Goal: Task Accomplishment & Management: Manage account settings

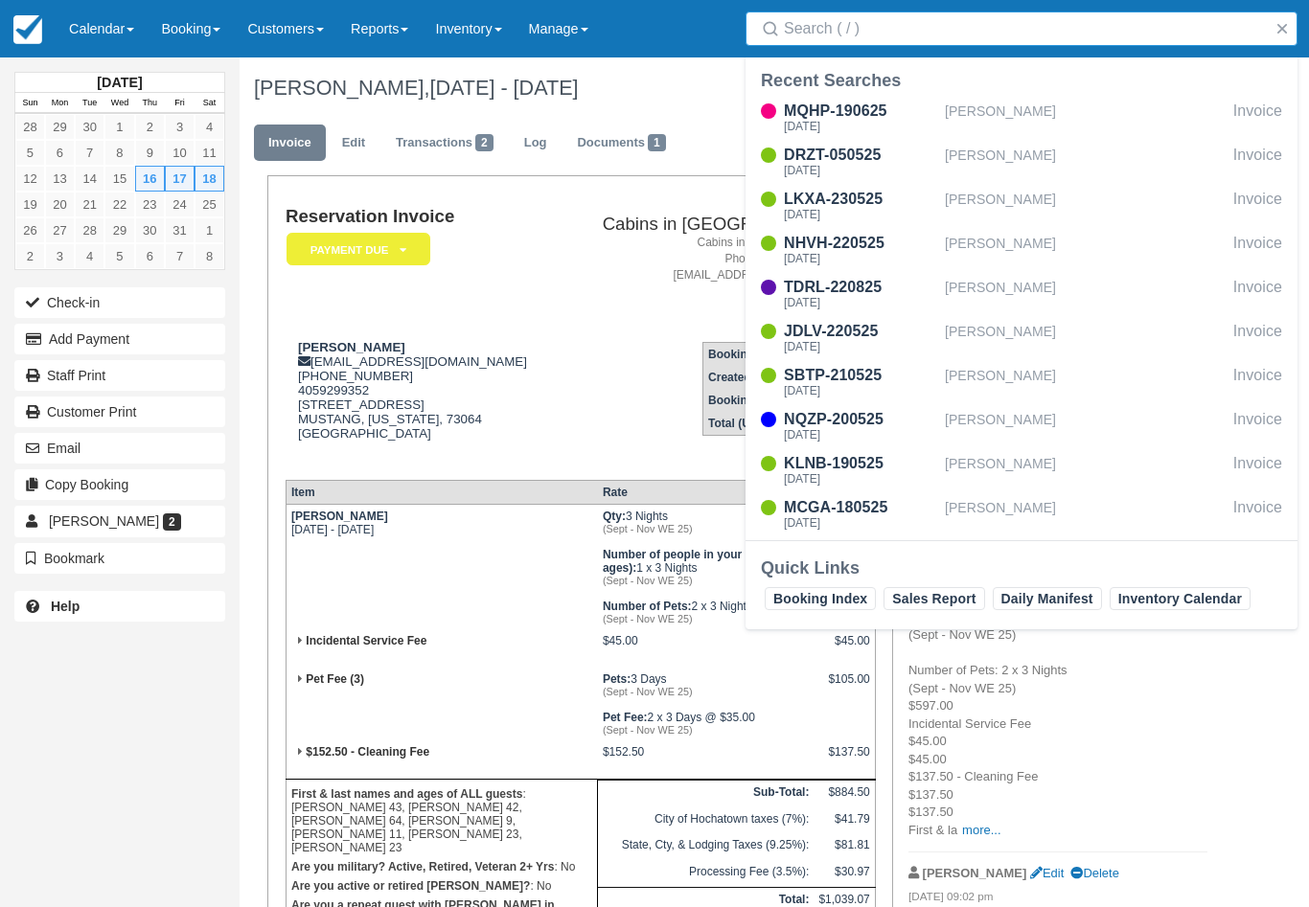
scroll to position [299, 0]
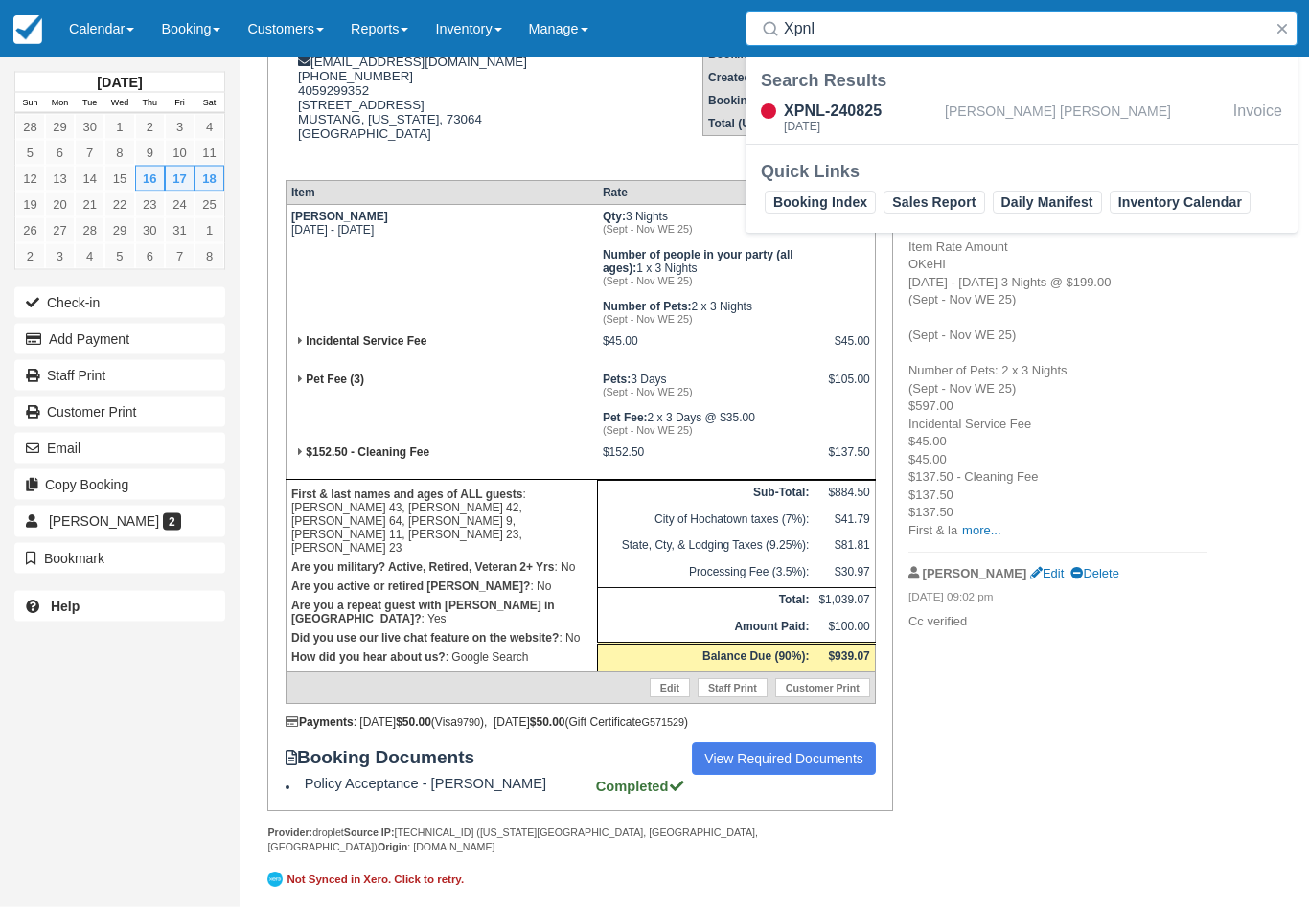
type input "Xpnl"
click at [887, 118] on div "XPNL-240825" at bounding box center [860, 111] width 153 height 23
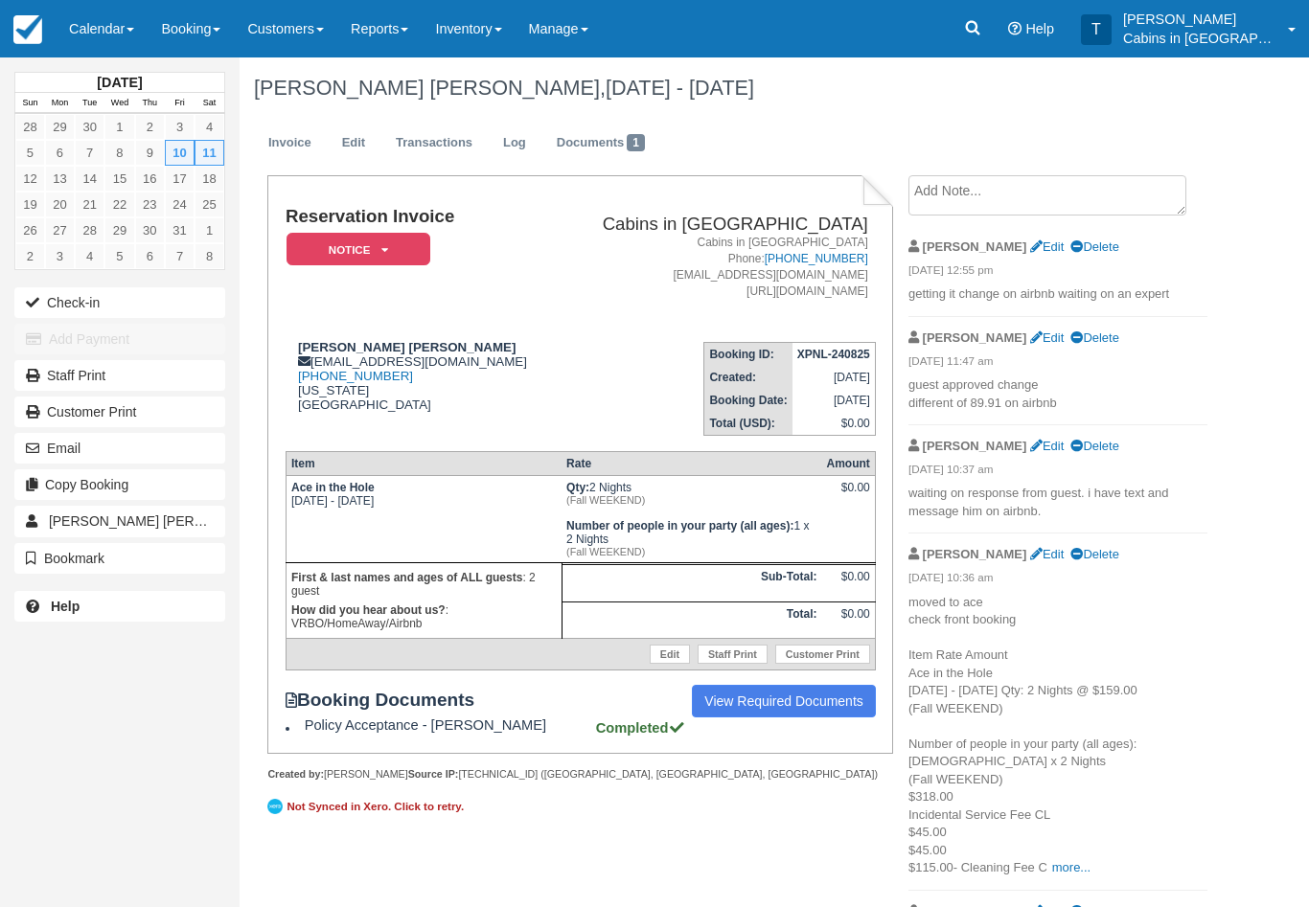
click at [310, 343] on strong "[PERSON_NAME] [PERSON_NAME]" at bounding box center [406, 347] width 217 height 14
click at [300, 349] on strong "Ty Wesley Eddins" at bounding box center [406, 347] width 217 height 14
click at [307, 336] on td "Ty Wesley Eddins cameron.sfa.16@gmail.com 1 (936) 635-5311 Oklahoma United Stat…" at bounding box center [422, 381] width 273 height 109
copy strong "Ty Wesley Eddins"
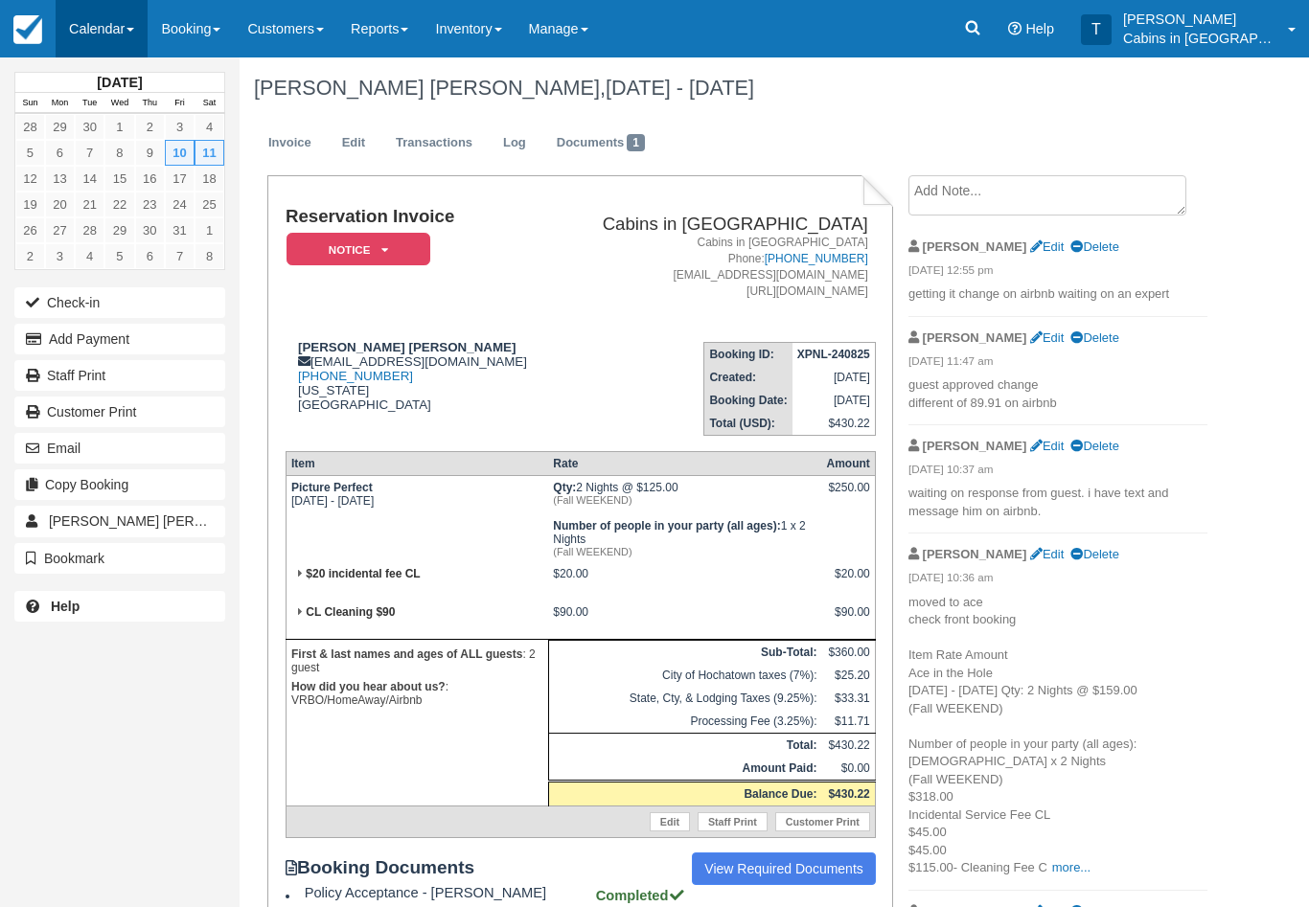
click at [122, 27] on link "Calendar" at bounding box center [102, 28] width 92 height 57
click at [173, 124] on link "Customer" at bounding box center [132, 123] width 151 height 40
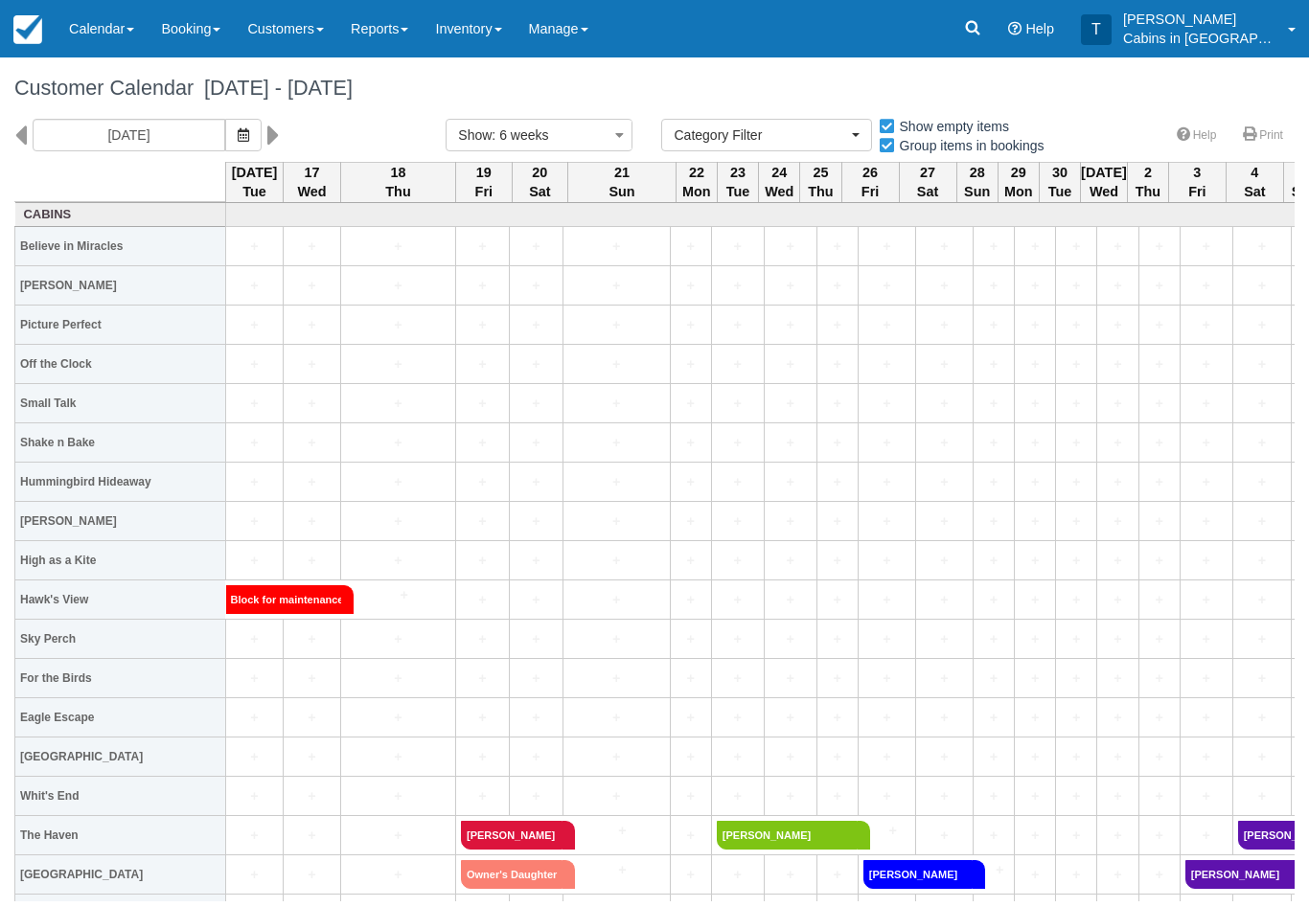
select select
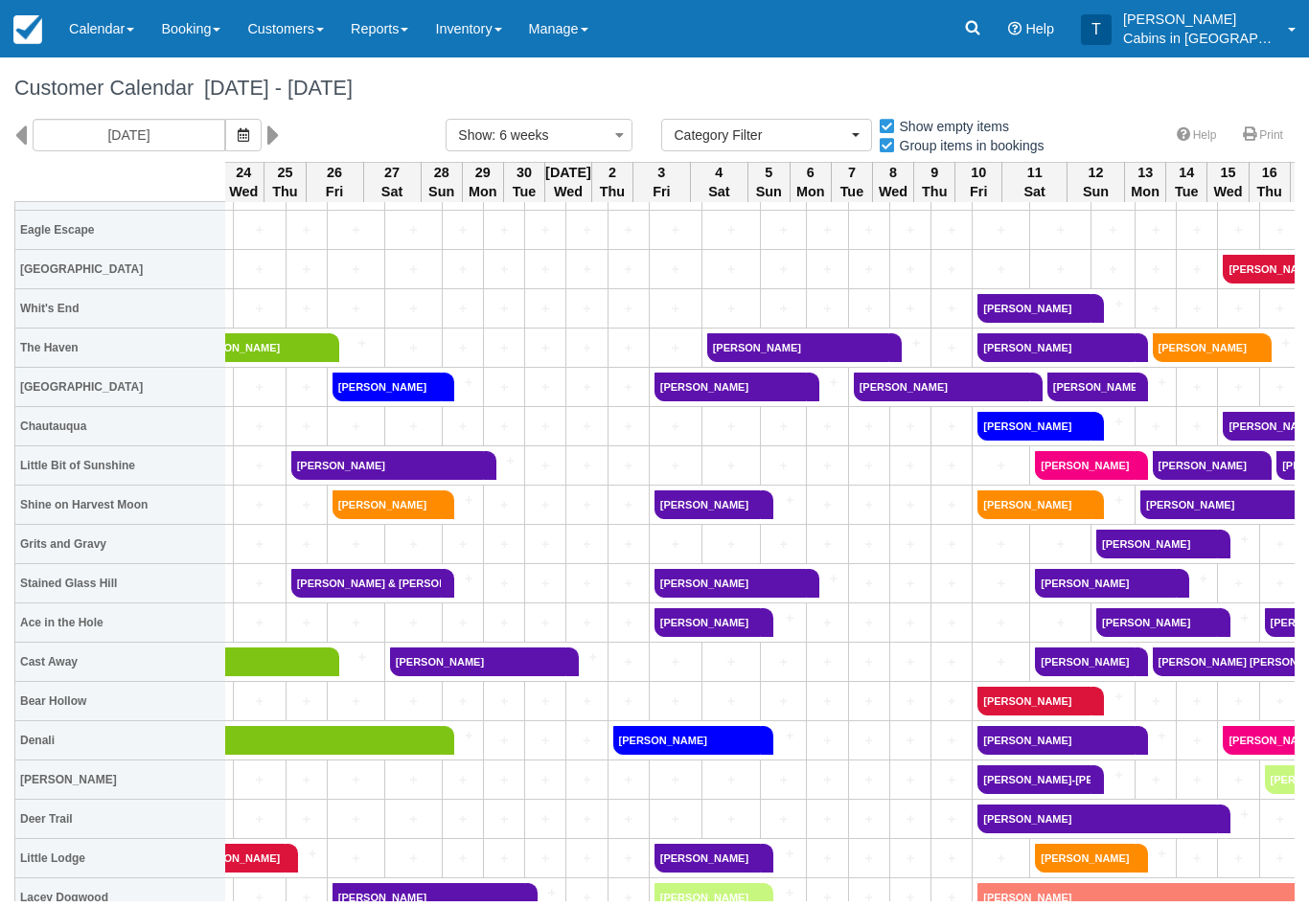
scroll to position [488, 536]
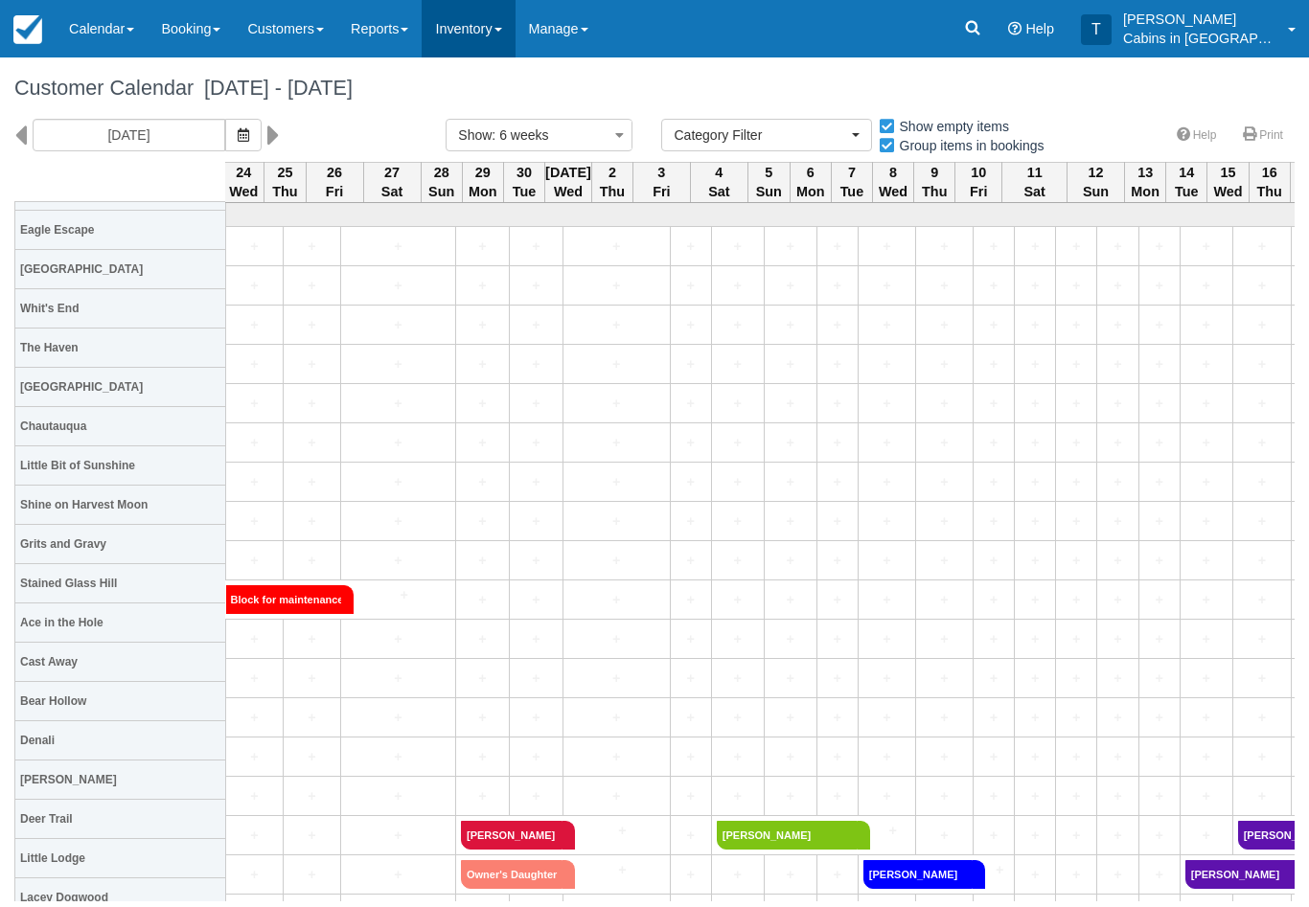
click at [500, 32] on link "Inventory" at bounding box center [468, 28] width 93 height 57
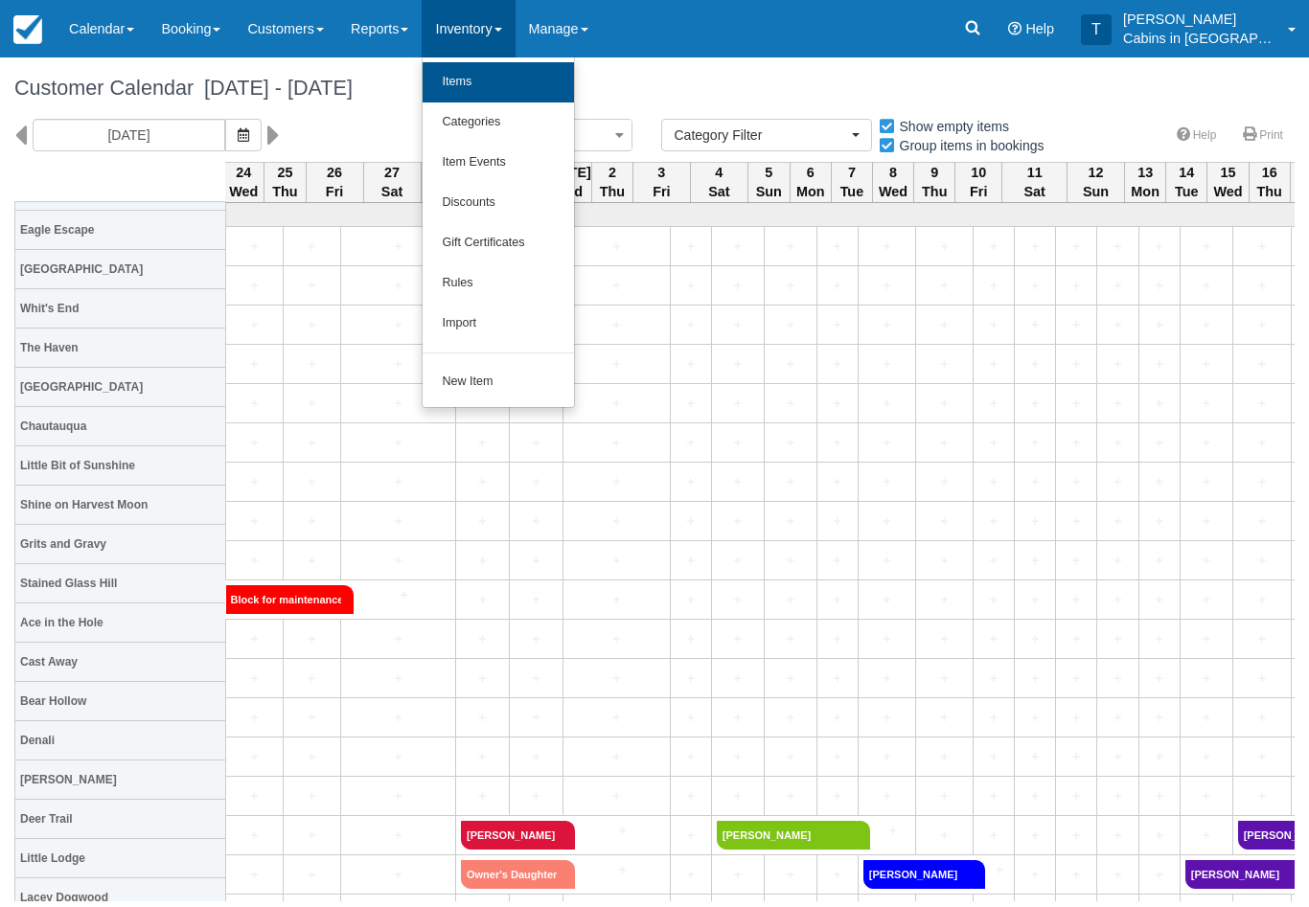
click at [527, 92] on link "Items" at bounding box center [498, 82] width 151 height 40
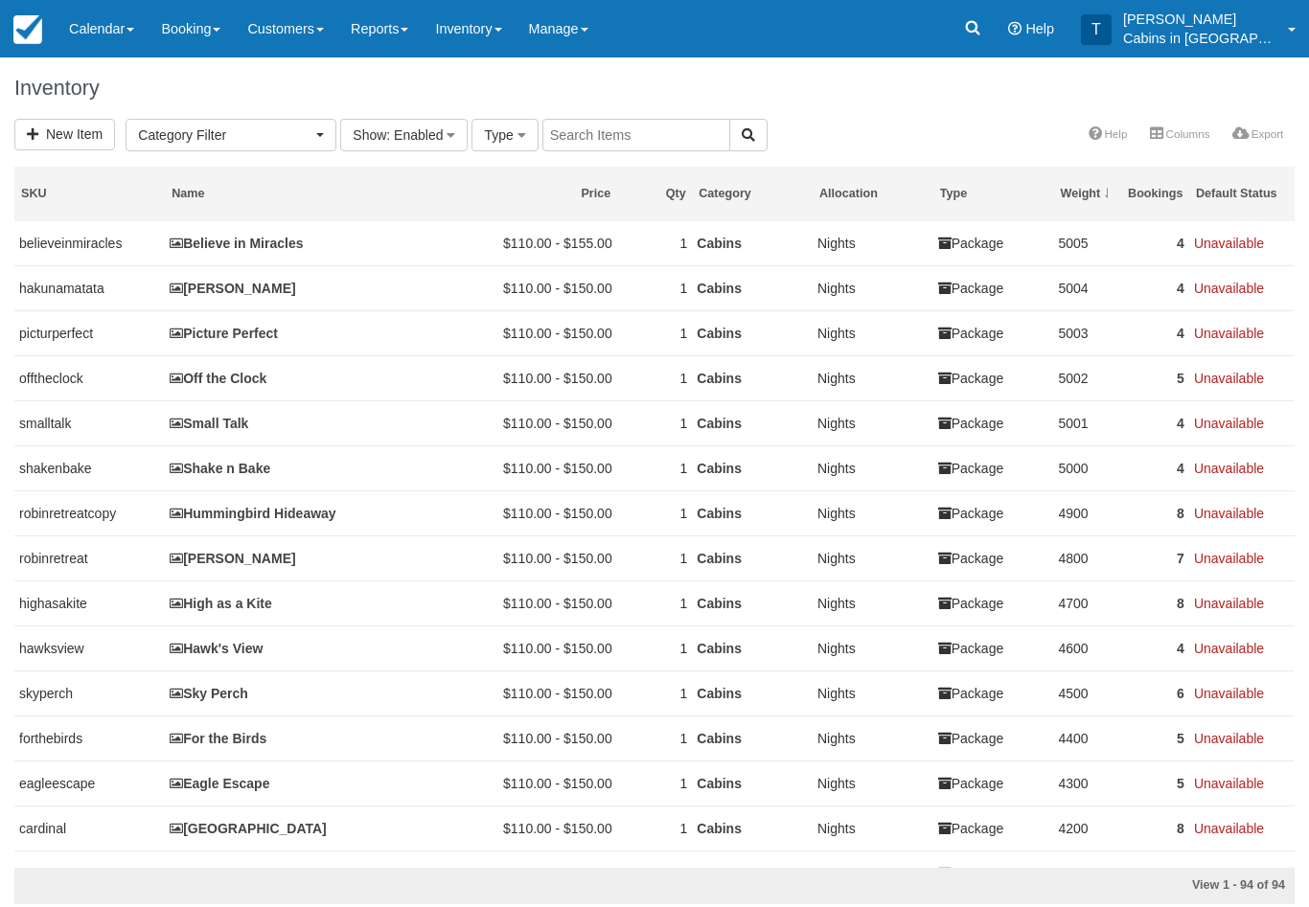
select select
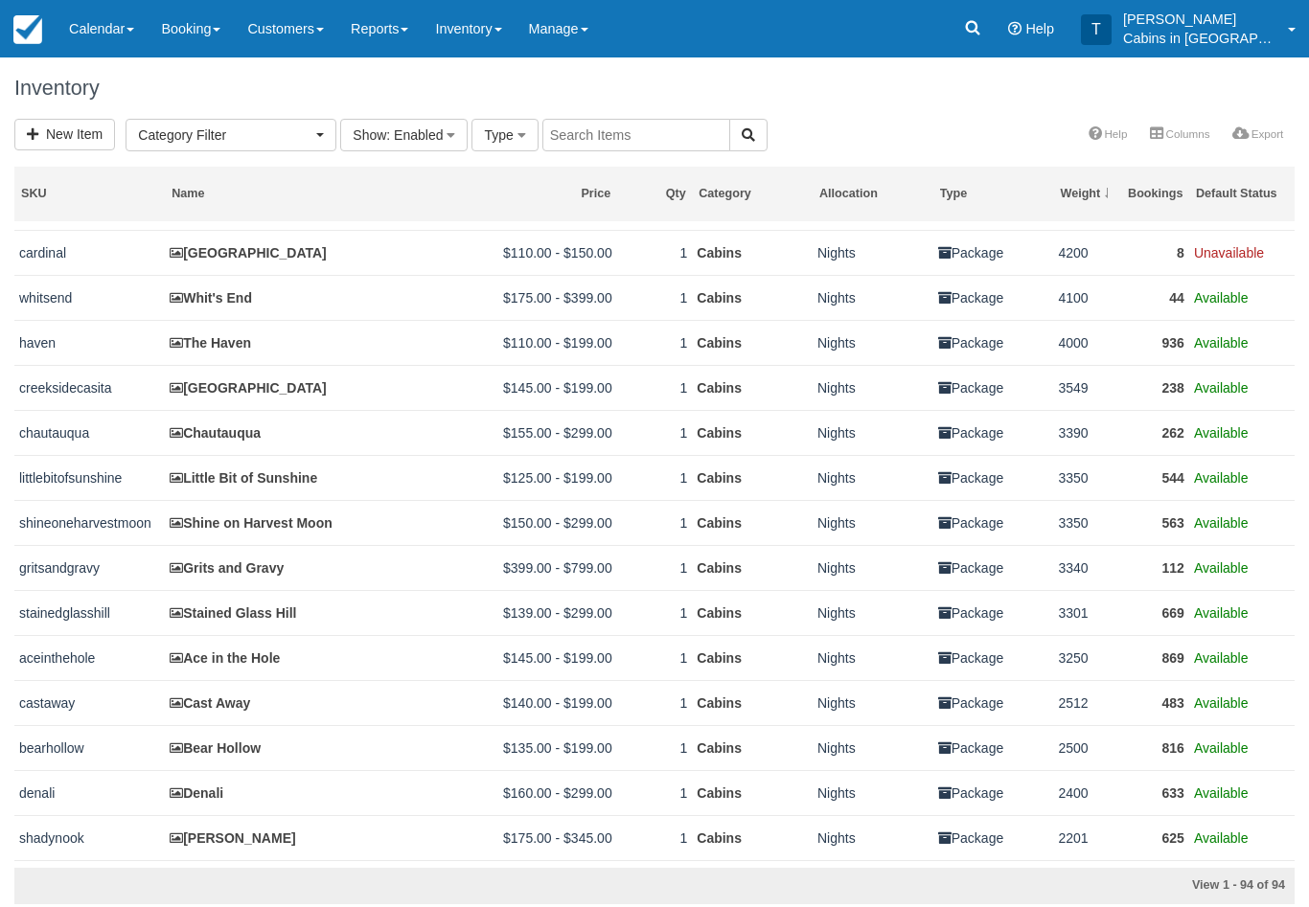
scroll to position [623, 0]
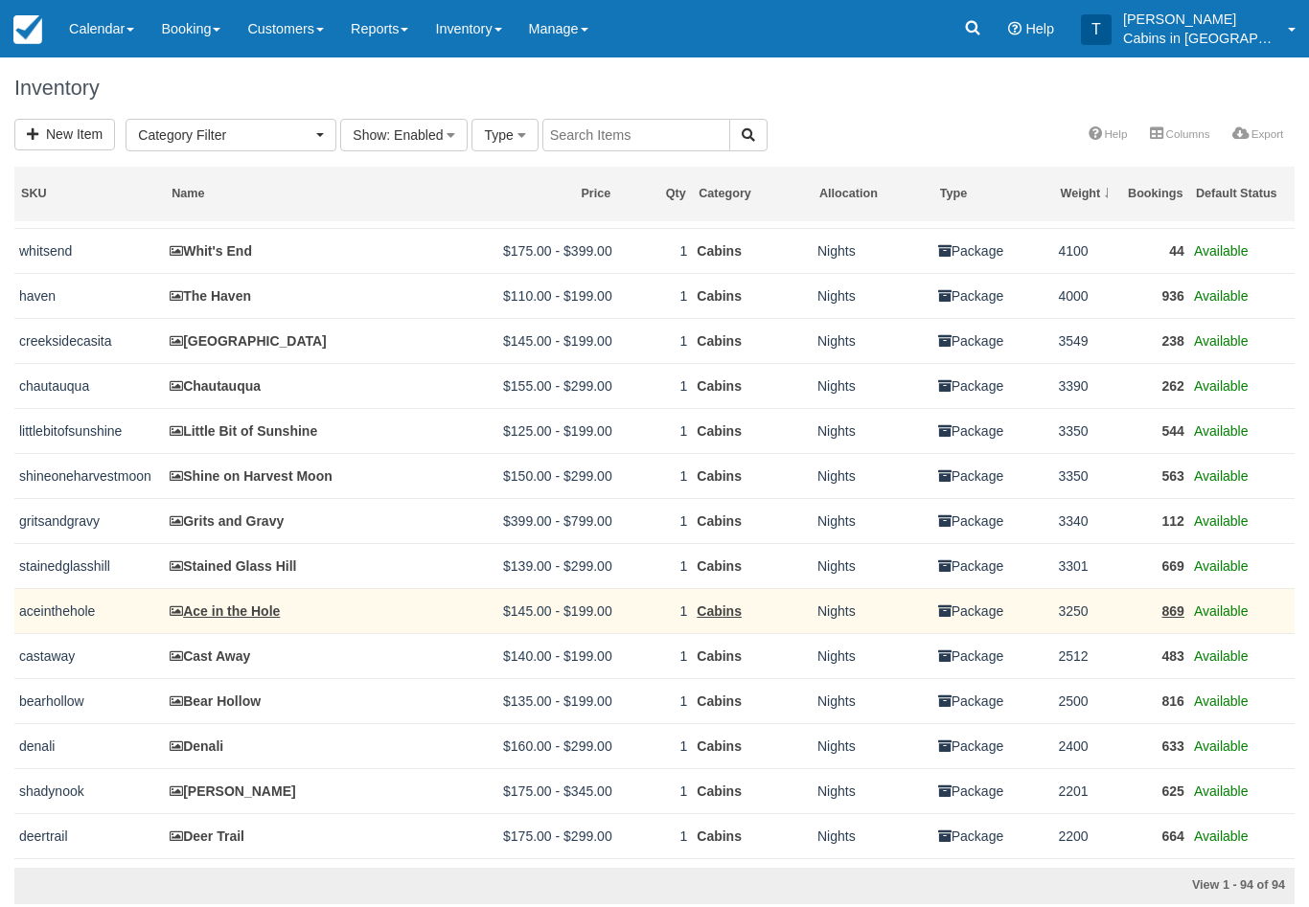
click at [257, 619] on link "Ace in the Hole" at bounding box center [225, 611] width 110 height 15
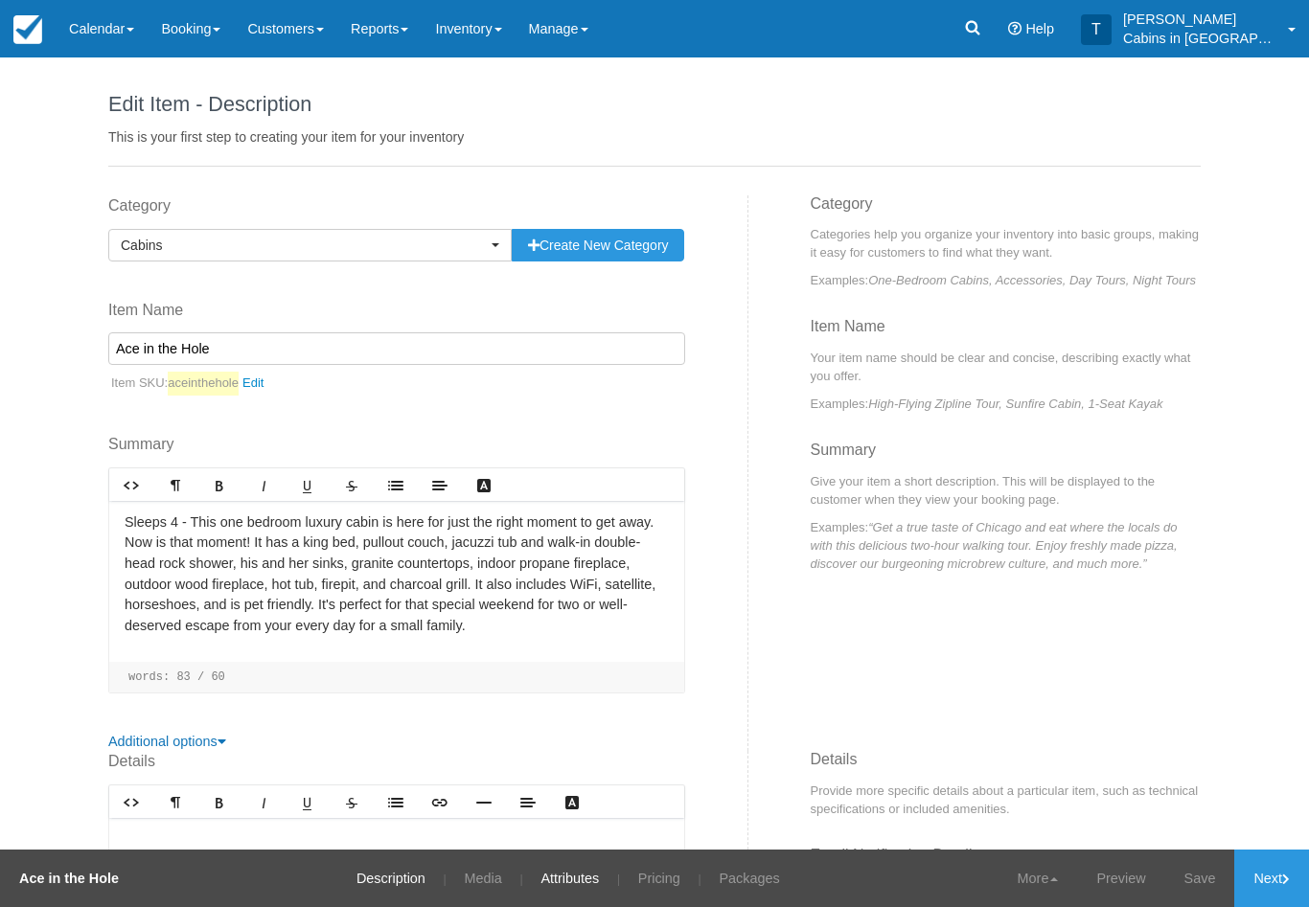
click at [581, 878] on link "Attributes" at bounding box center [569, 878] width 87 height 57
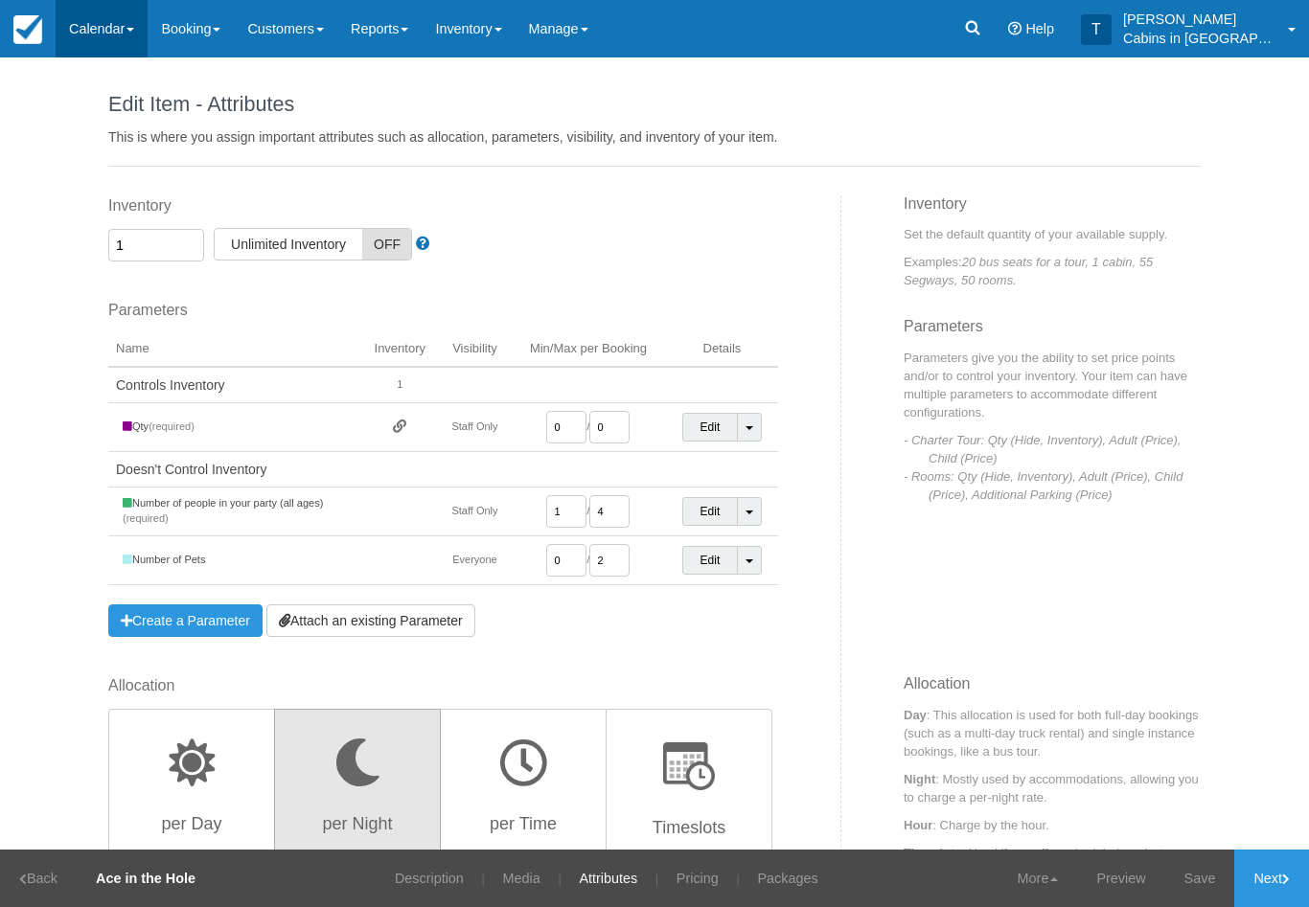
click at [118, 14] on link "Calendar" at bounding box center [102, 28] width 92 height 57
click at [174, 110] on link "Customer" at bounding box center [132, 123] width 151 height 40
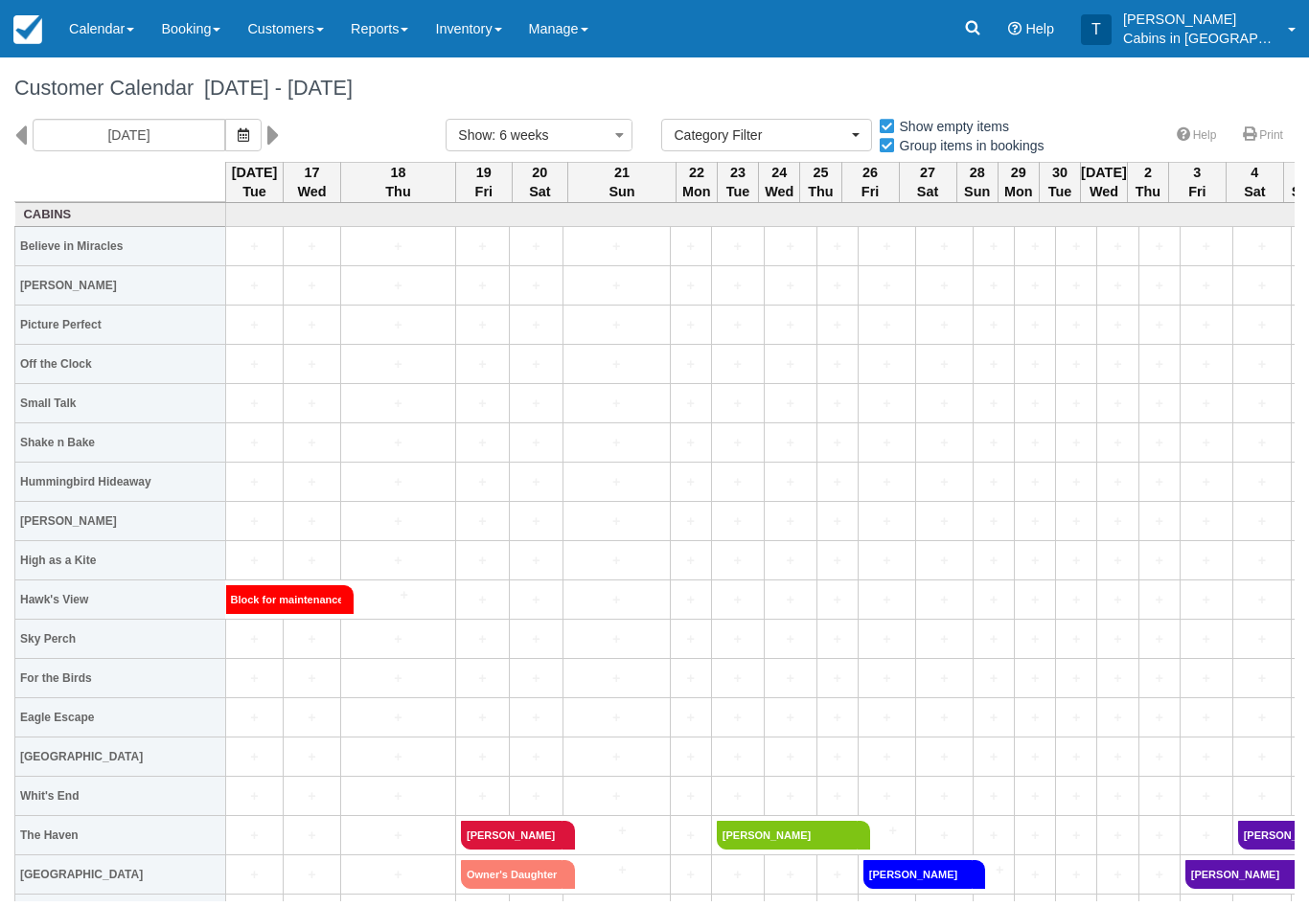
select select
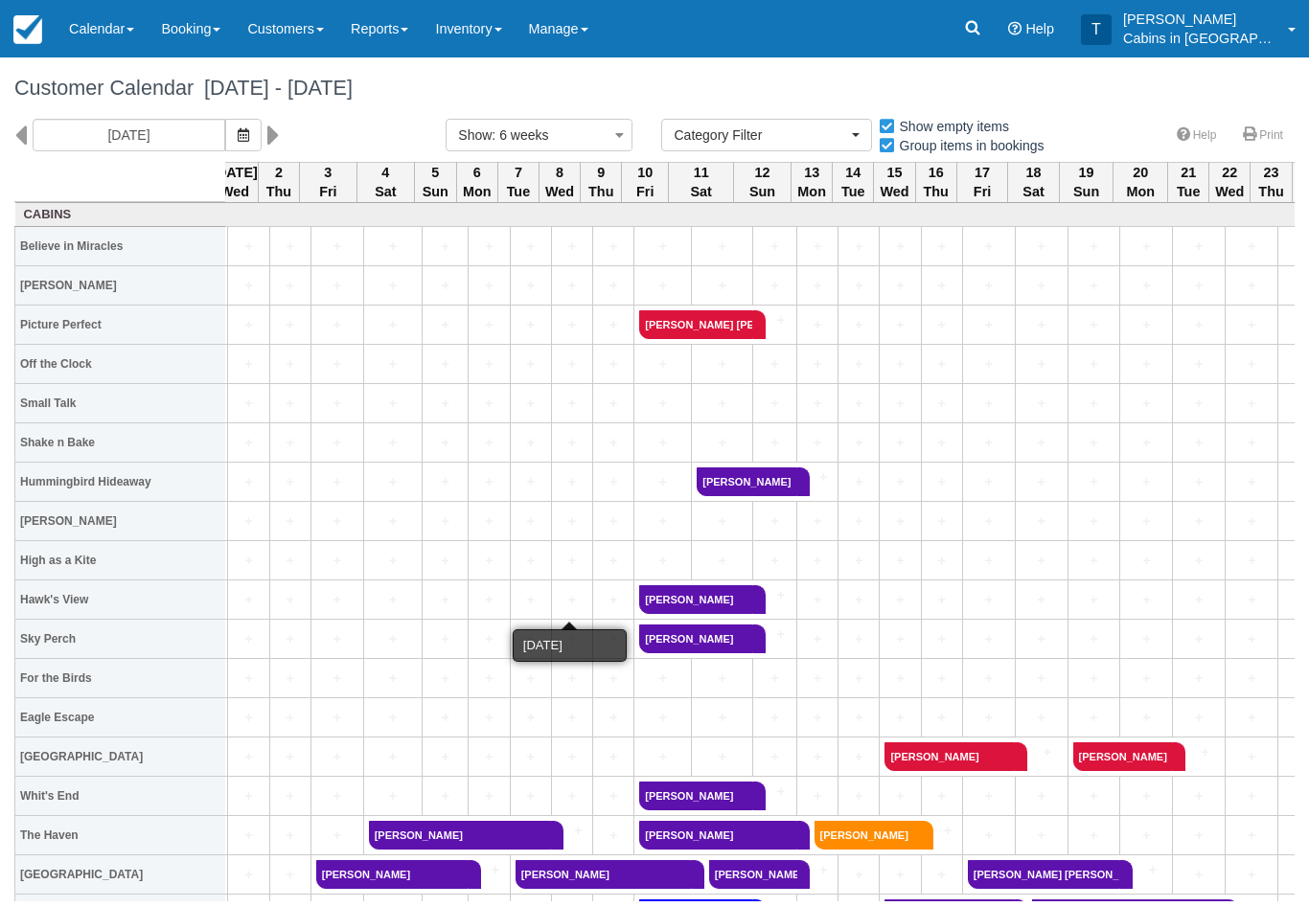
scroll to position [0, 871]
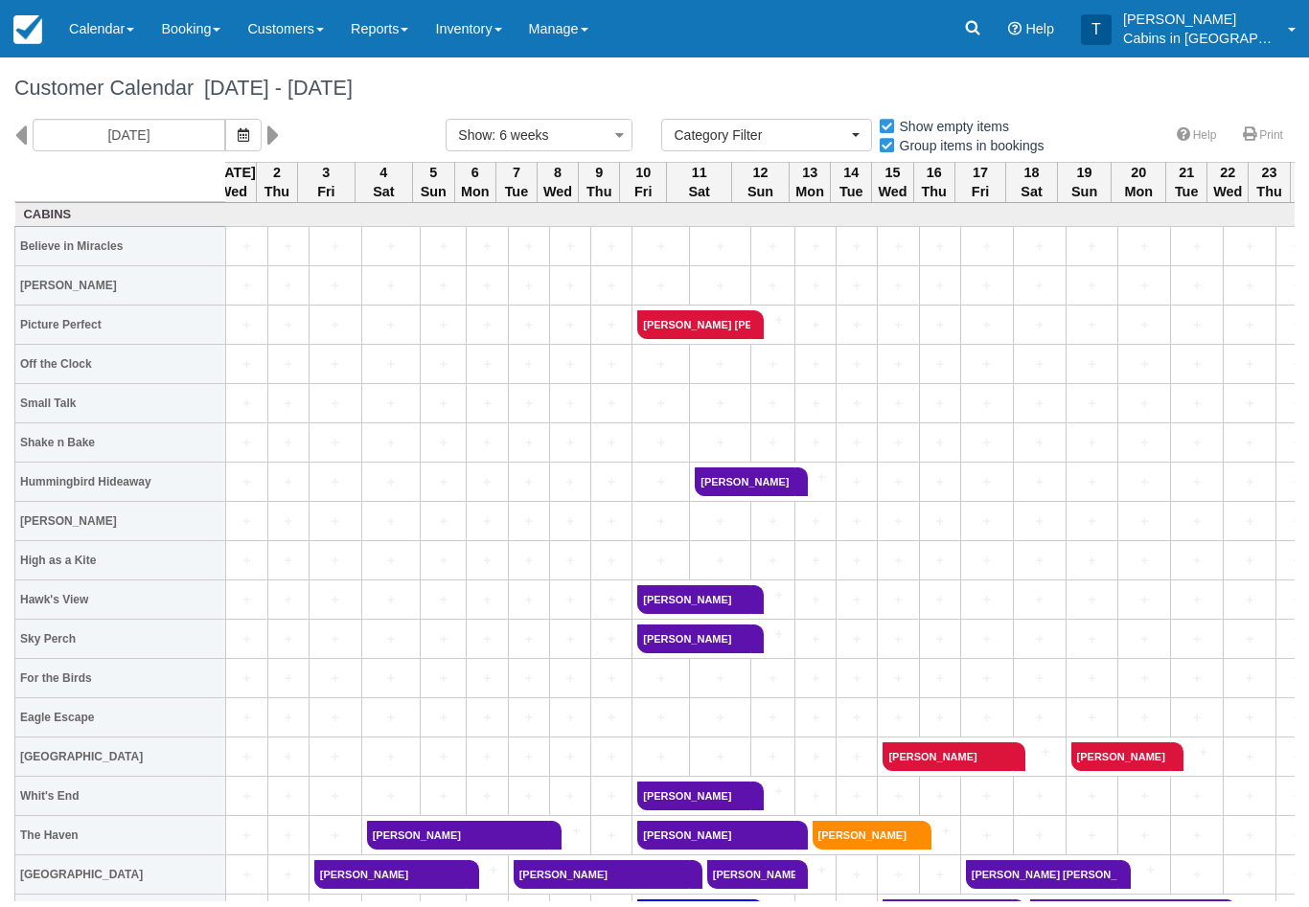
click at [705, 325] on link "[PERSON_NAME] [PERSON_NAME]" at bounding box center [693, 324] width 113 height 29
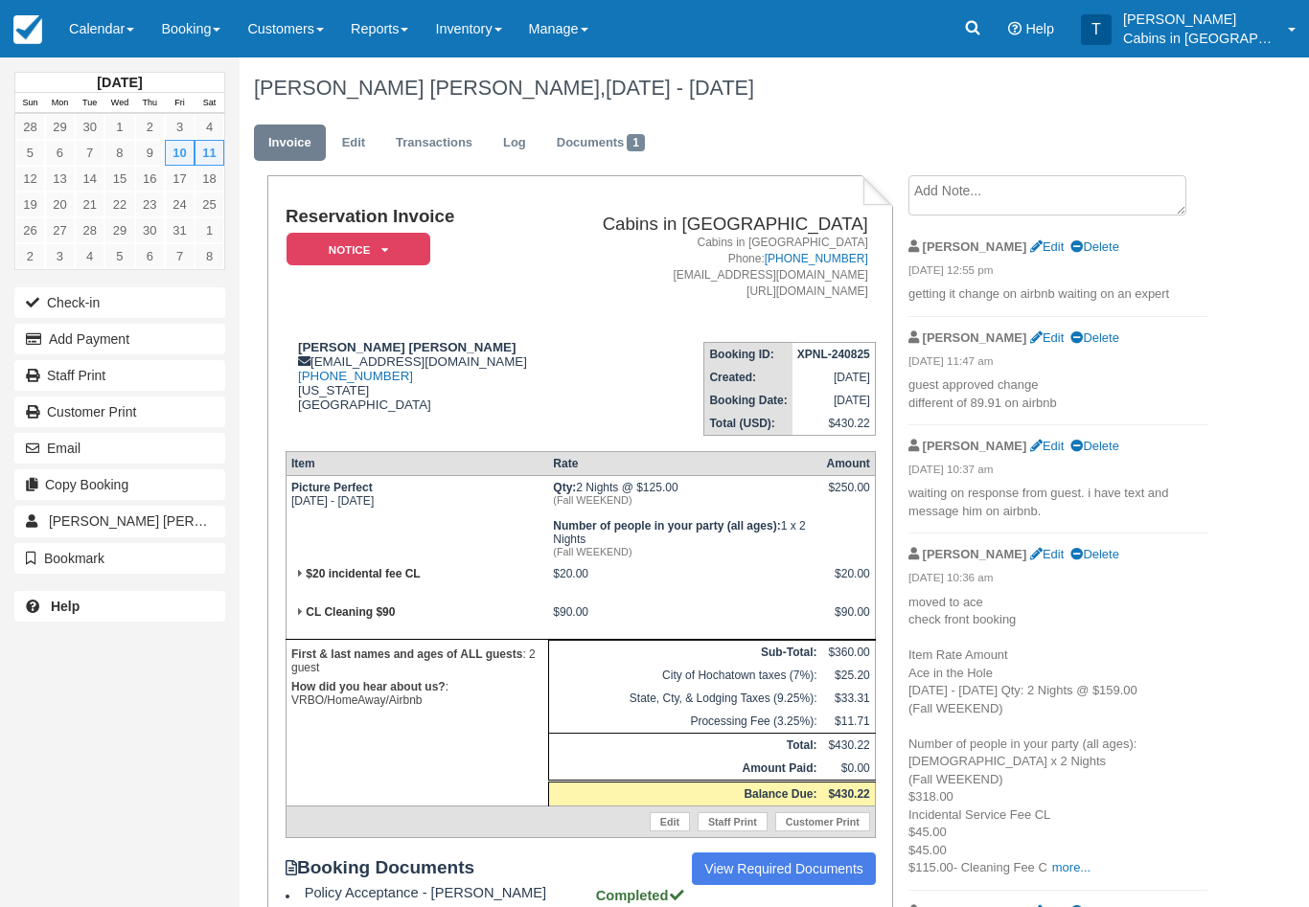
click at [363, 141] on link "Edit" at bounding box center [354, 143] width 52 height 37
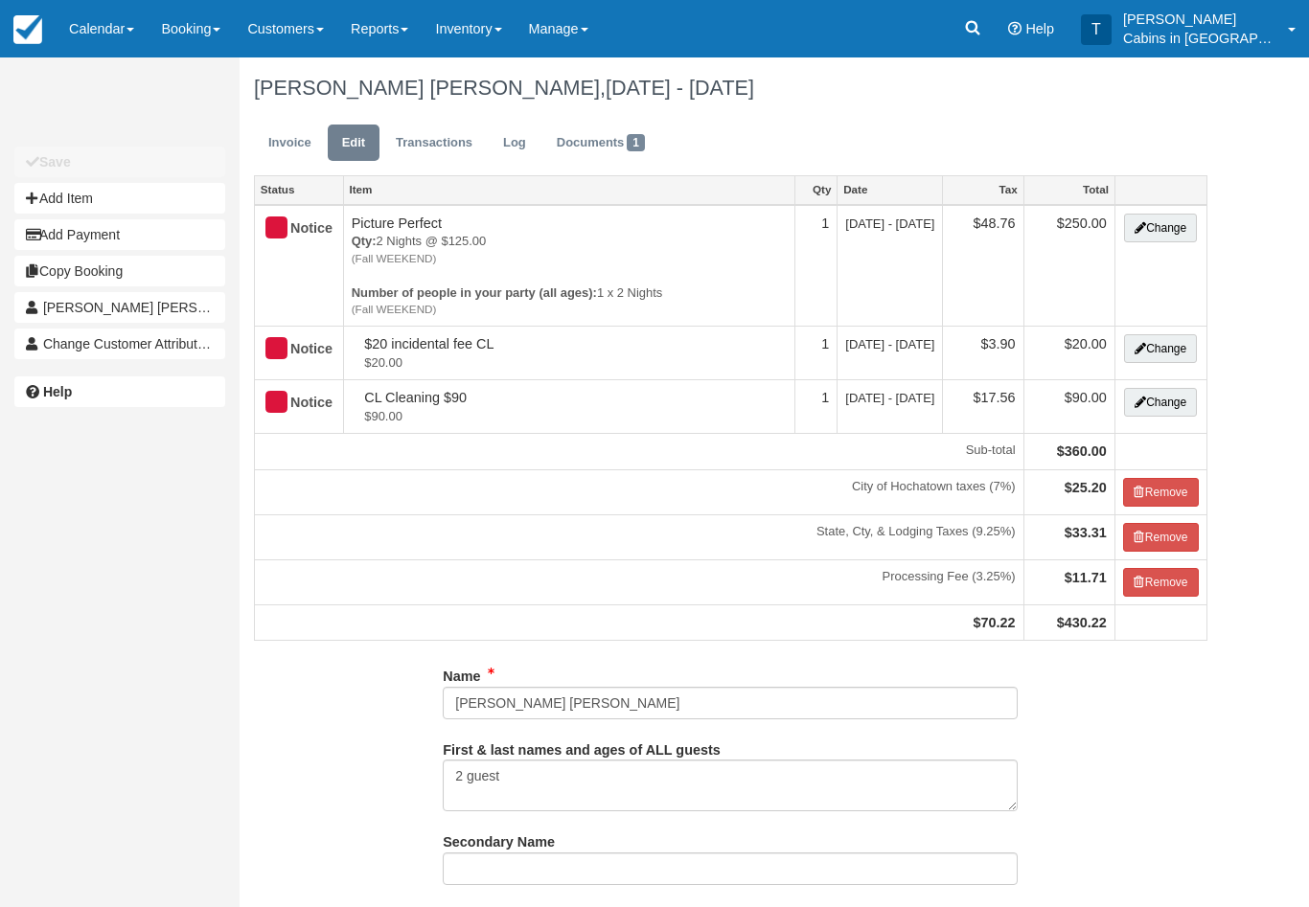
click at [1171, 232] on button "Change" at bounding box center [1160, 228] width 73 height 29
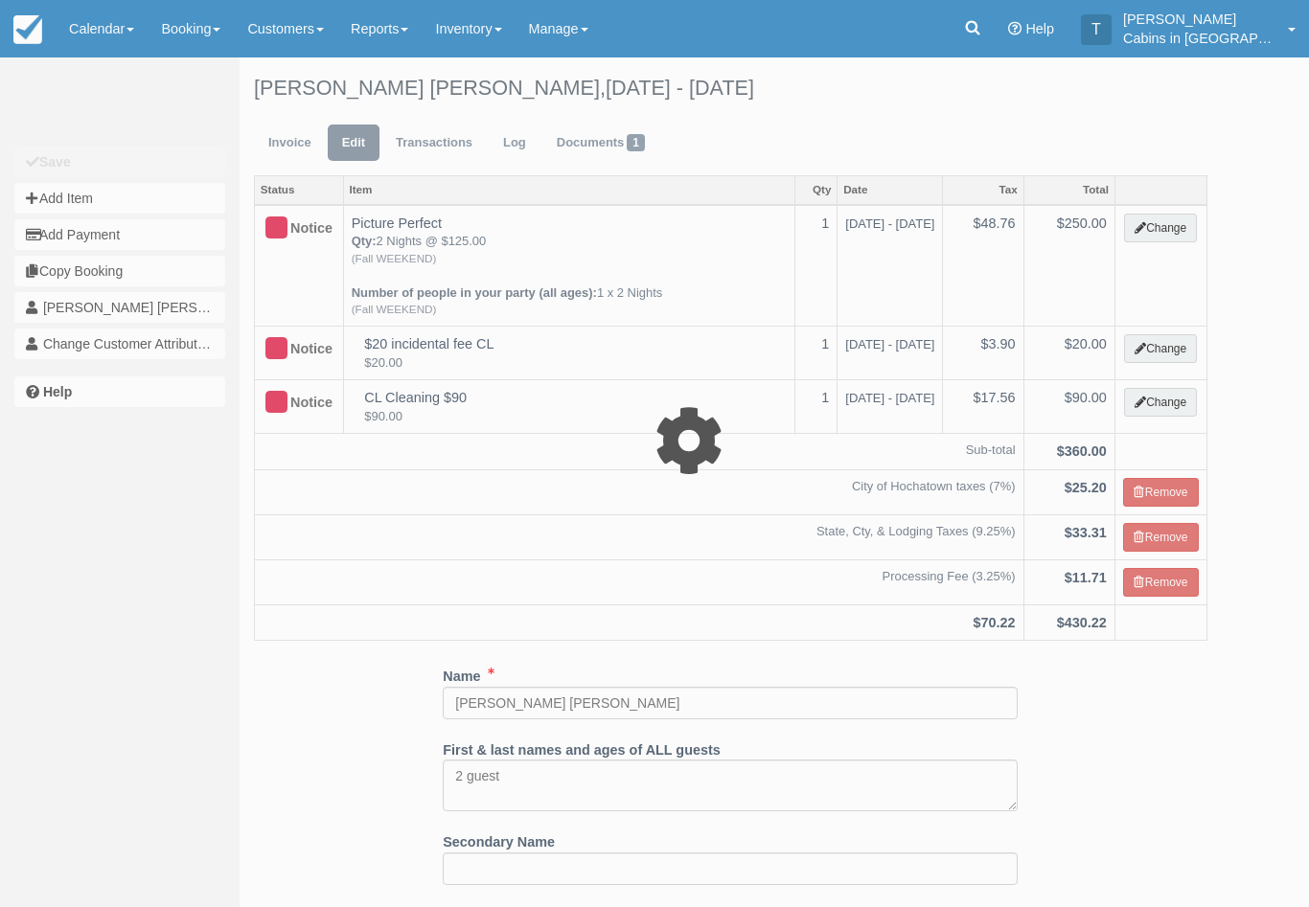
select select "1"
type input "250.00"
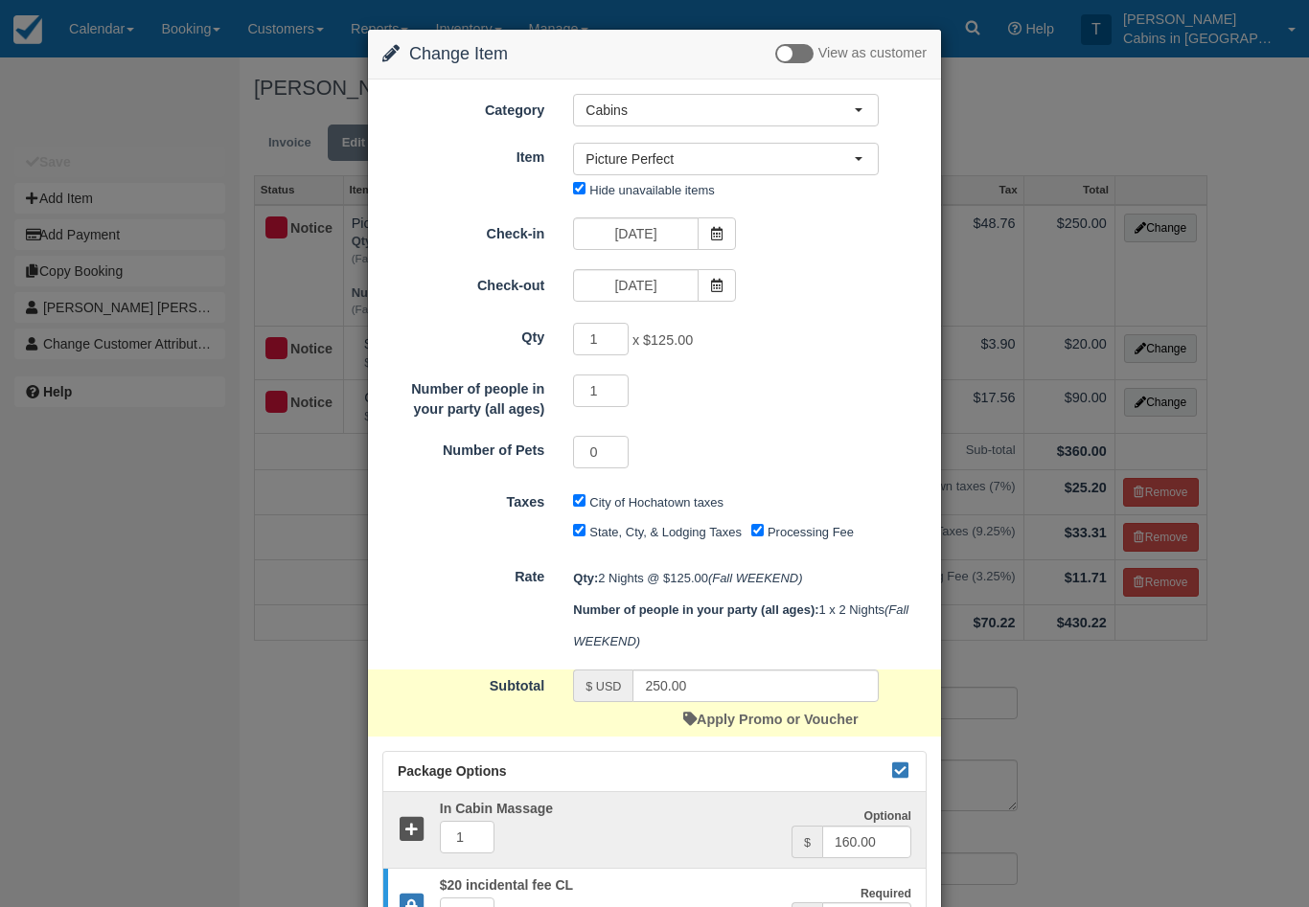
click at [869, 155] on button "Picture Perfect" at bounding box center [726, 159] width 306 height 33
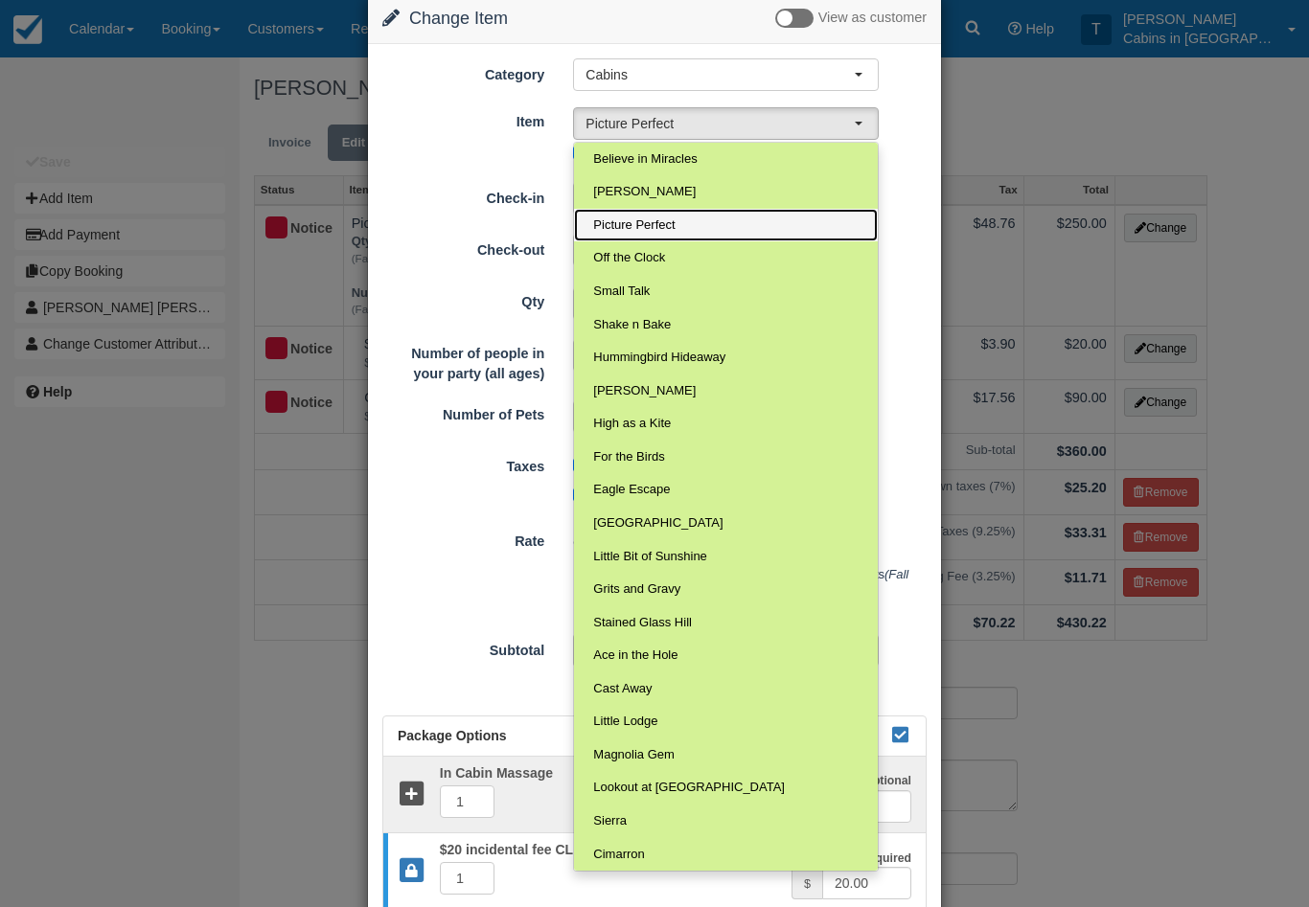
scroll to position [45, 0]
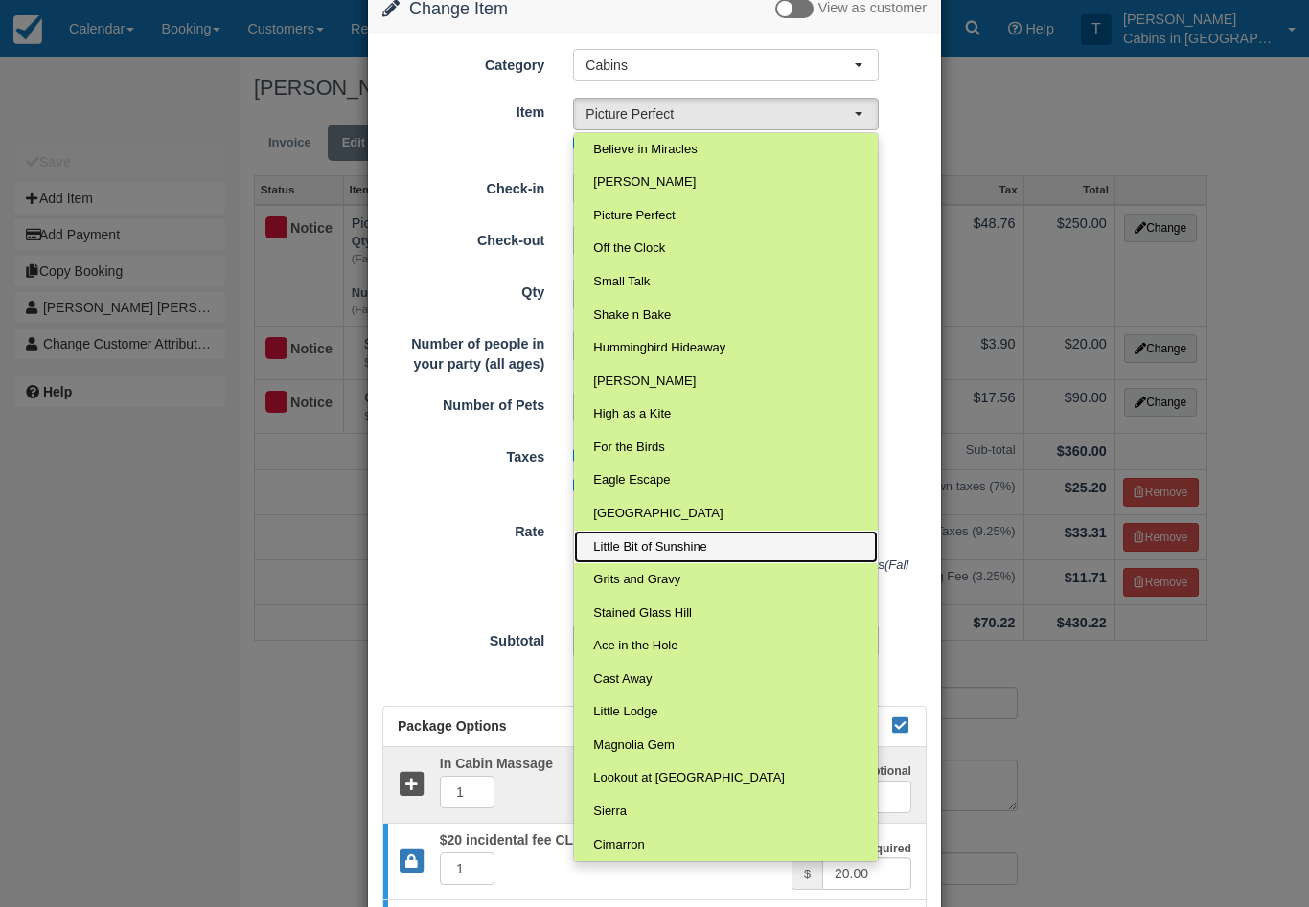
click at [760, 537] on link "Little Bit of Sunshine" at bounding box center [726, 548] width 304 height 34
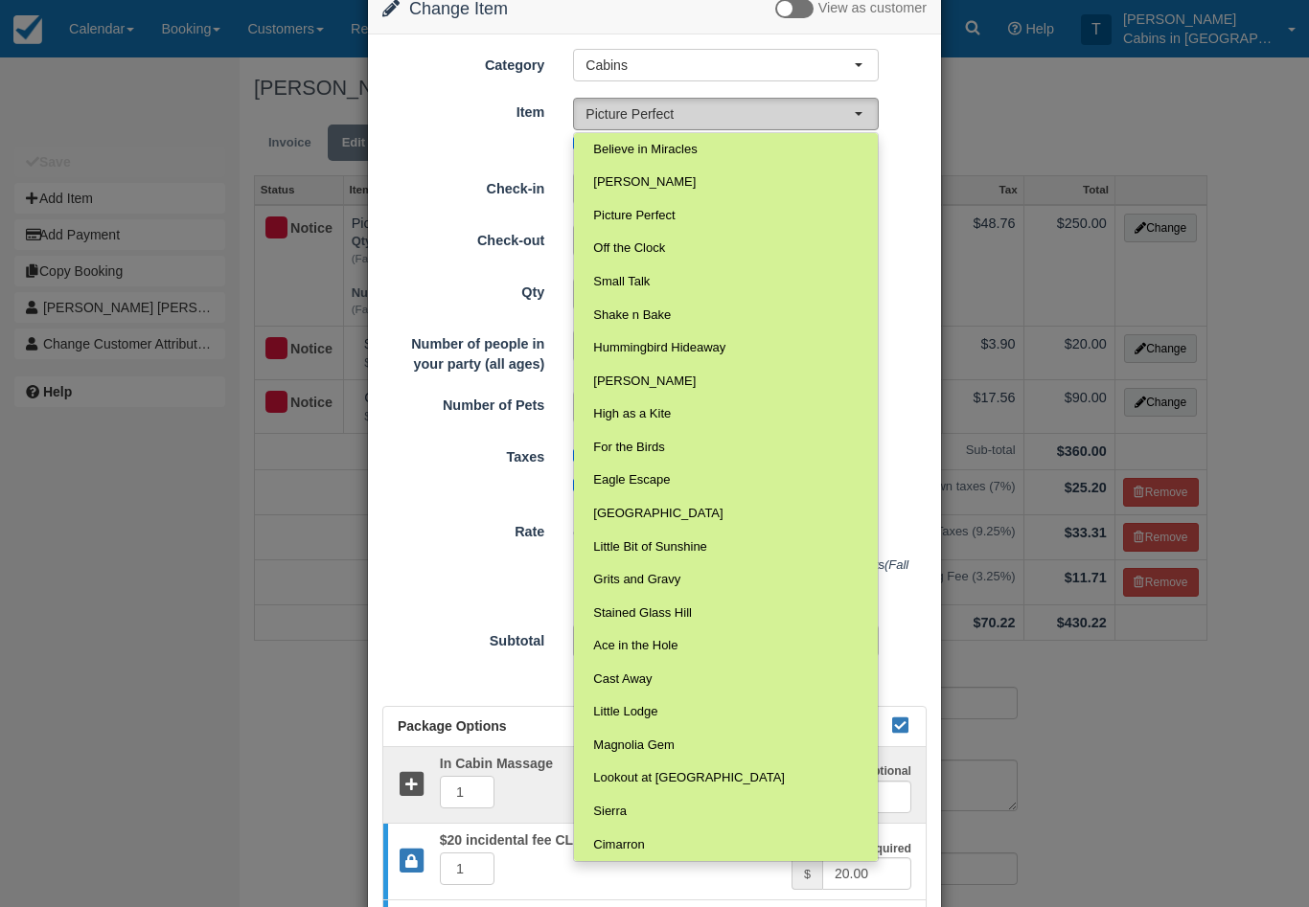
select select "162"
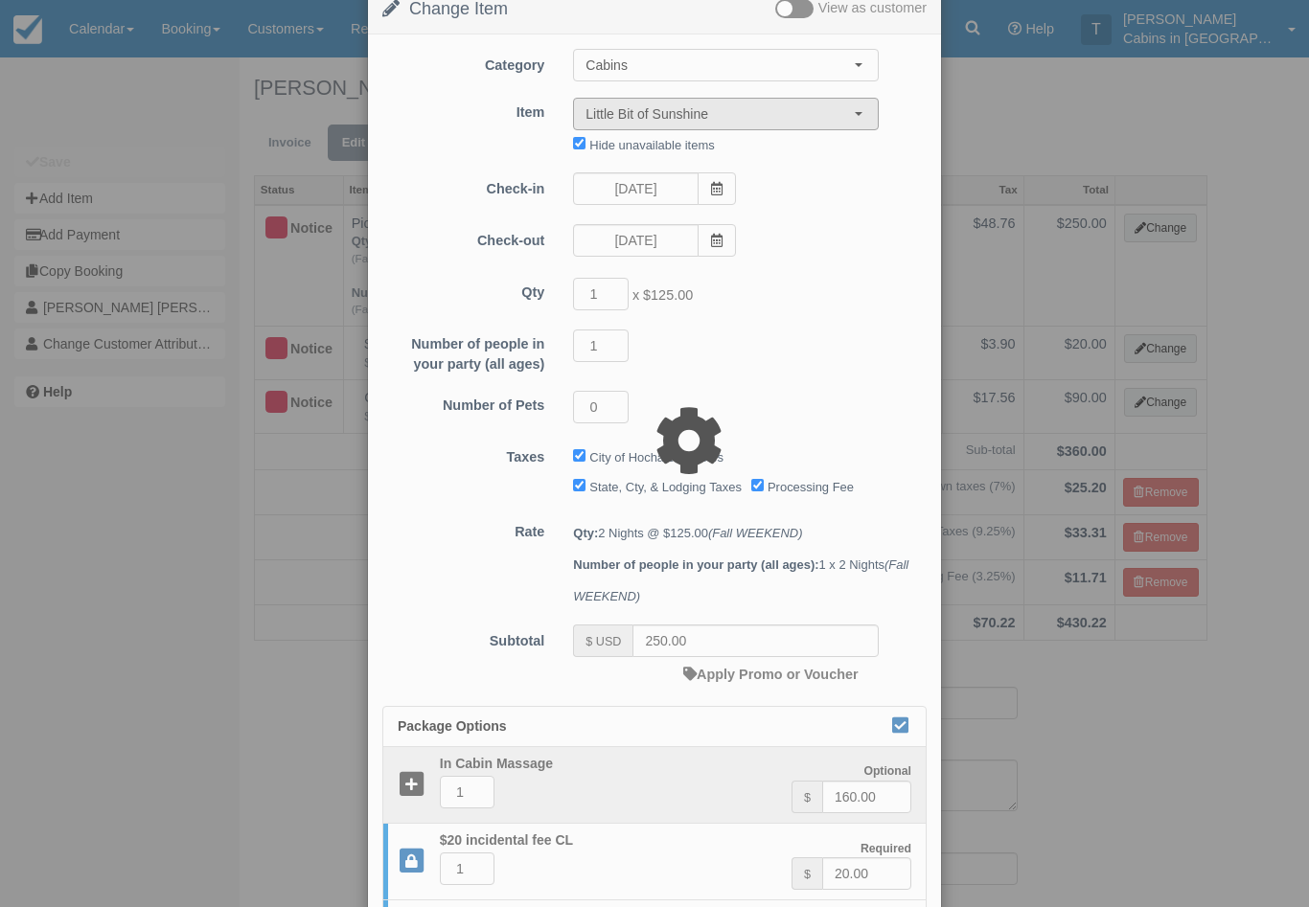
type input "310.00"
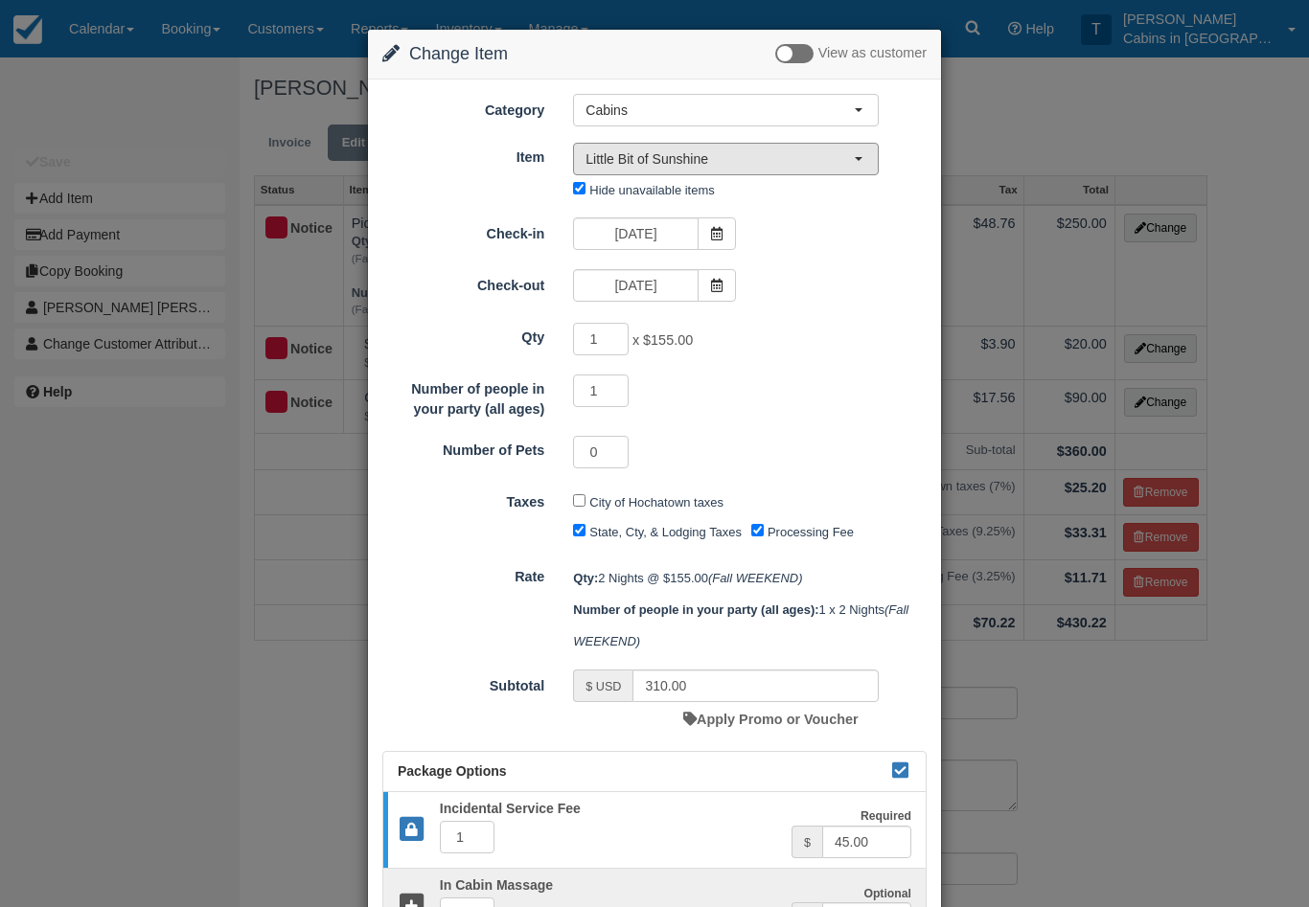
scroll to position [0, 0]
click at [869, 161] on button "Little Bit of Sunshine" at bounding box center [726, 159] width 306 height 33
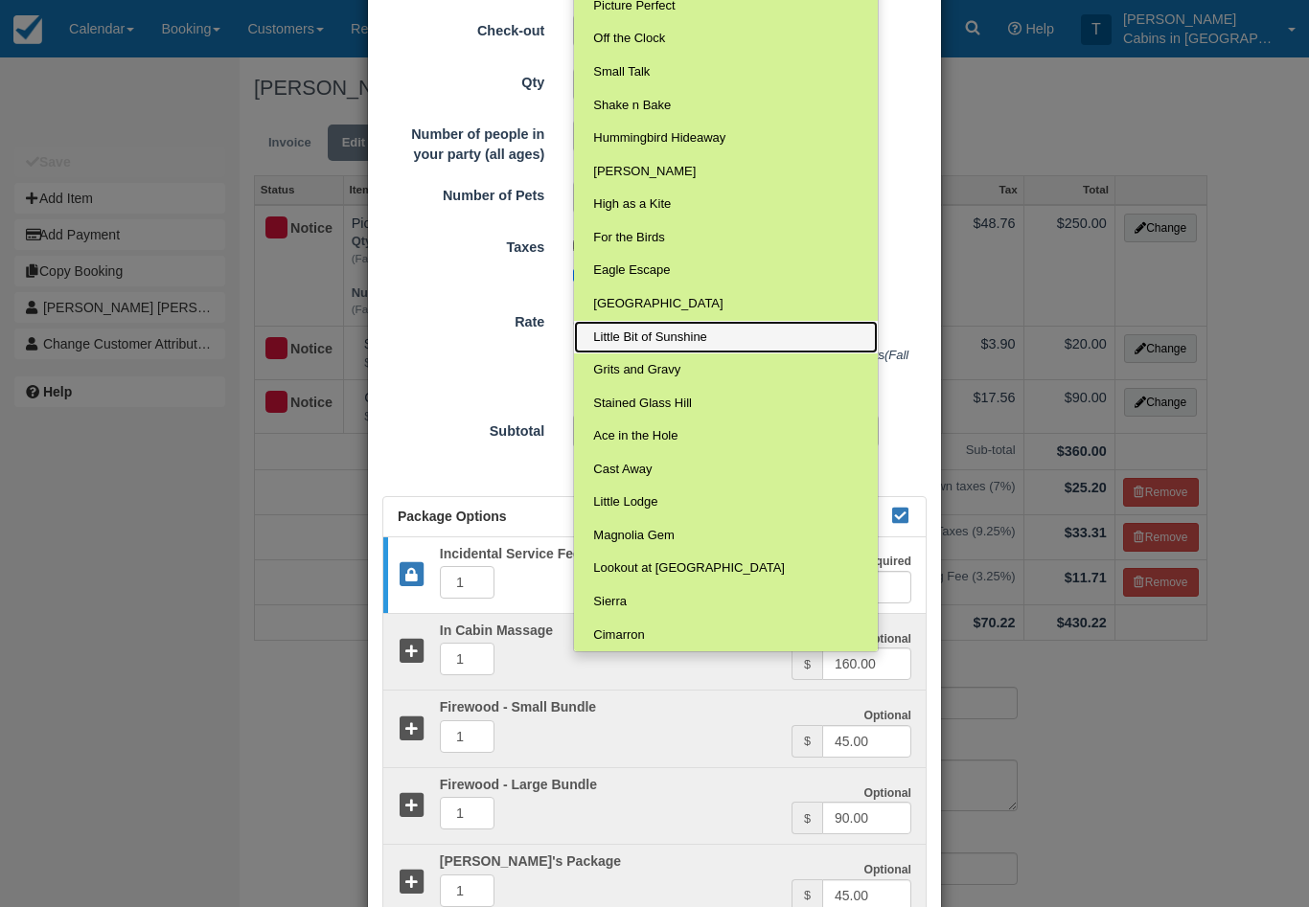
scroll to position [248, 0]
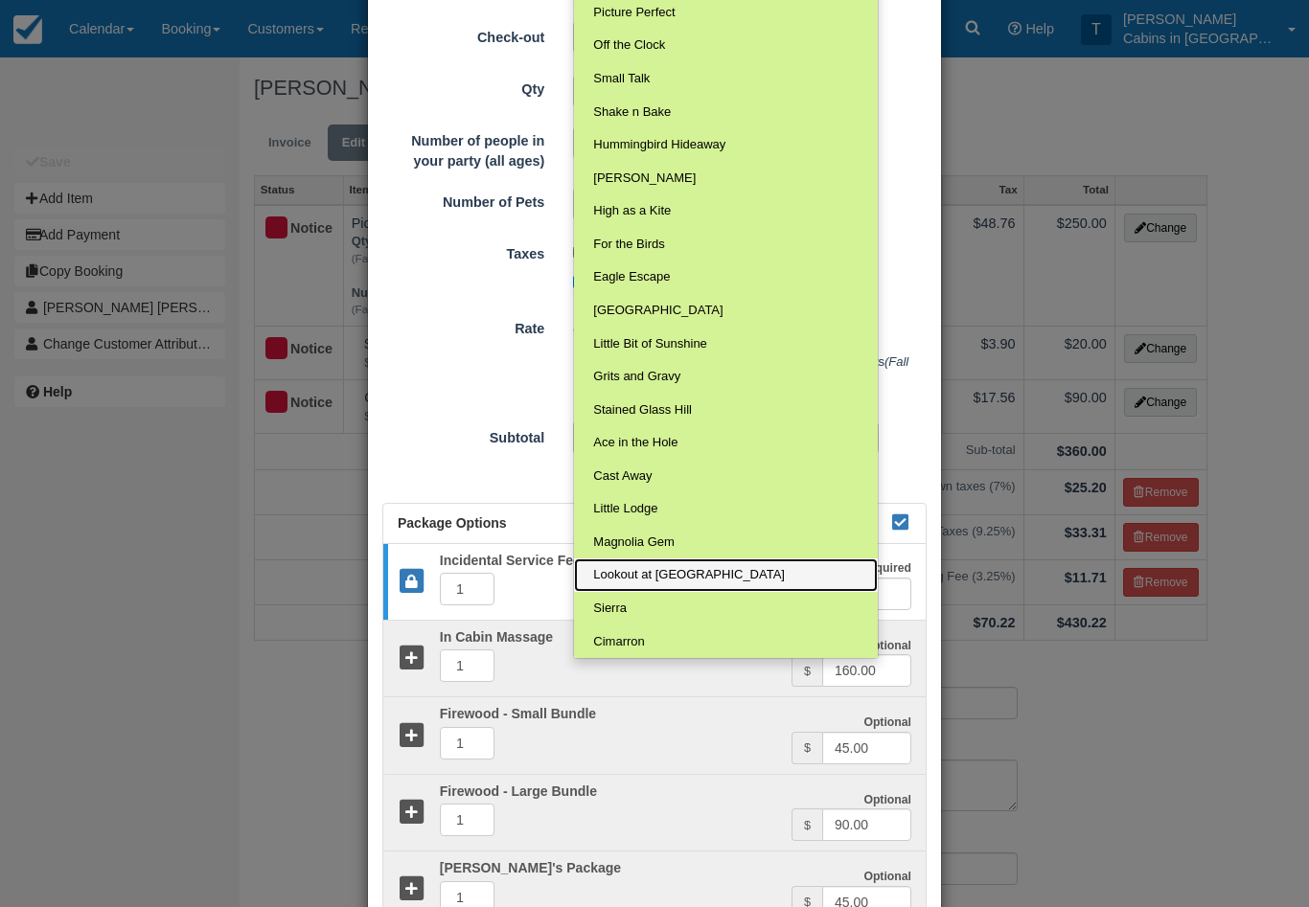
click at [774, 566] on link "Lookout at [GEOGRAPHIC_DATA]" at bounding box center [726, 576] width 304 height 34
select select "125"
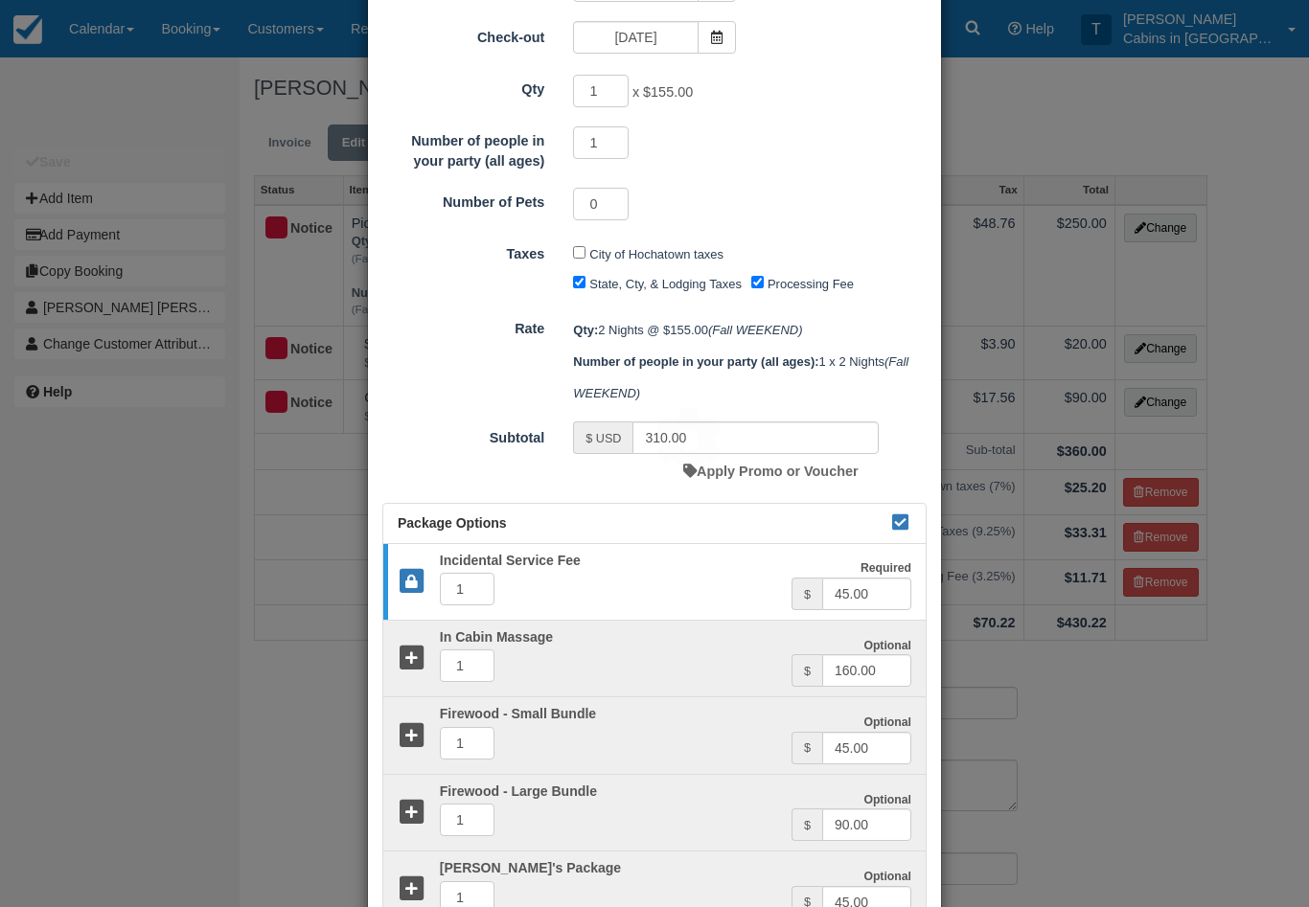
scroll to position [0, 0]
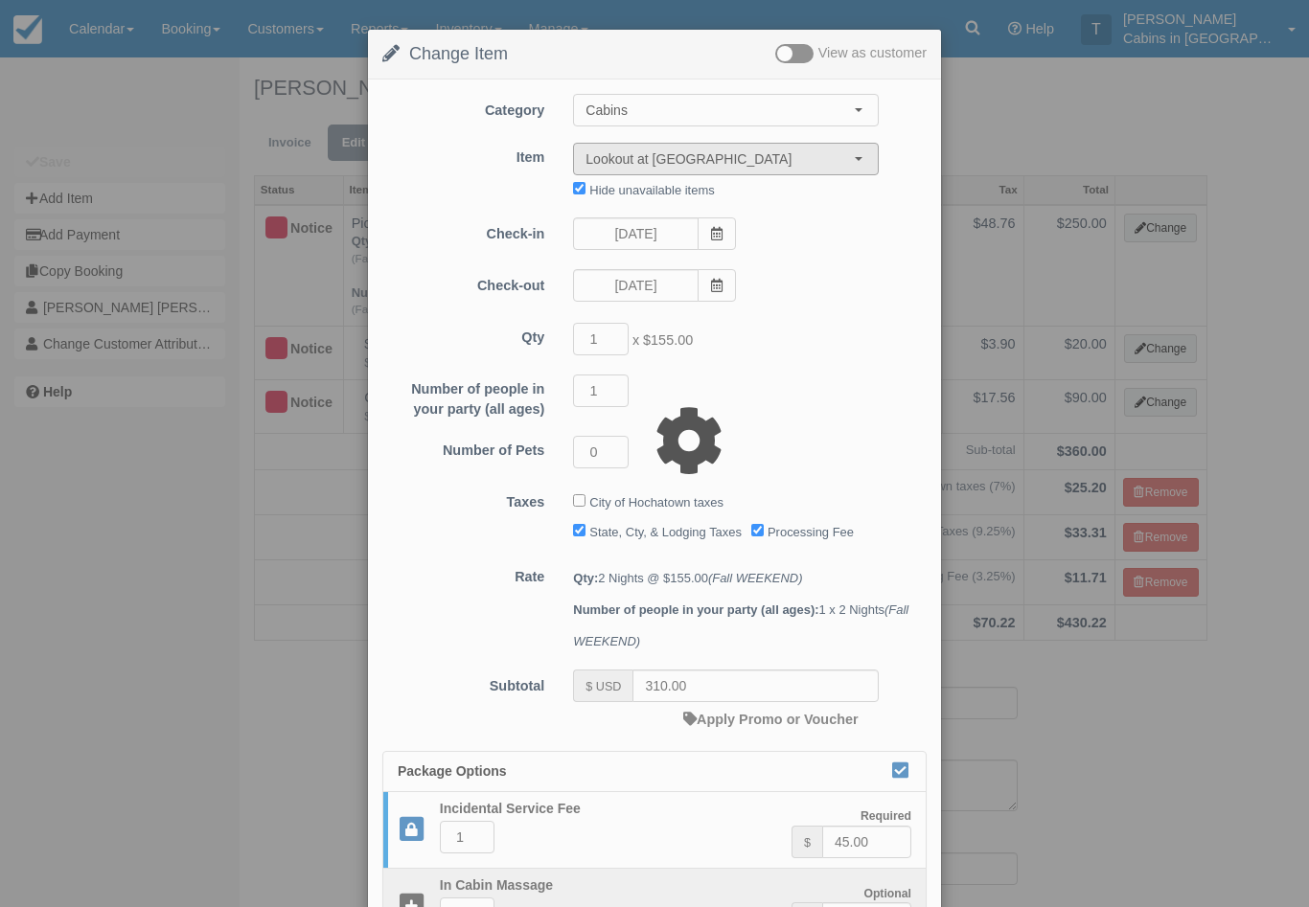
type input "350.00"
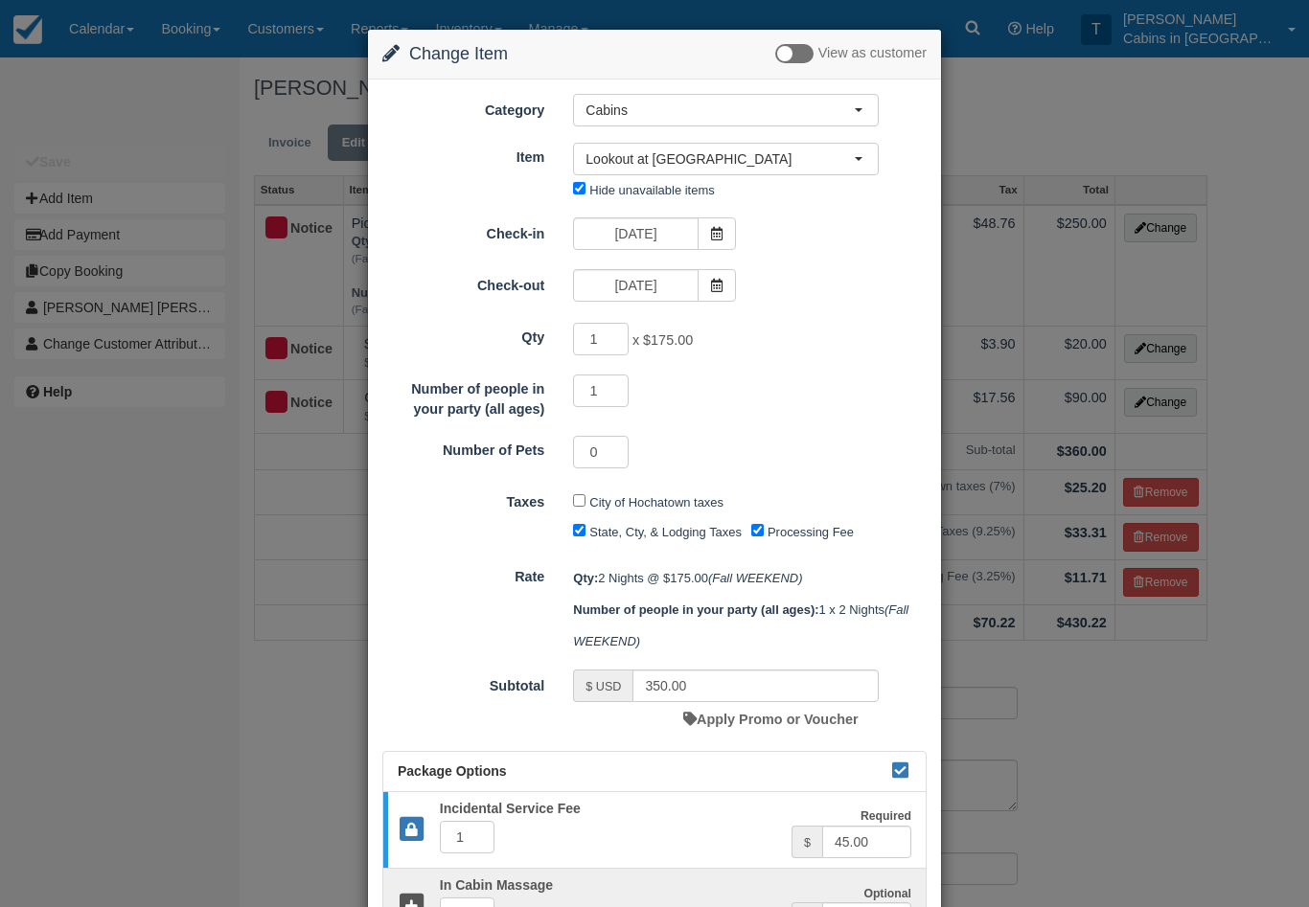
click at [868, 159] on button "Lookout at [GEOGRAPHIC_DATA]" at bounding box center [726, 159] width 306 height 33
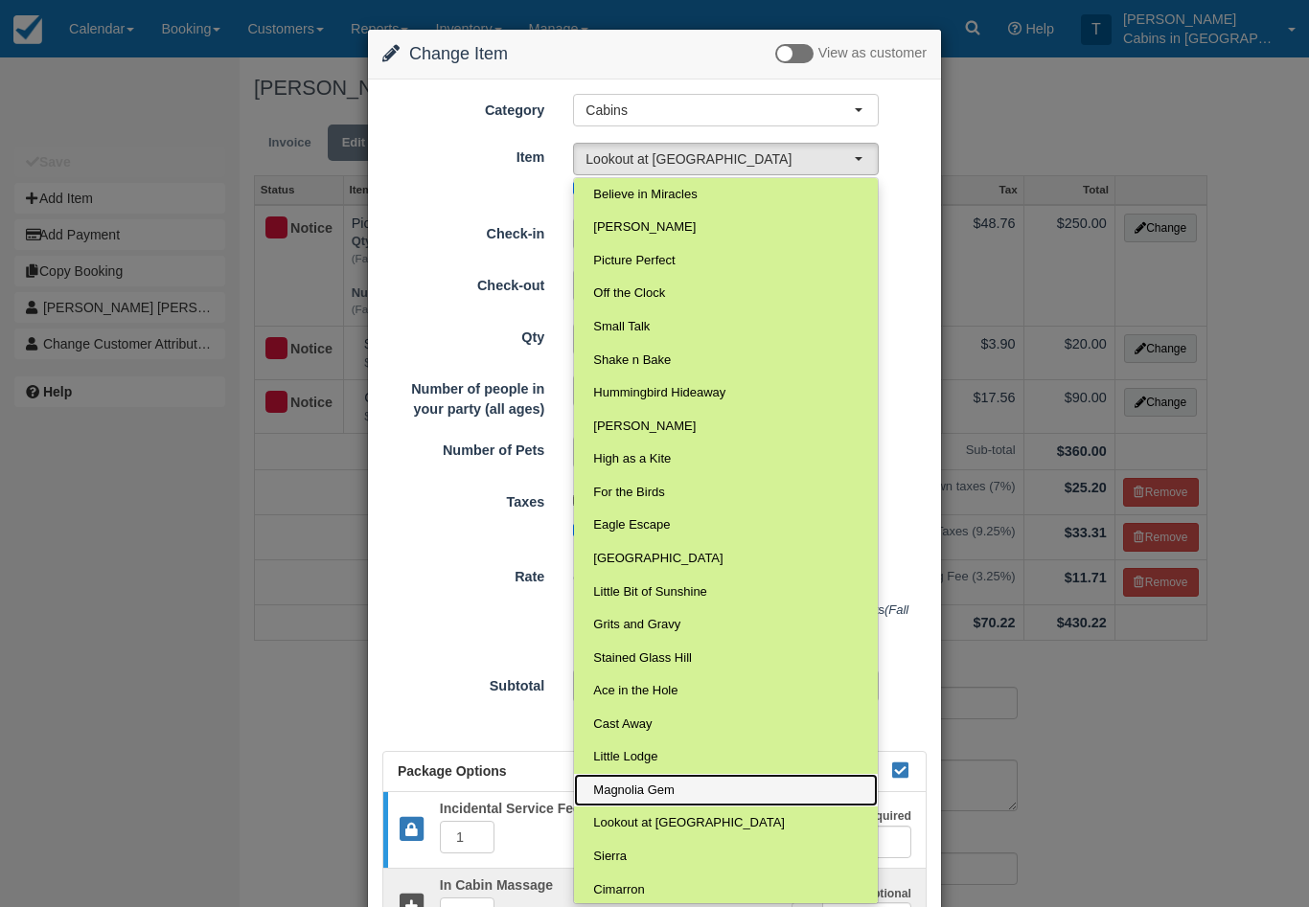
click at [665, 782] on span "Magnolia Gem" at bounding box center [633, 791] width 81 height 18
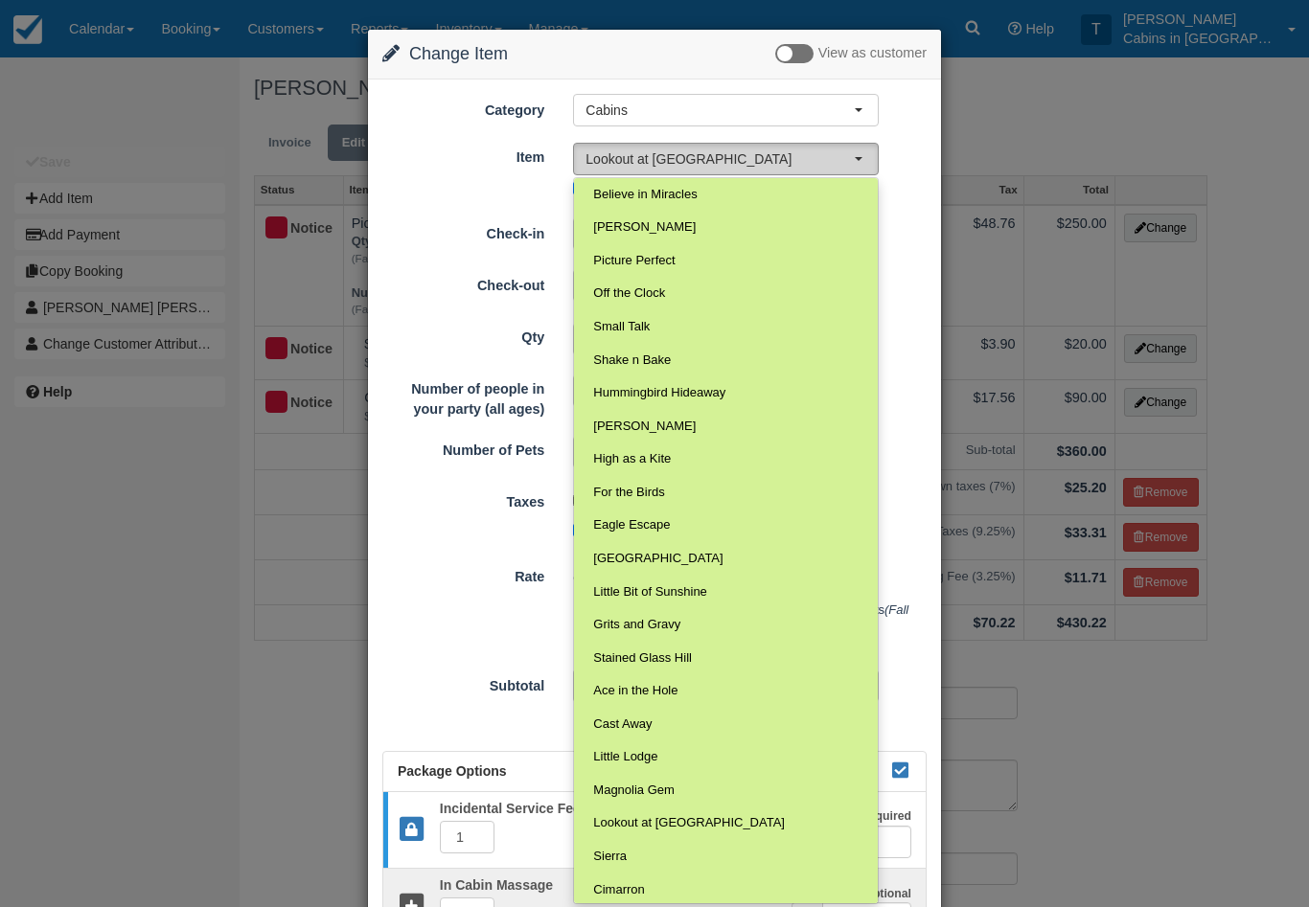
select select "164"
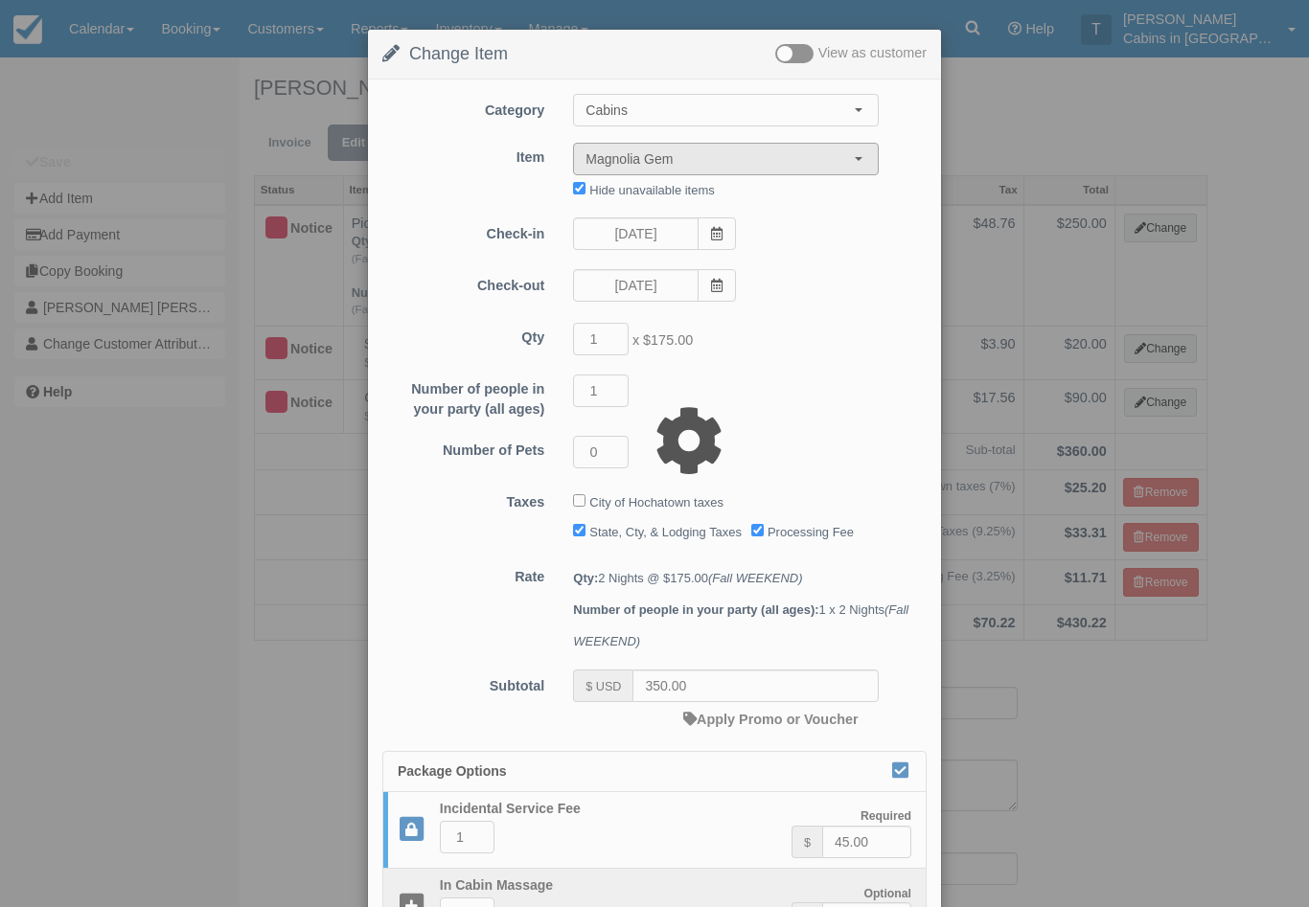
type input "320.00"
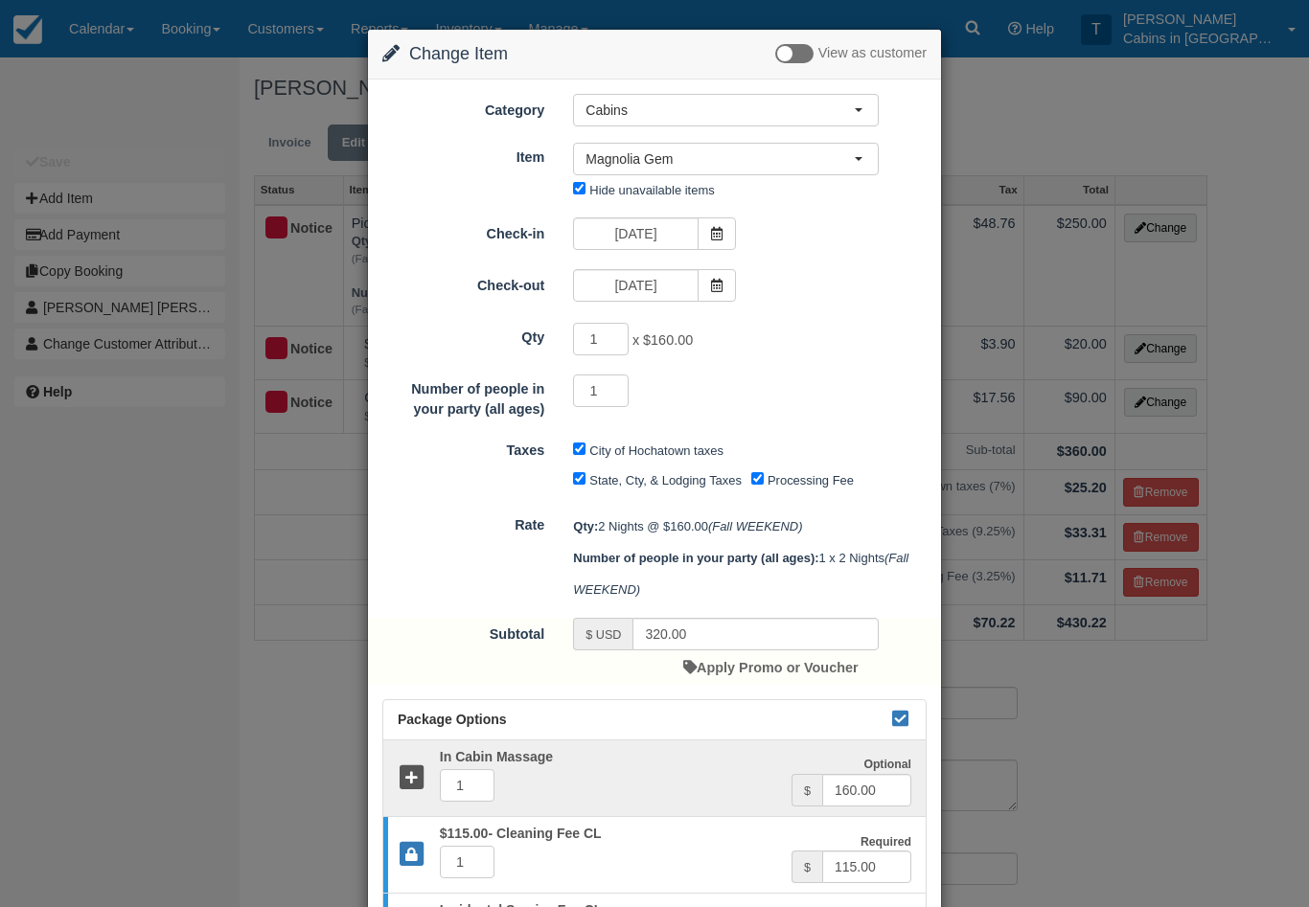
click at [845, 159] on span "Magnolia Gem" at bounding box center [719, 158] width 268 height 19
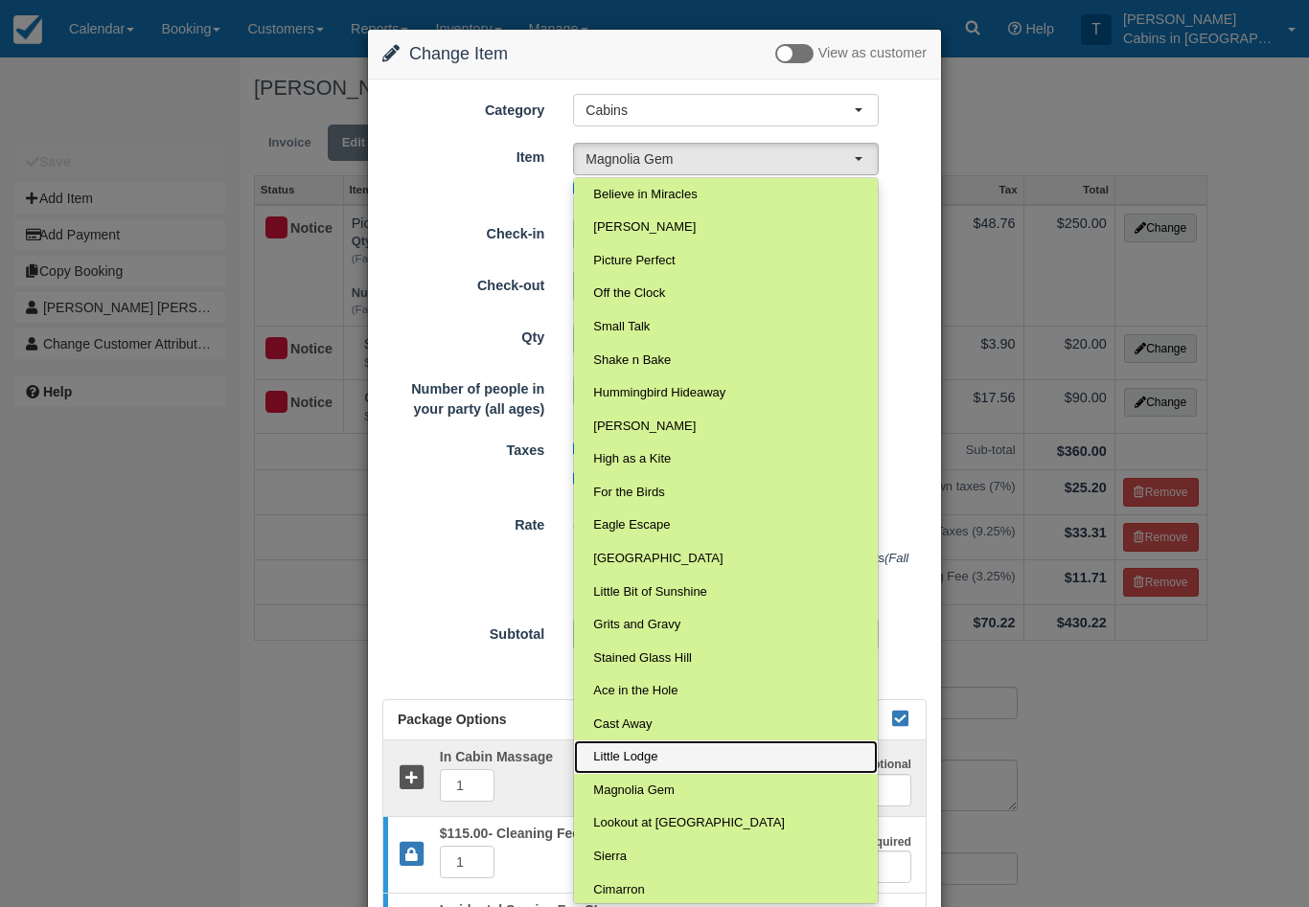
click at [659, 746] on link "Little Lodge" at bounding box center [726, 758] width 304 height 34
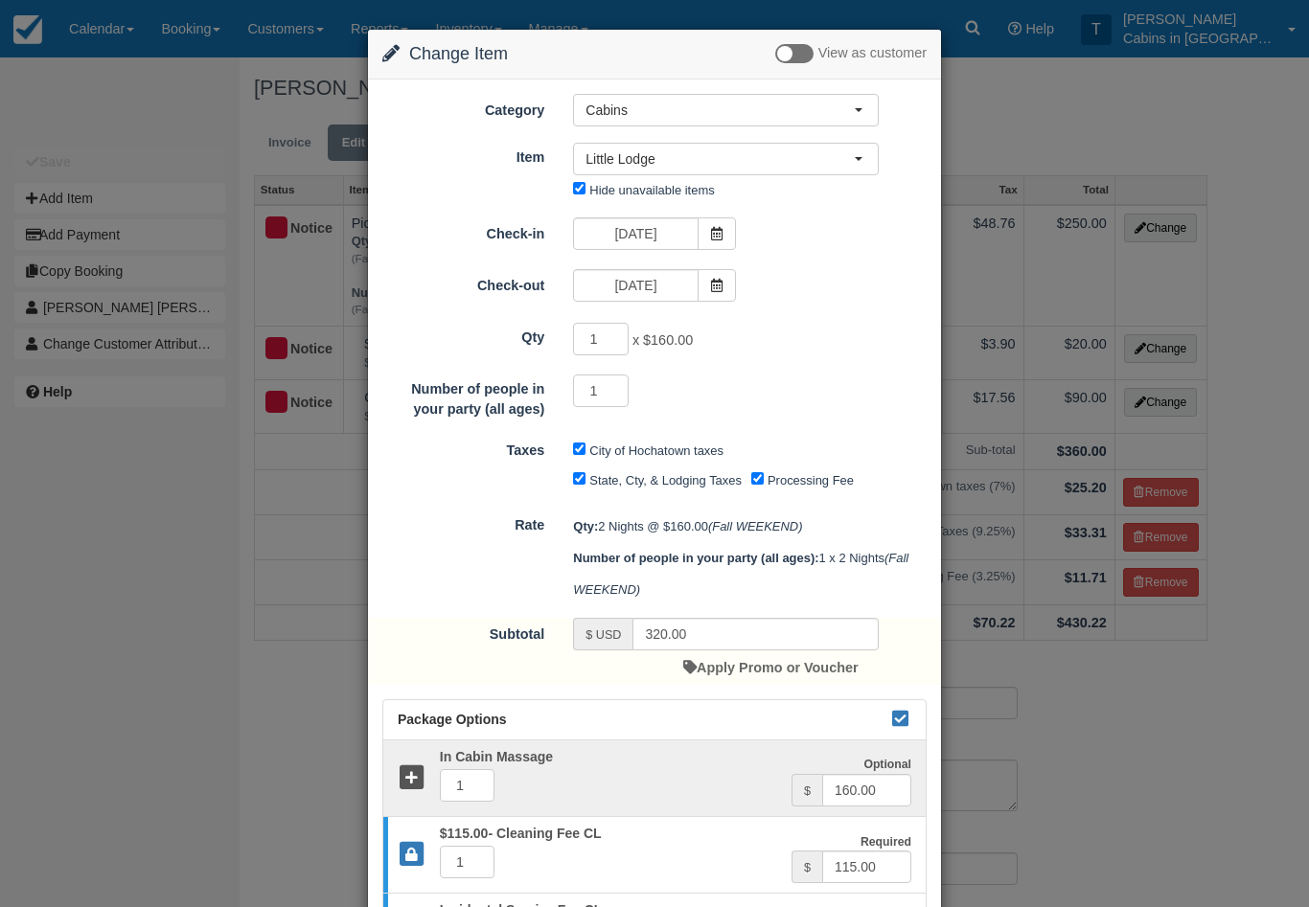
click at [853, 159] on span "Little Lodge" at bounding box center [719, 158] width 268 height 19
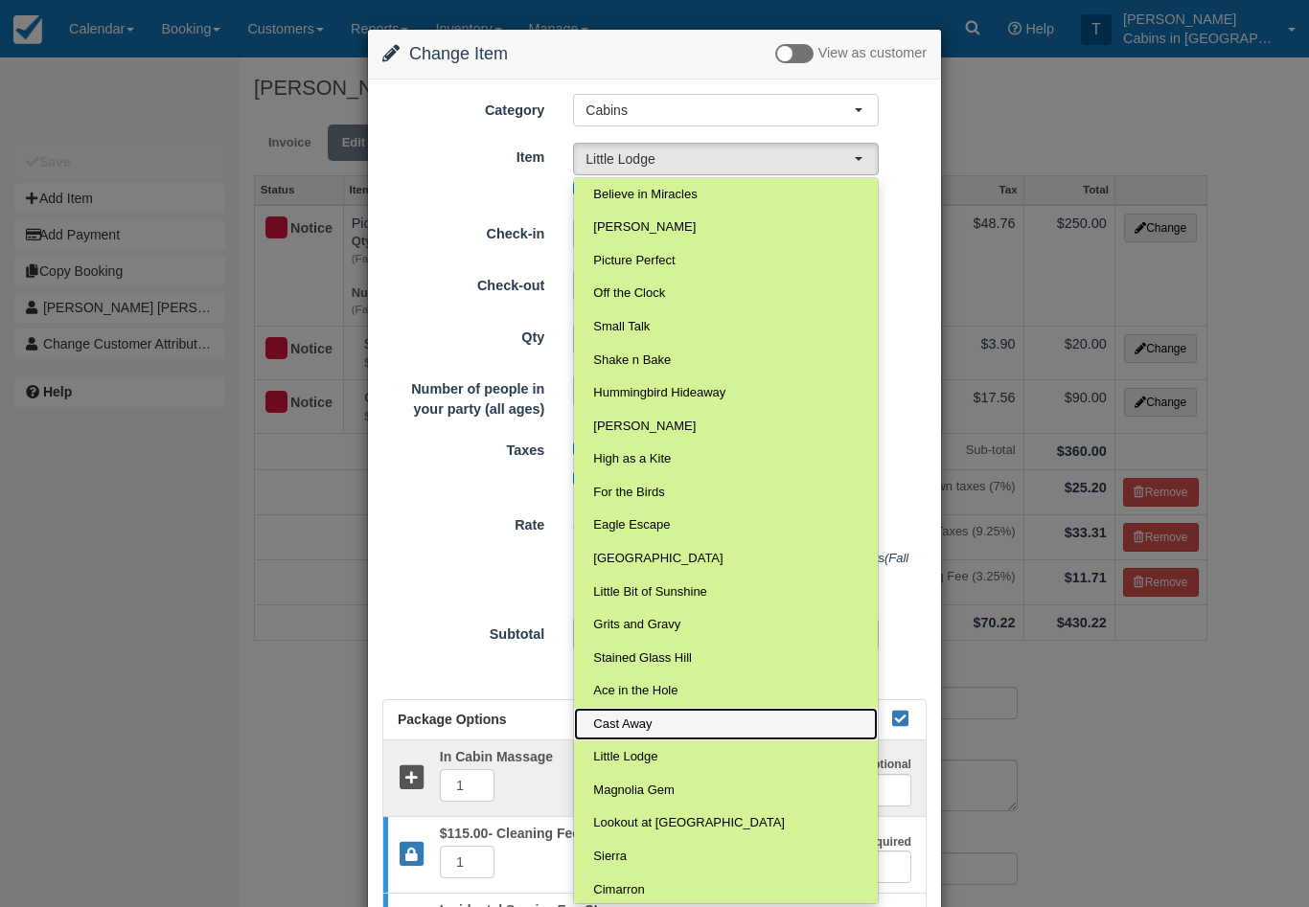
click at [662, 711] on link "Cast Away" at bounding box center [726, 725] width 304 height 34
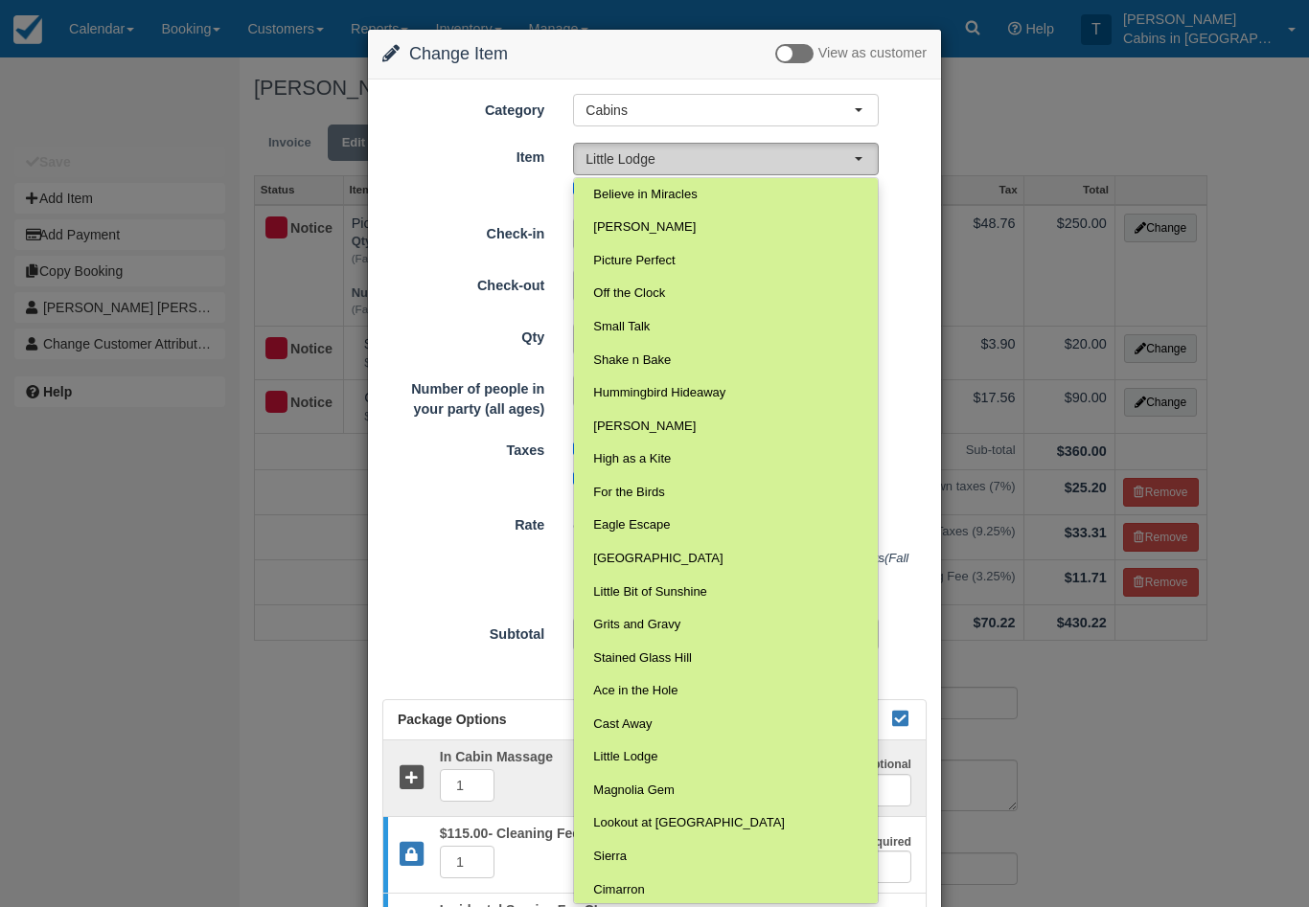
select select "114"
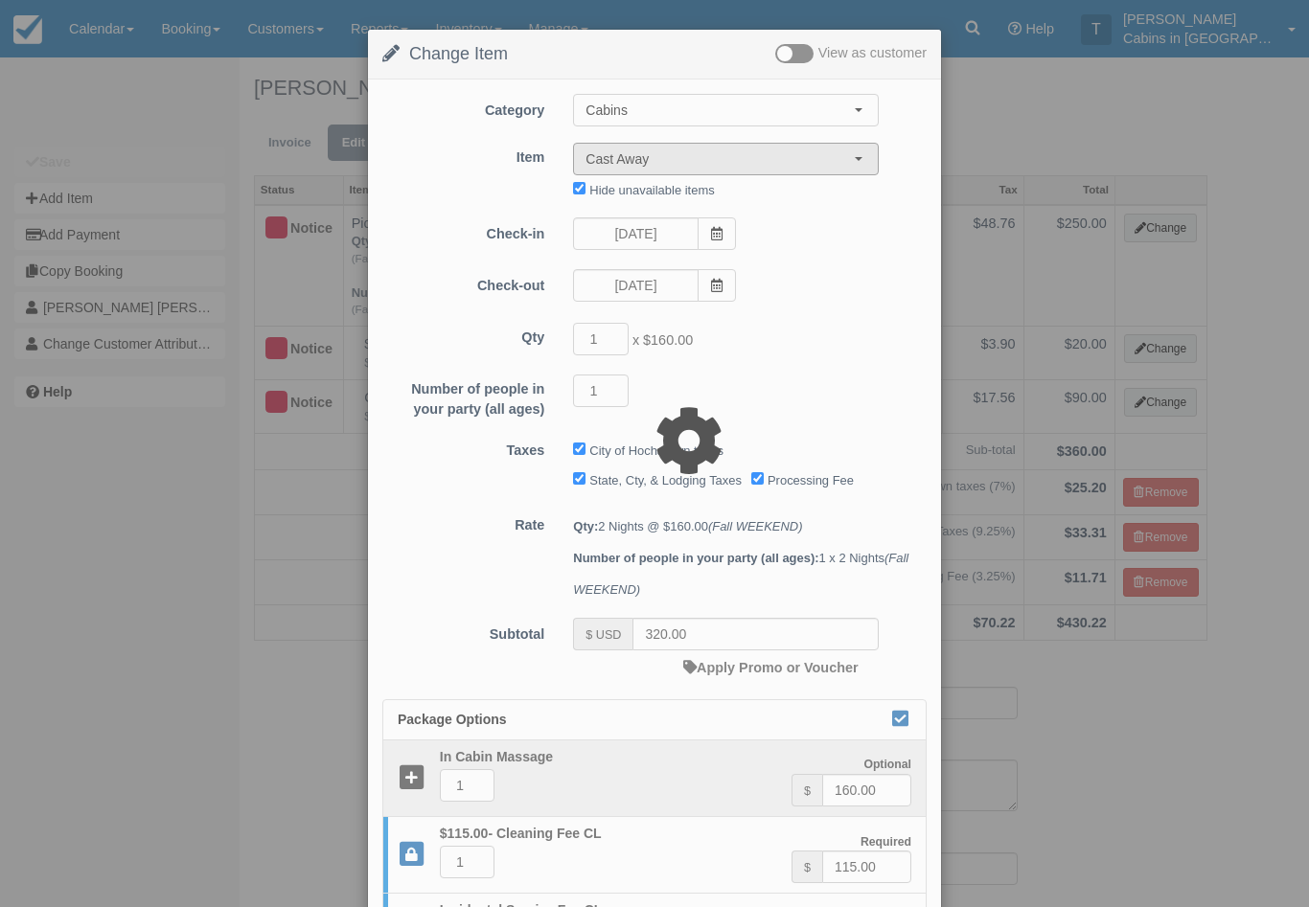
type input "330.00"
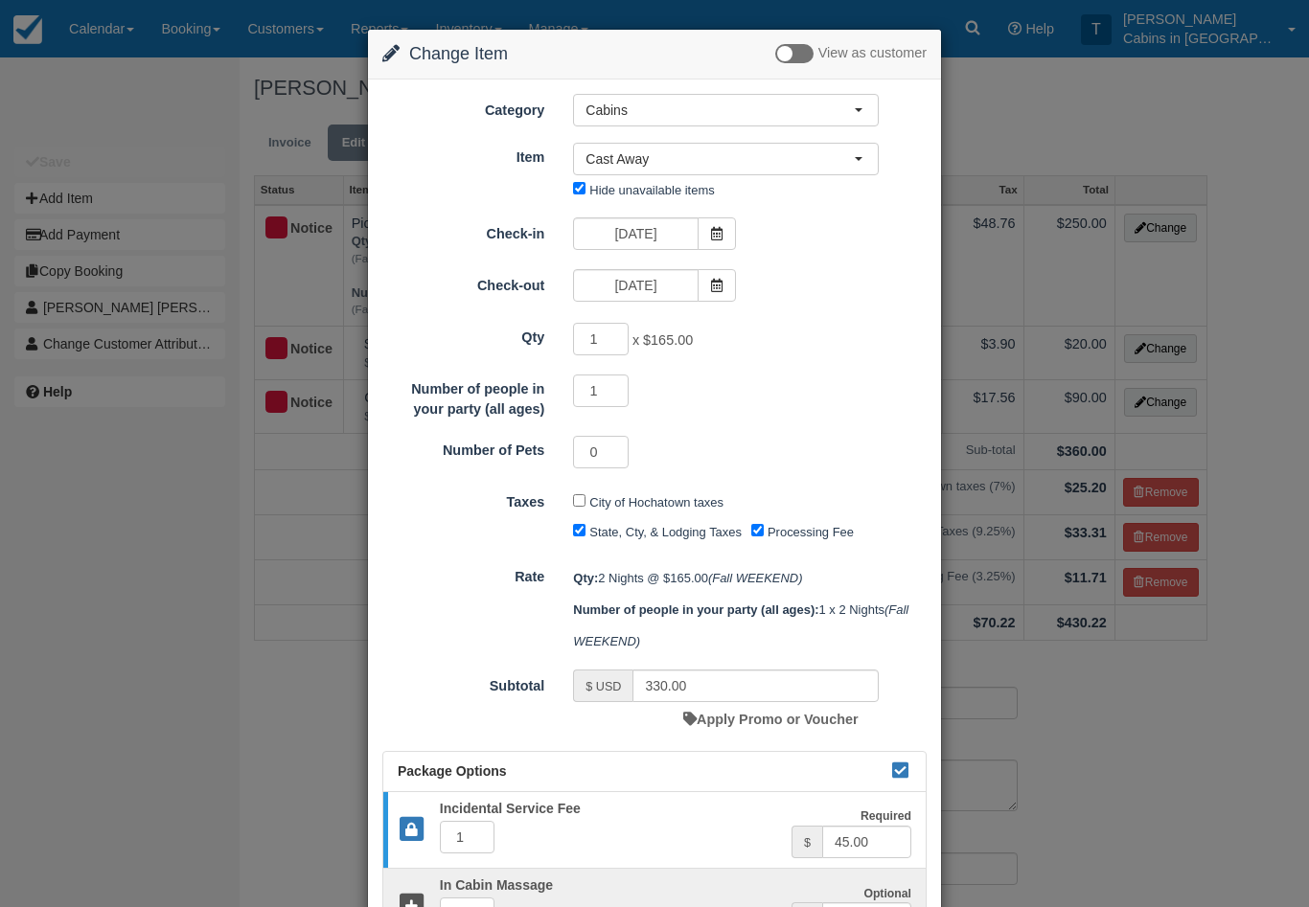
click at [836, 169] on button "Cast Away" at bounding box center [726, 159] width 306 height 33
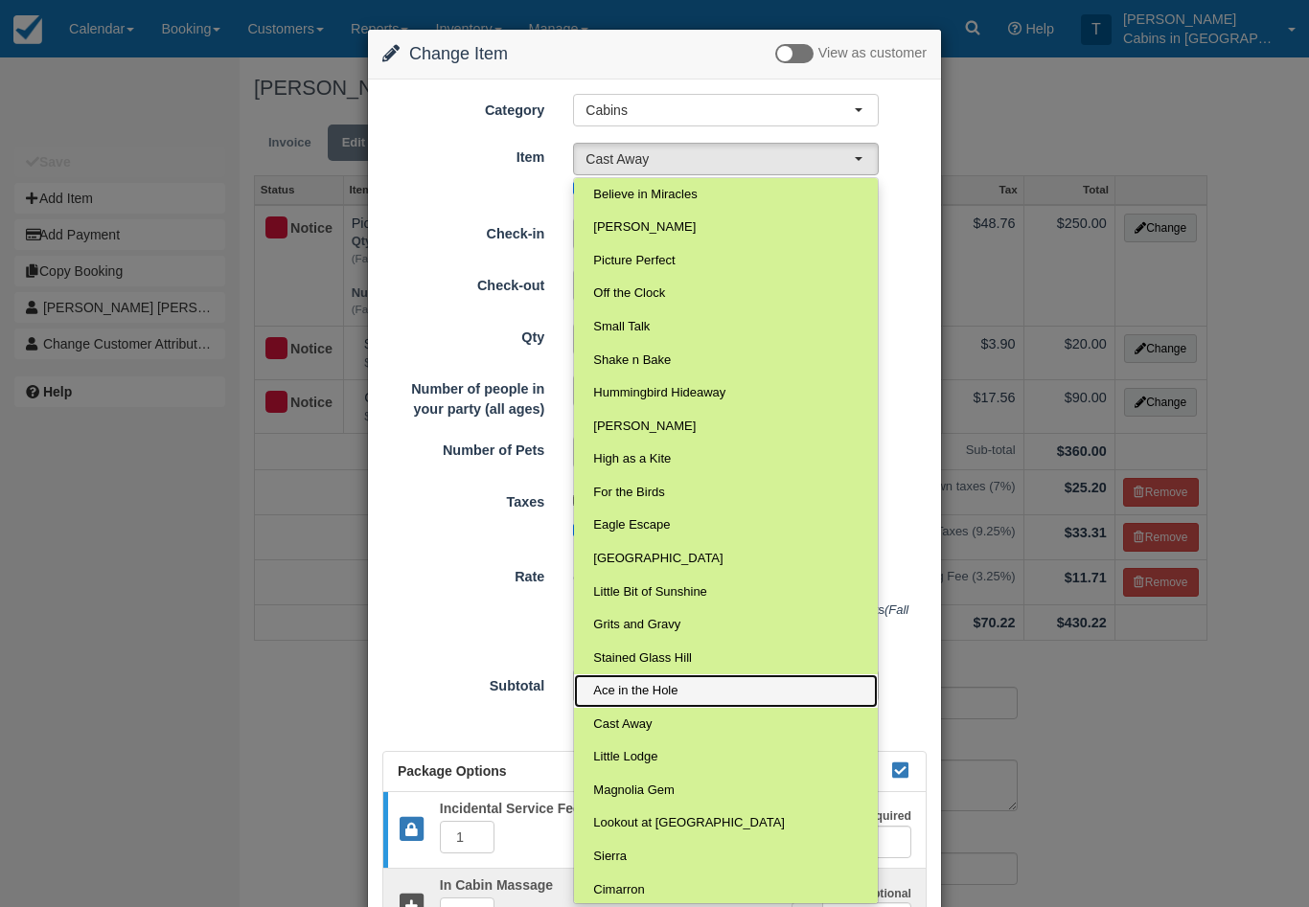
click at [674, 682] on span "Ace in the Hole" at bounding box center [635, 691] width 84 height 18
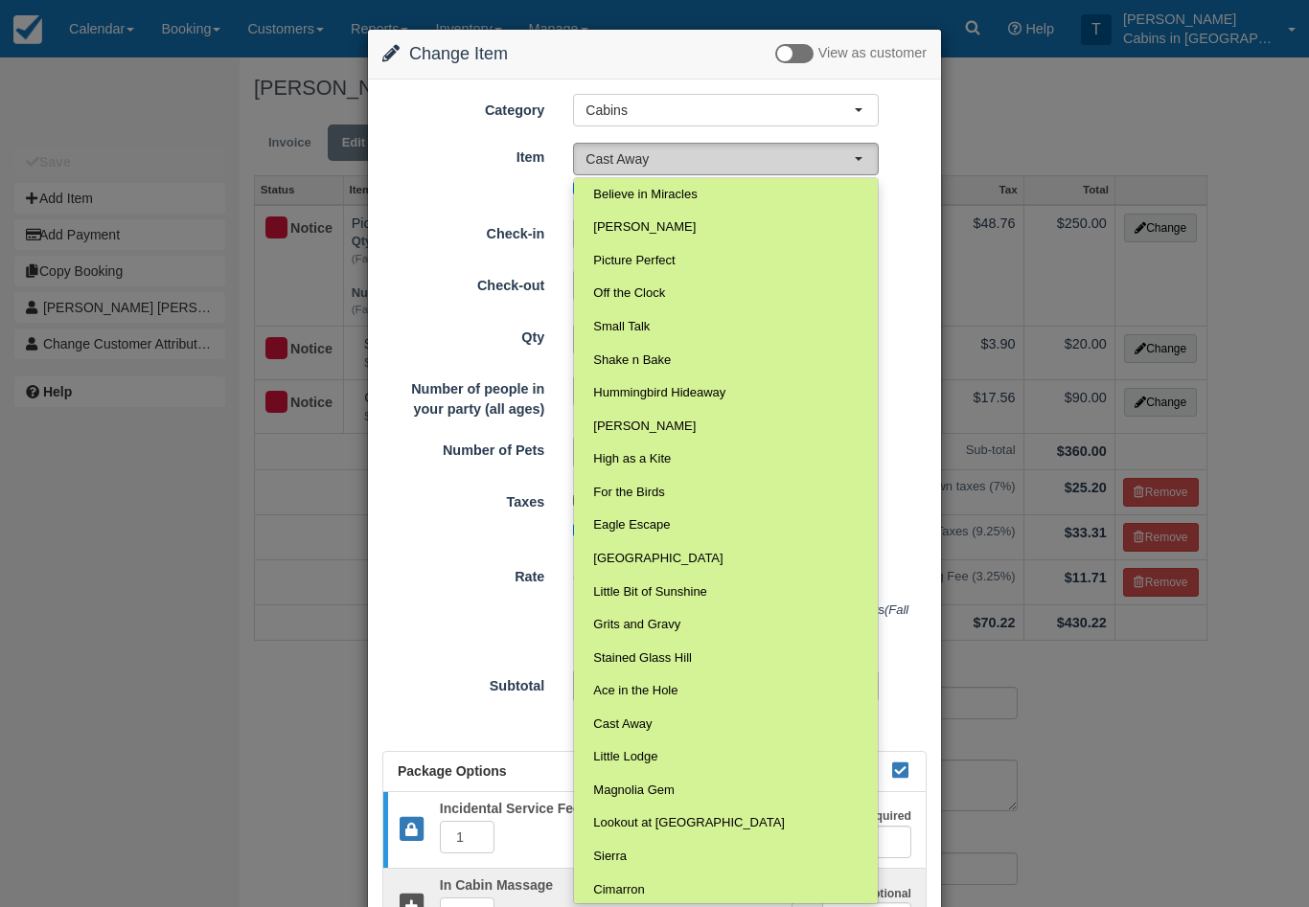
select select "72"
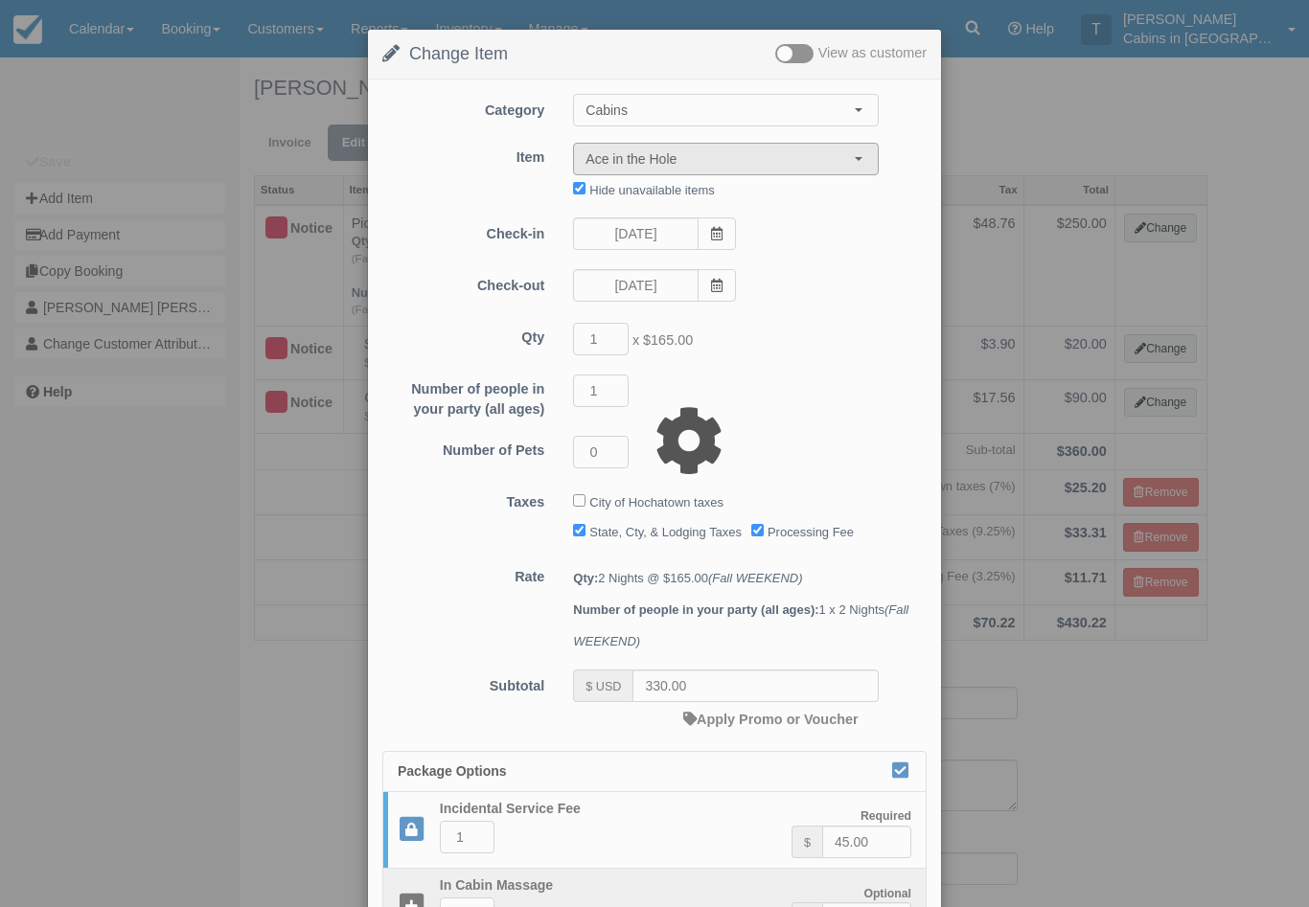
type input "318.00"
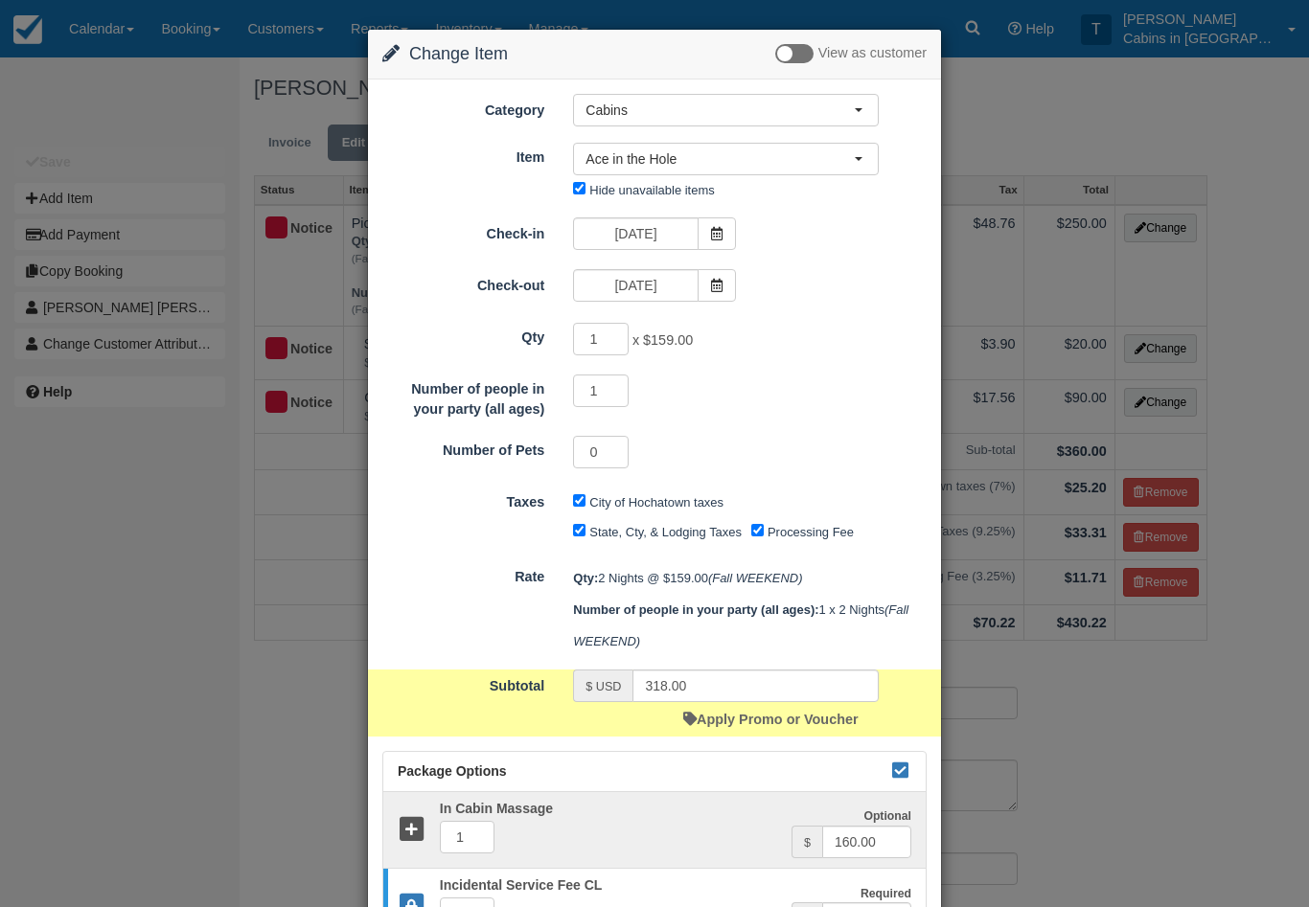
click at [848, 123] on button "Cabins" at bounding box center [726, 110] width 306 height 33
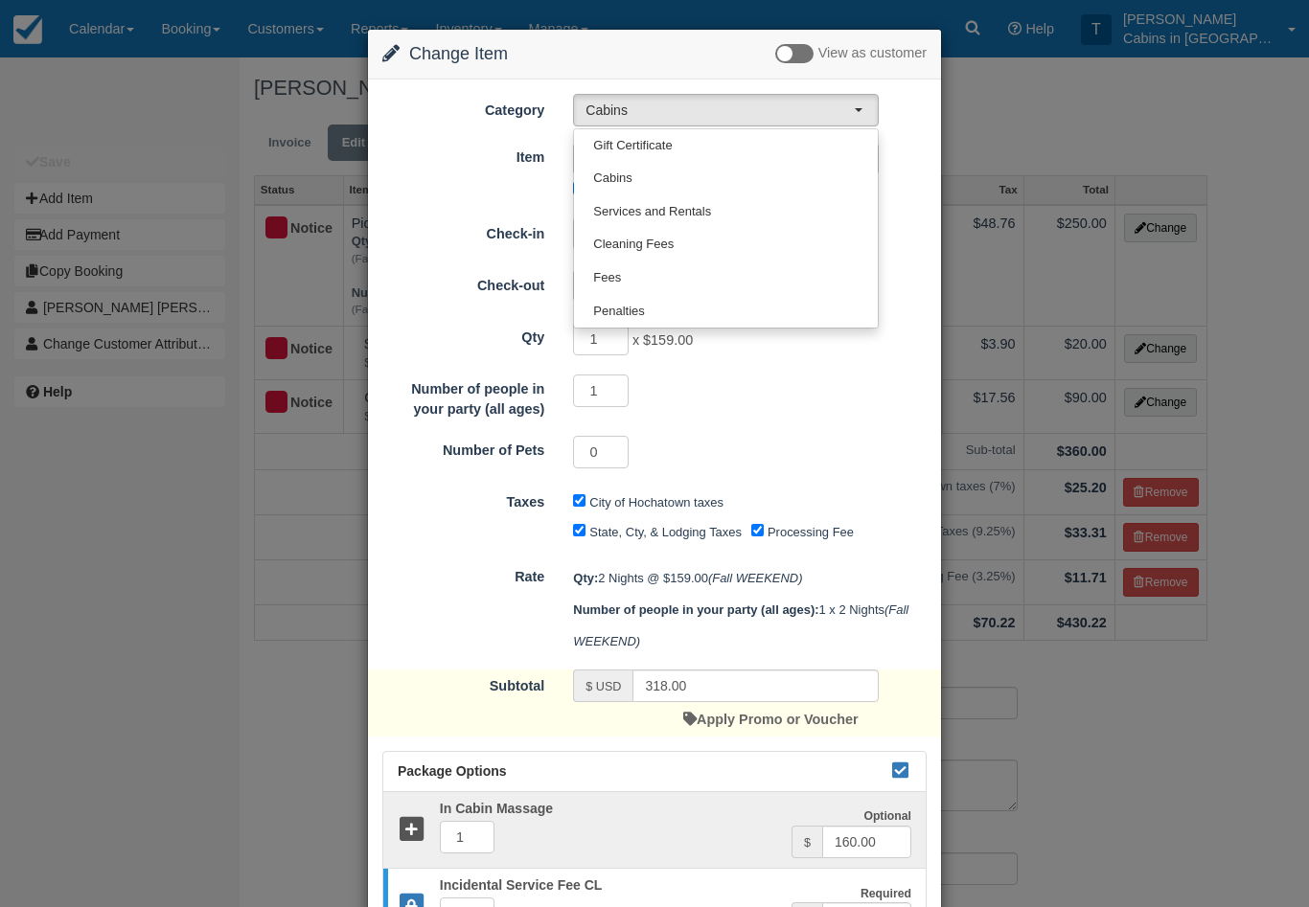
click at [105, 43] on div "Change Item Add Item View as customer Category Cabins Gift Certificate Cabins S…" at bounding box center [654, 453] width 1309 height 907
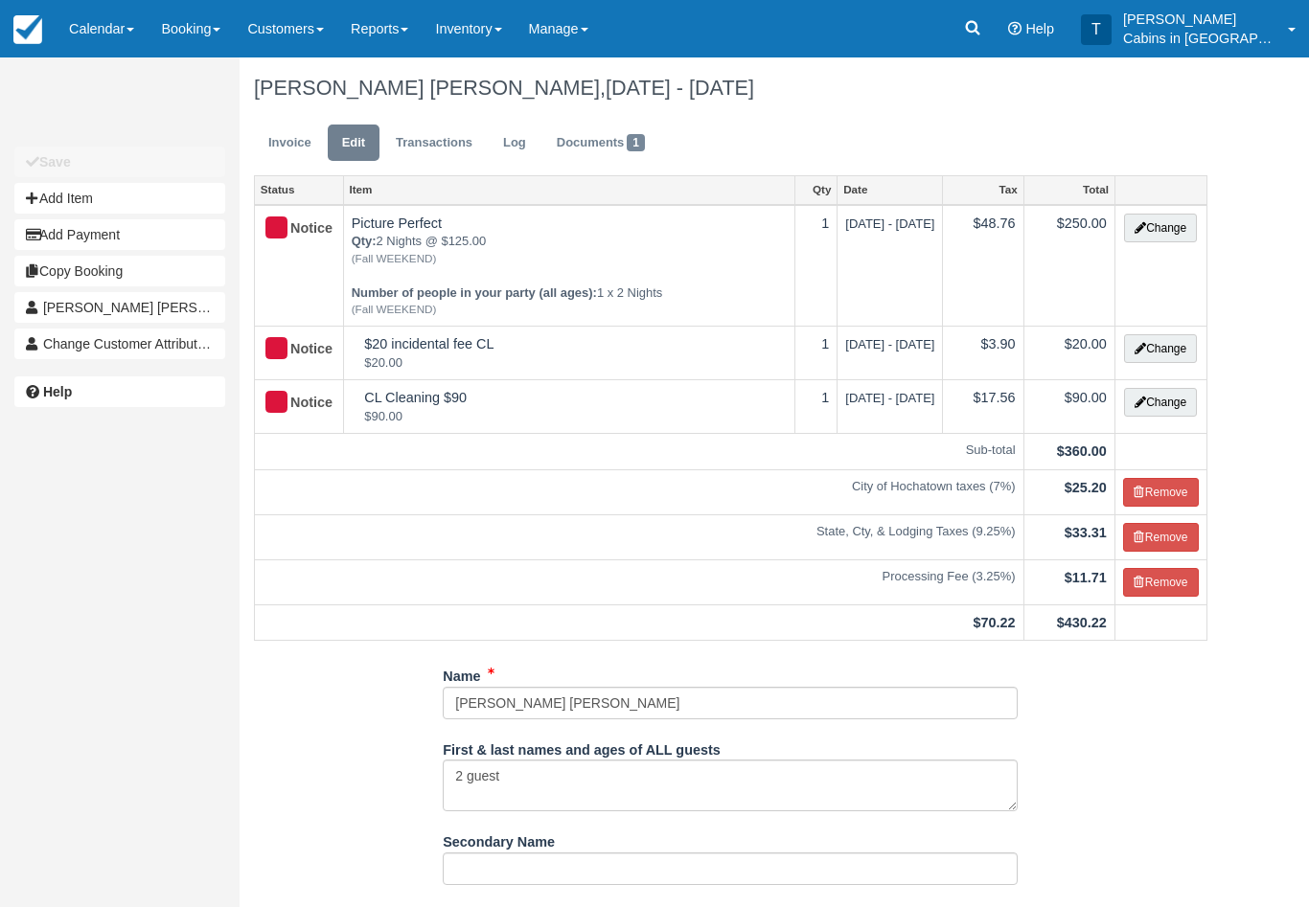
click at [112, 37] on link "Calendar" at bounding box center [102, 28] width 92 height 57
click at [161, 122] on link "Customer" at bounding box center [132, 123] width 151 height 41
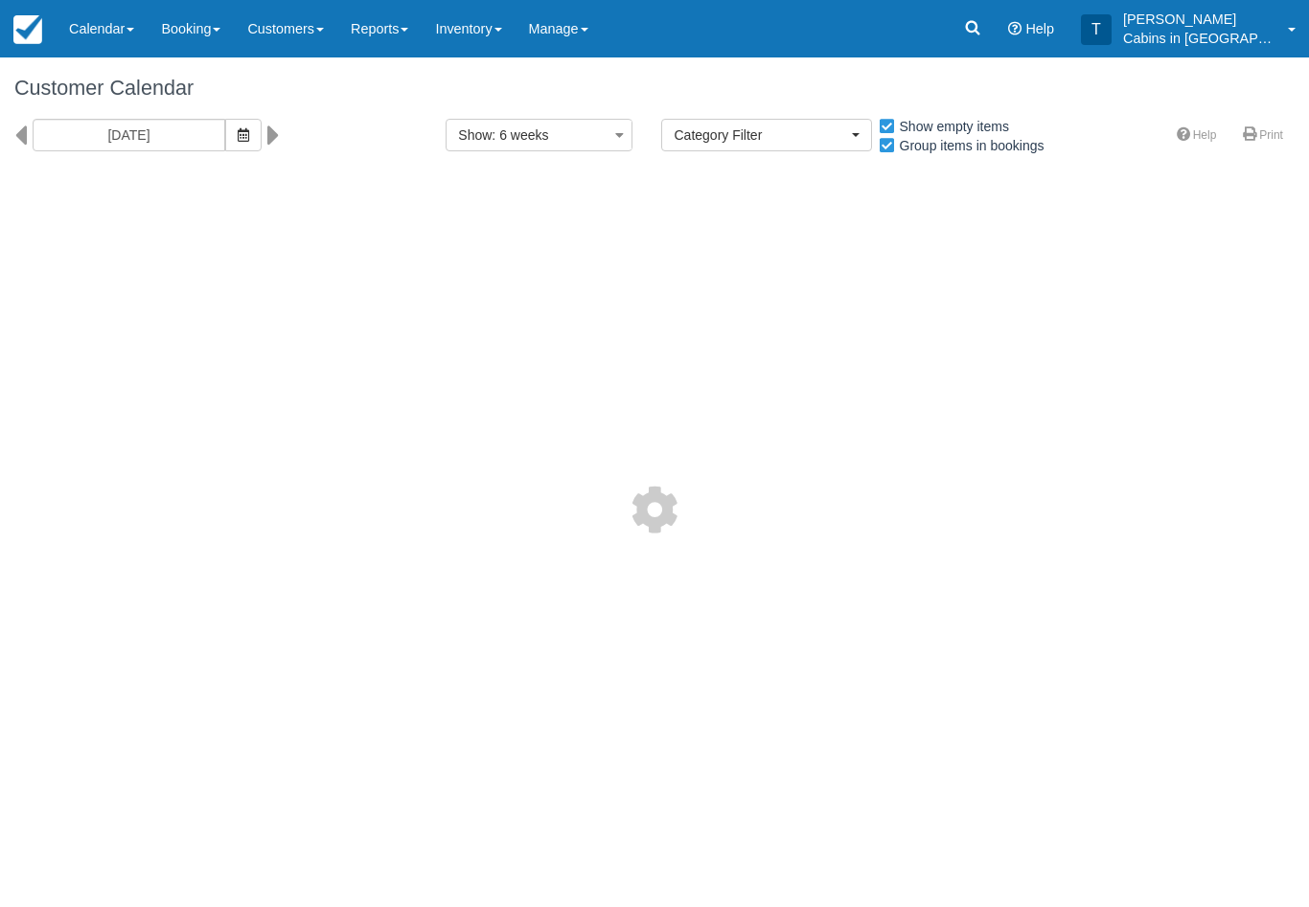
select select
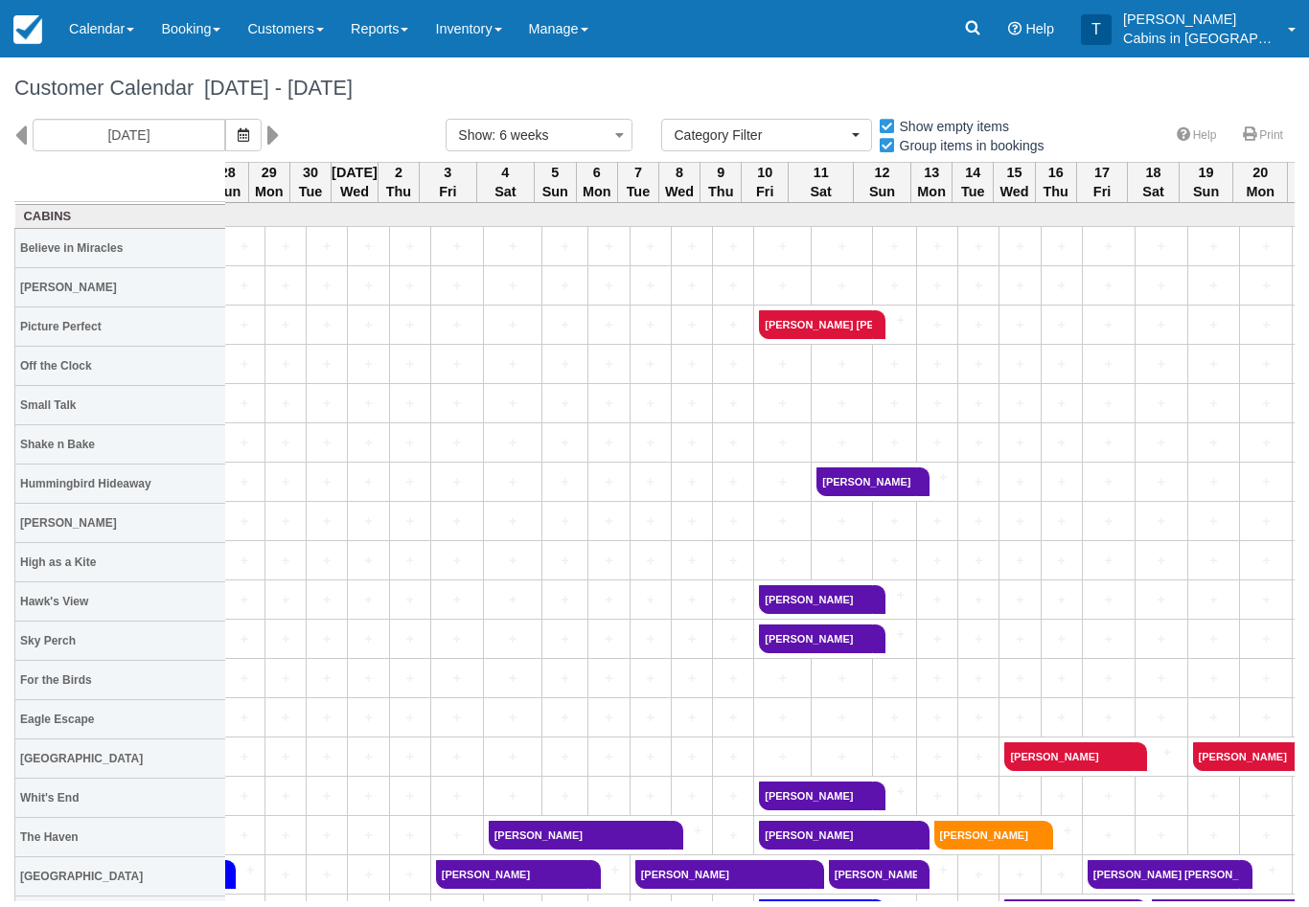
scroll to position [0, 750]
click at [202, 41] on link "Booking" at bounding box center [191, 28] width 86 height 57
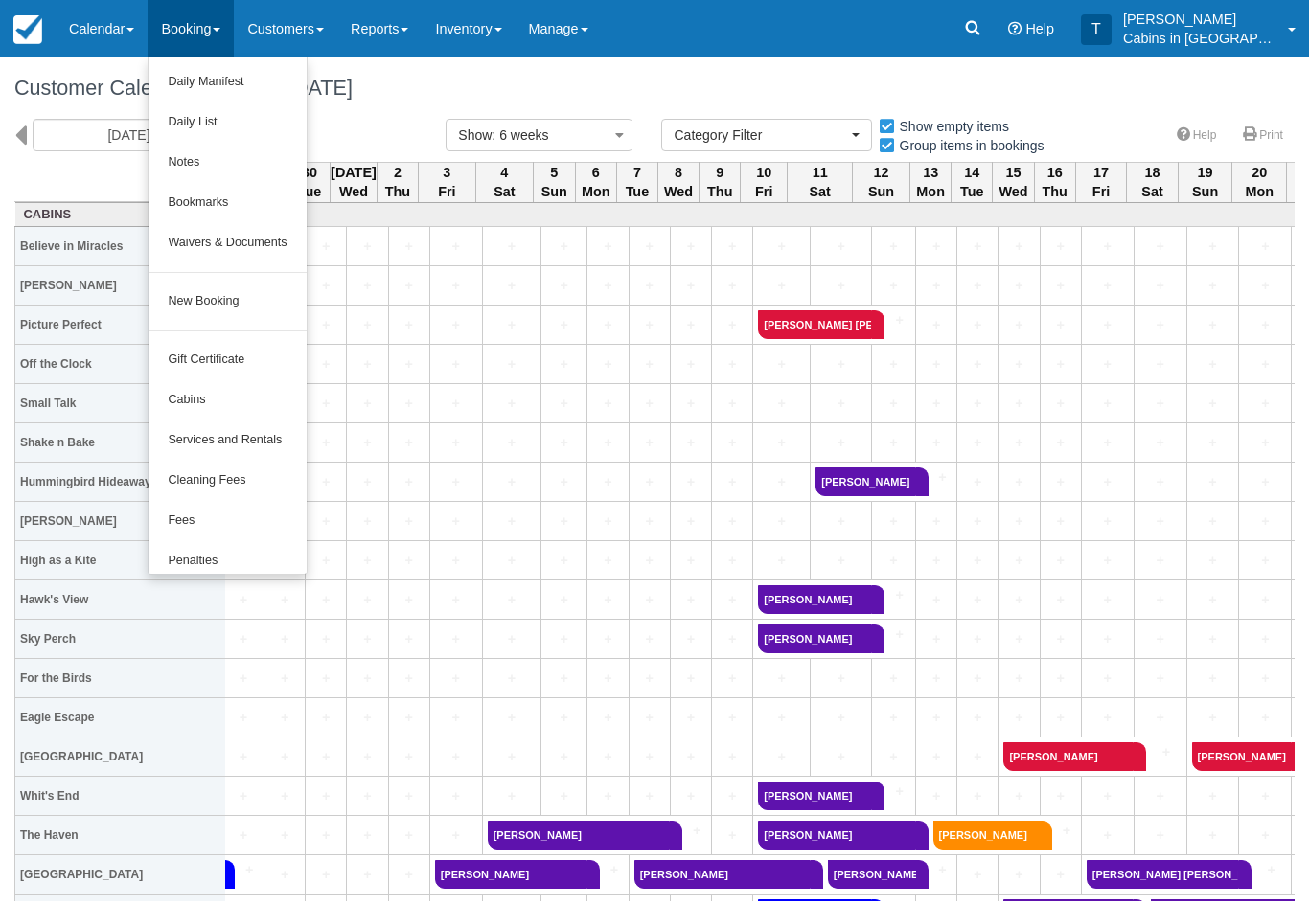
click at [266, 295] on link "New Booking" at bounding box center [226, 302] width 157 height 40
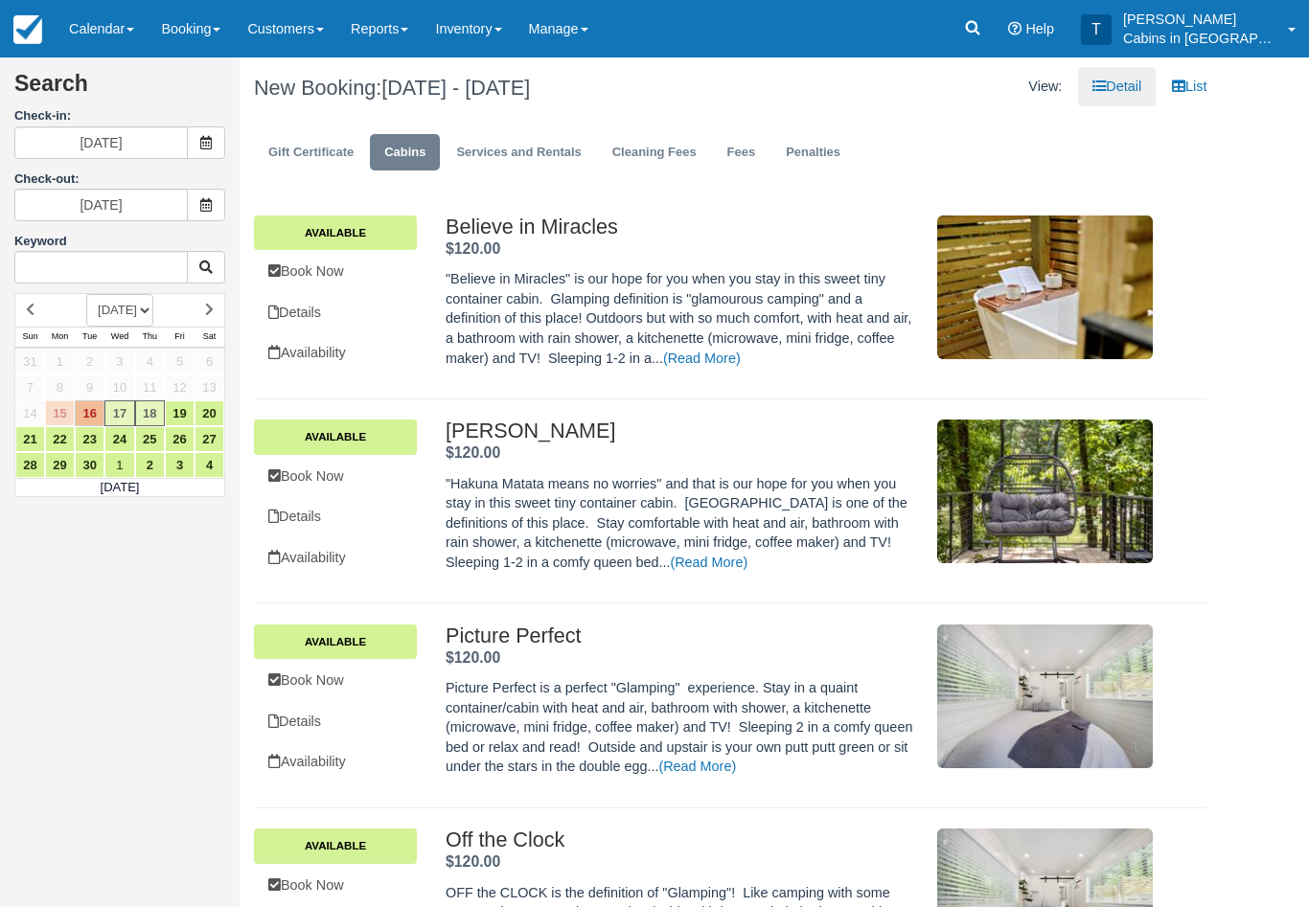
click at [201, 34] on link "Booking" at bounding box center [191, 28] width 86 height 57
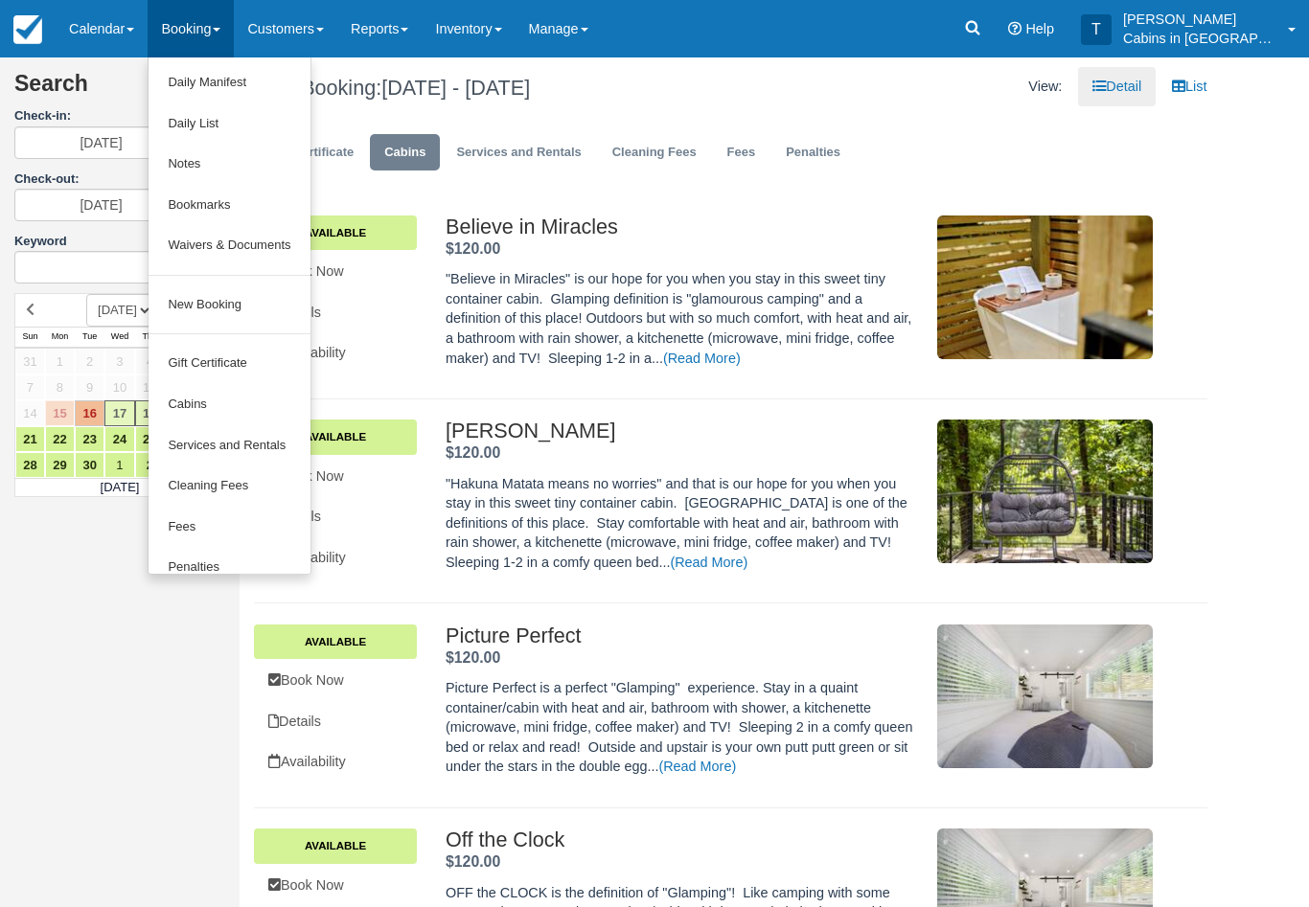
click at [265, 302] on link "New Booking" at bounding box center [228, 305] width 161 height 41
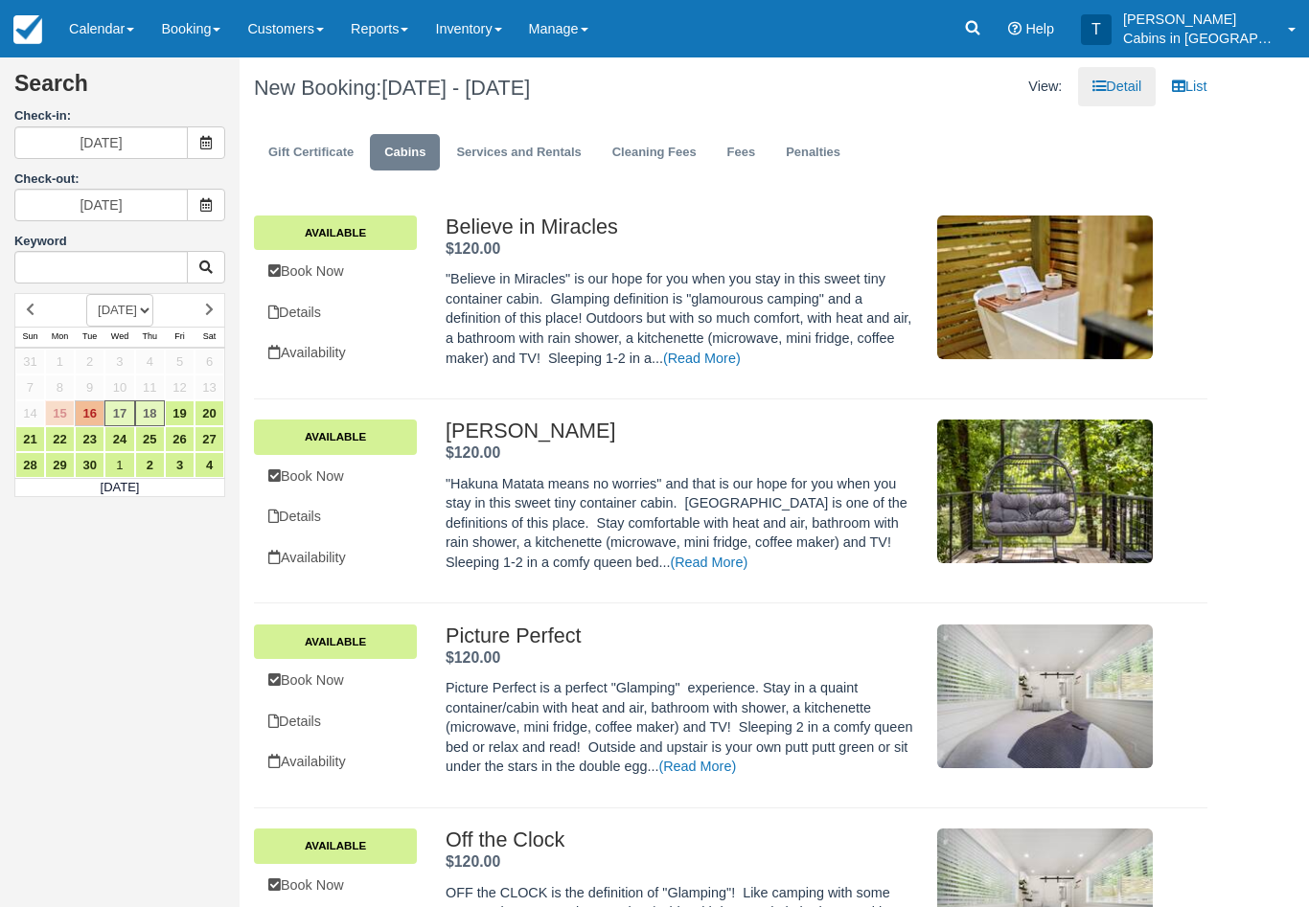
click at [205, 141] on icon at bounding box center [205, 142] width 13 height 13
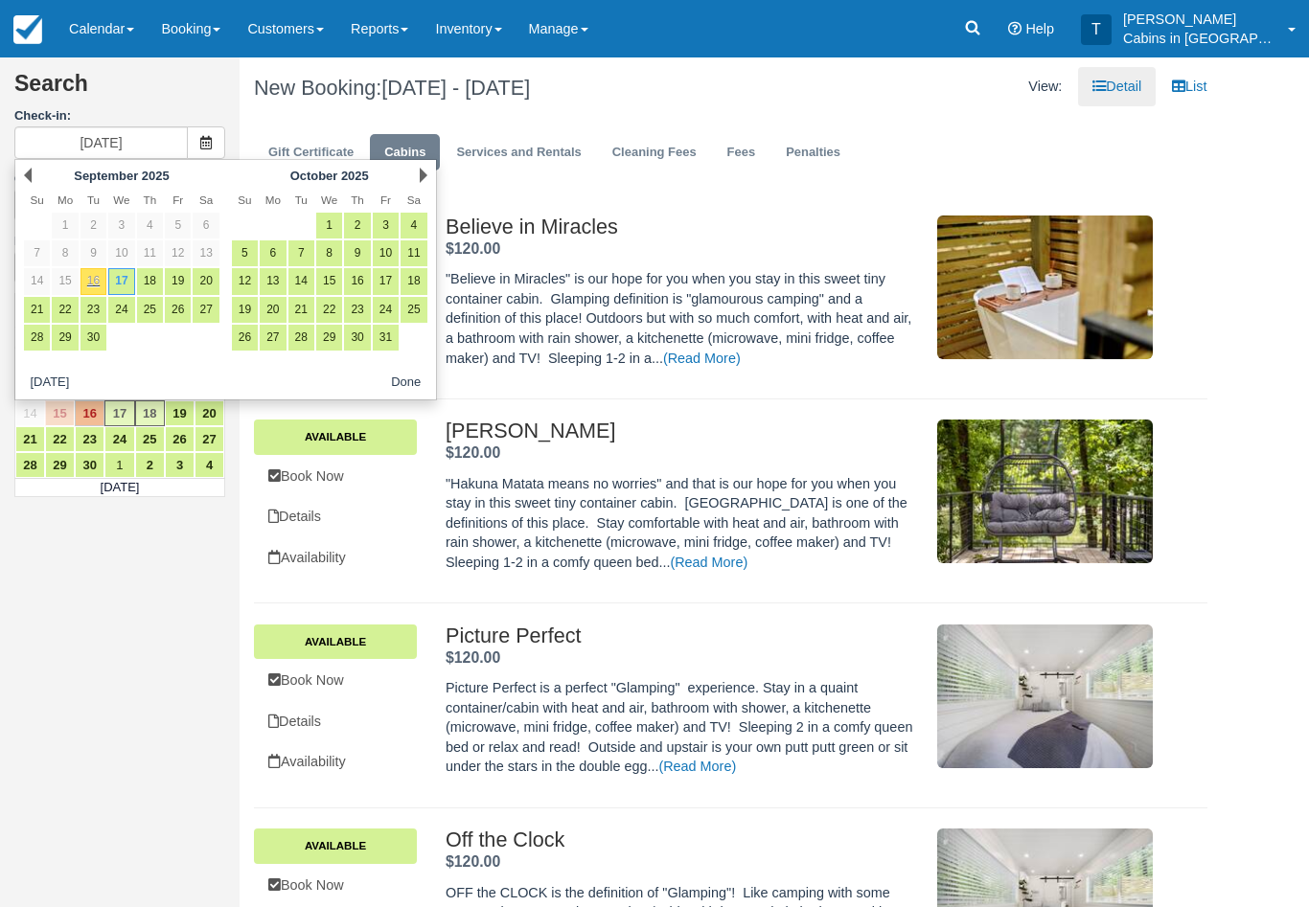
click at [245, 278] on link "12" at bounding box center [245, 281] width 26 height 26
type input "[DATE]"
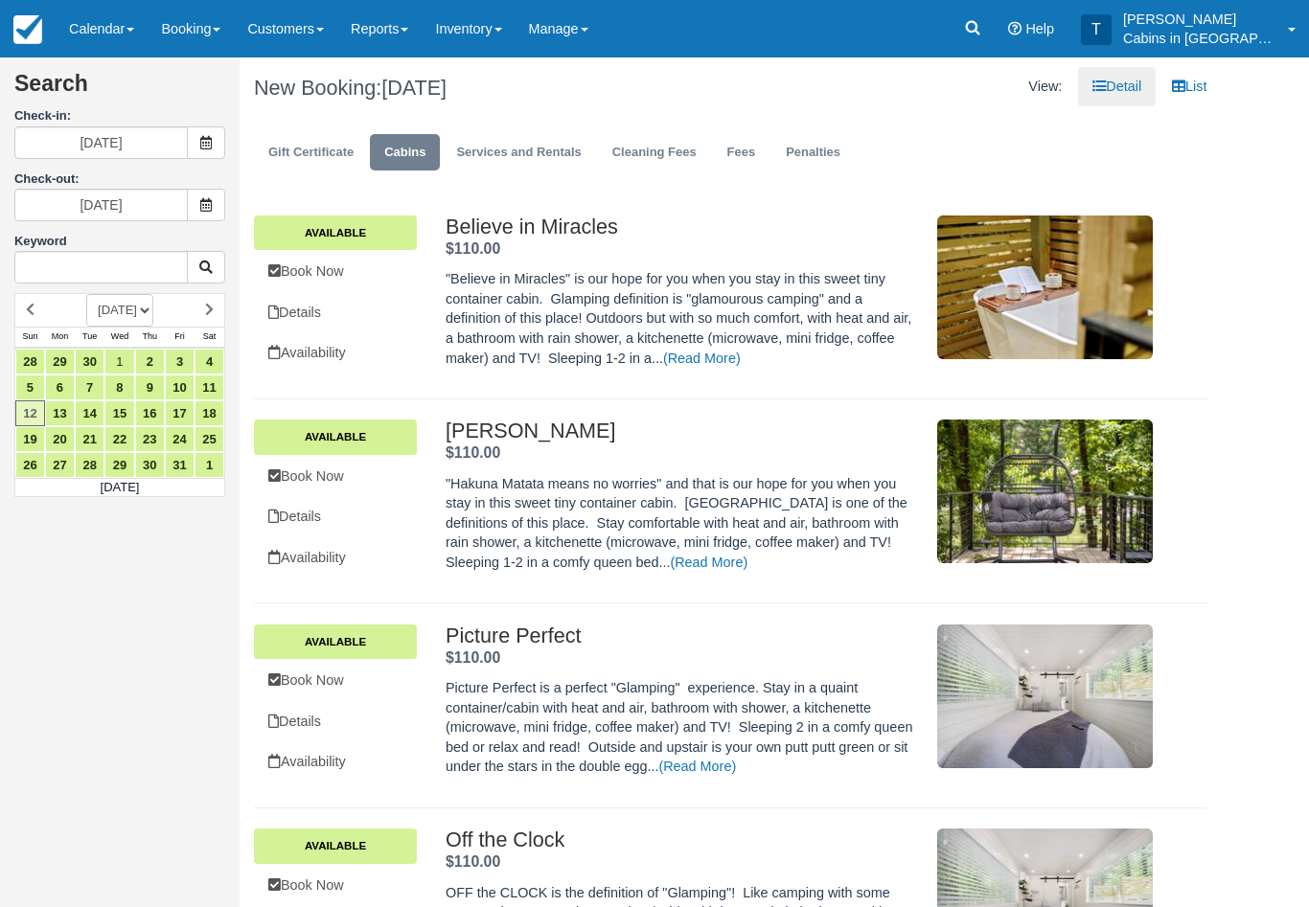
click at [208, 206] on icon at bounding box center [205, 204] width 13 height 13
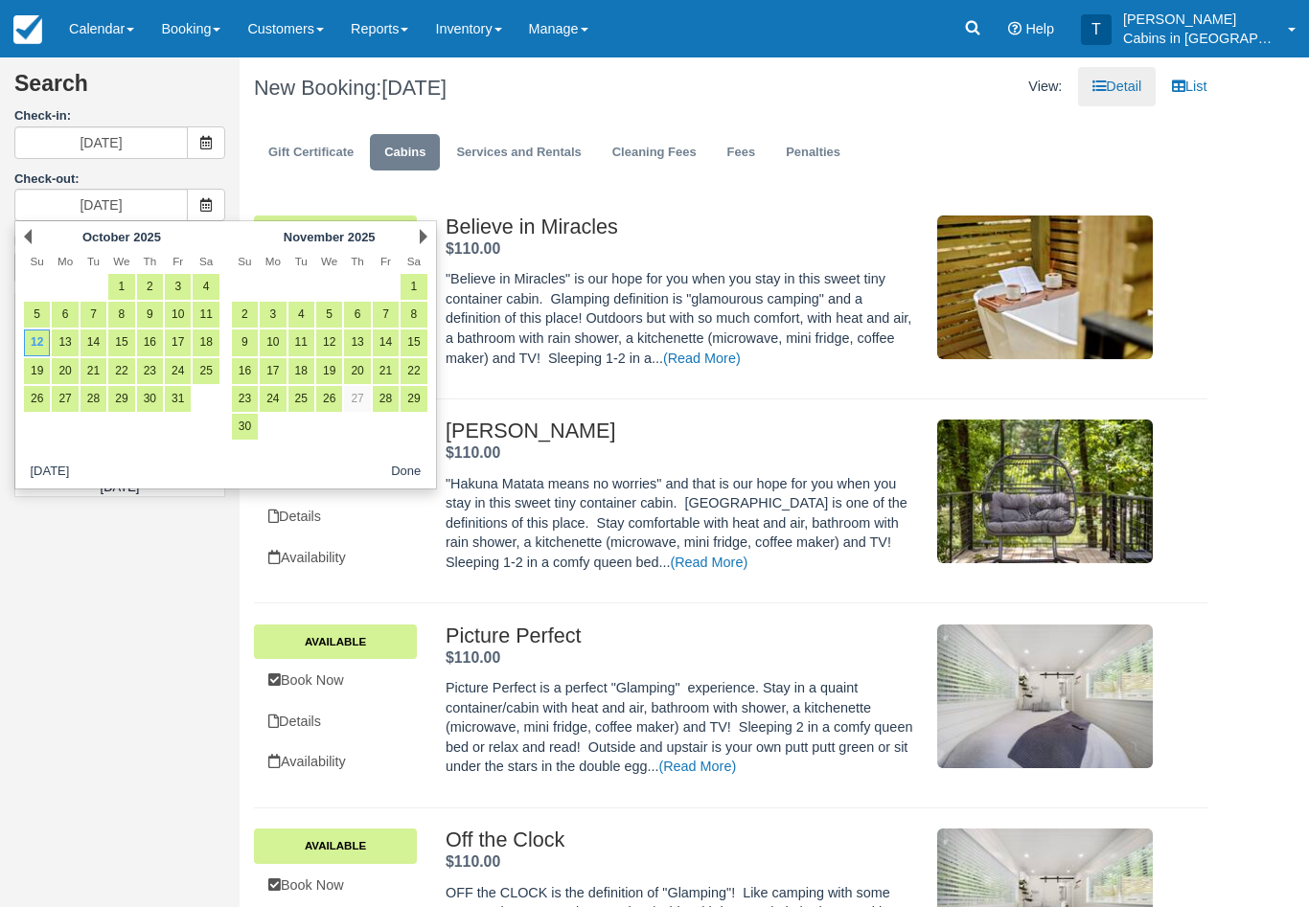
click at [127, 339] on link "15" at bounding box center [121, 343] width 26 height 26
type input "[DATE]"
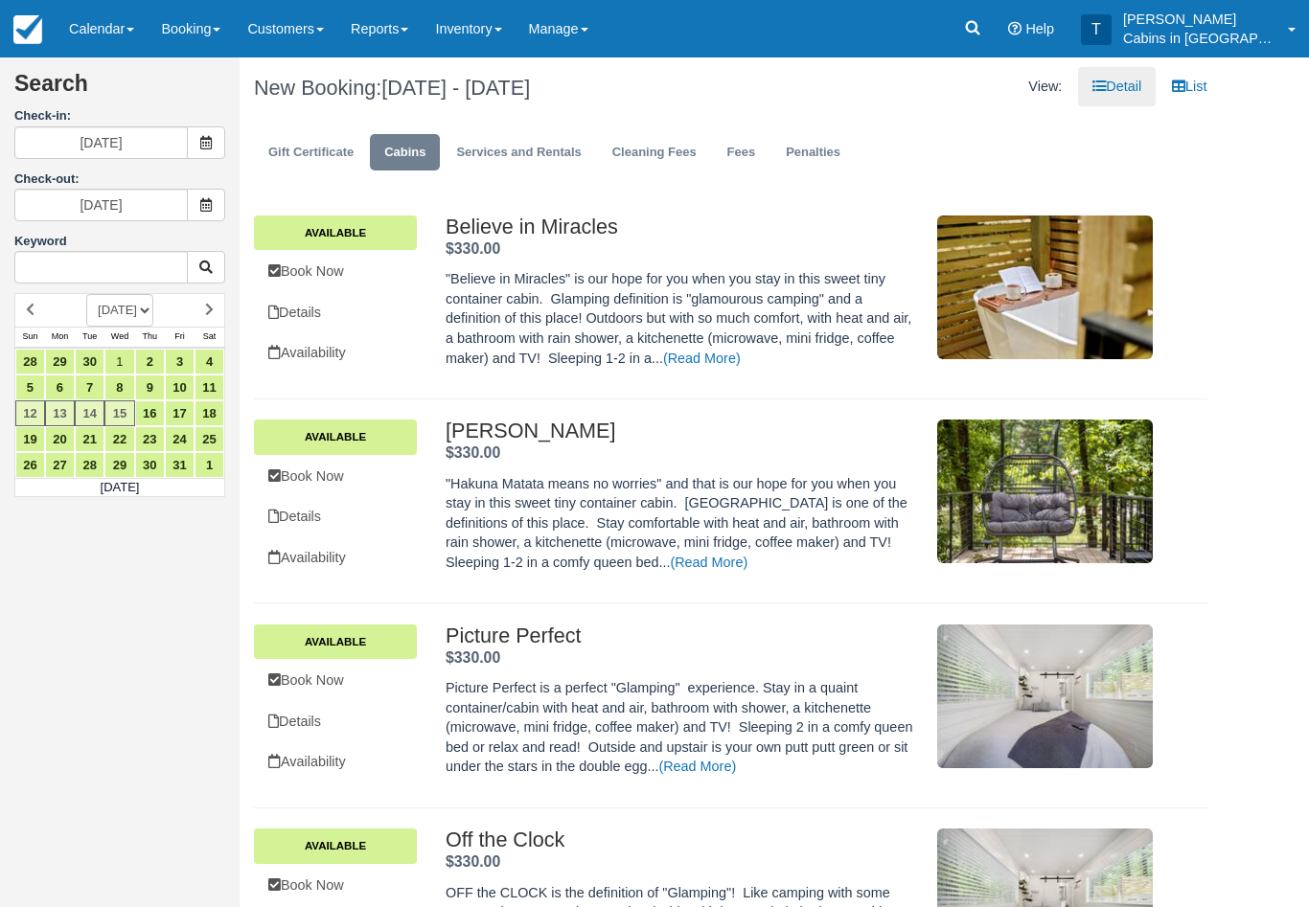
click at [98, 35] on link "Calendar" at bounding box center [102, 28] width 92 height 57
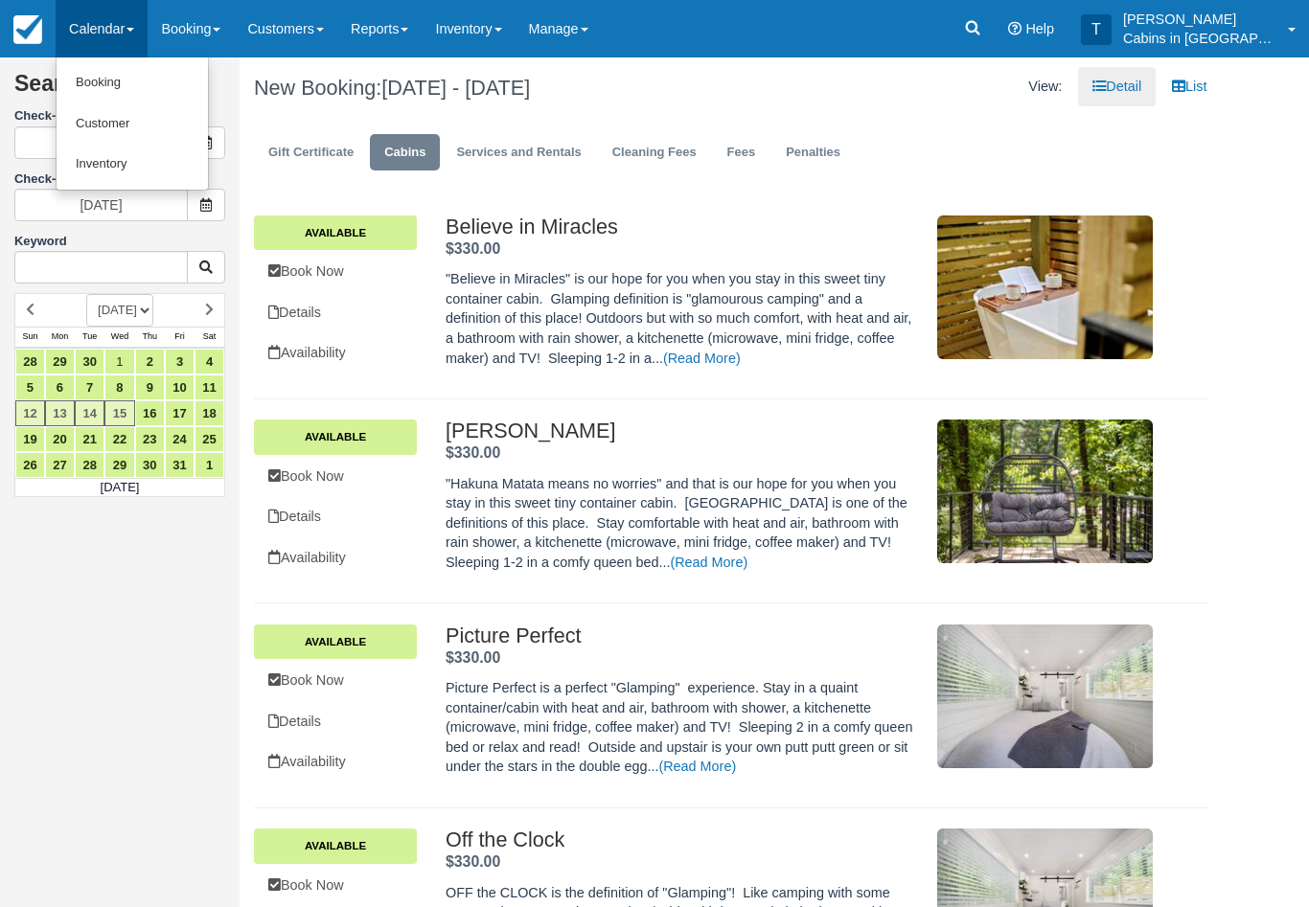
click at [161, 126] on link "Customer" at bounding box center [132, 123] width 151 height 41
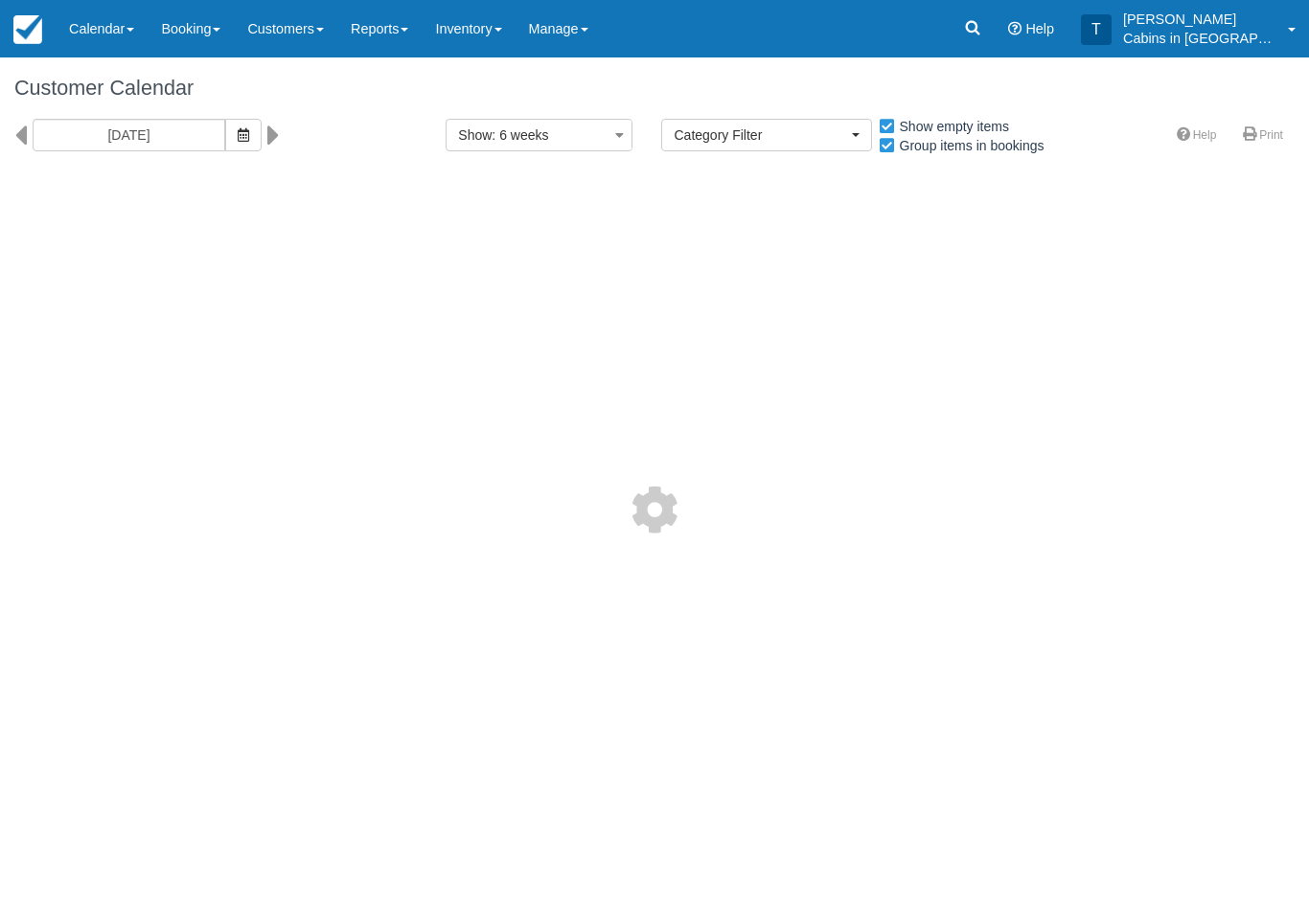
select select
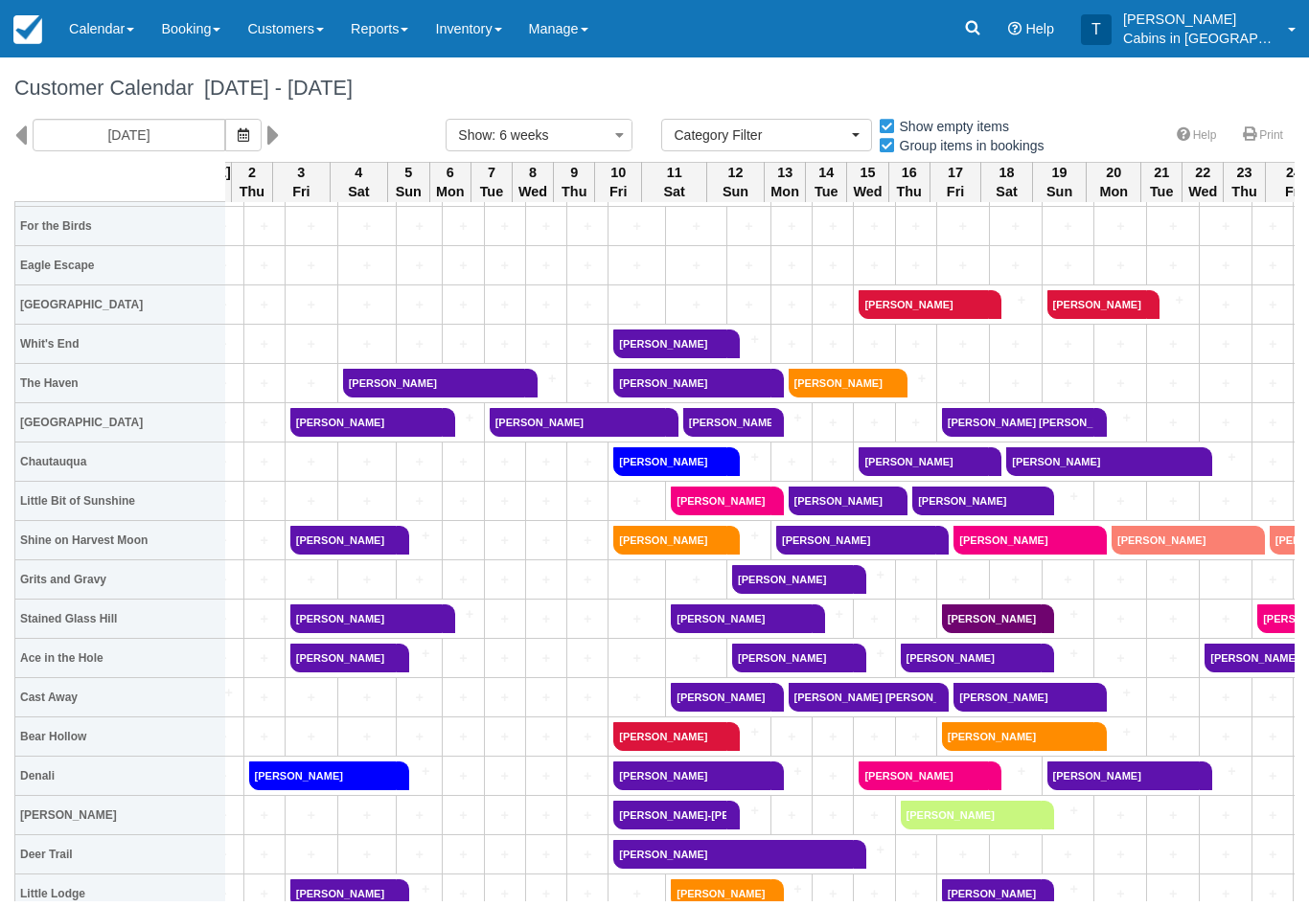
scroll to position [452, 897]
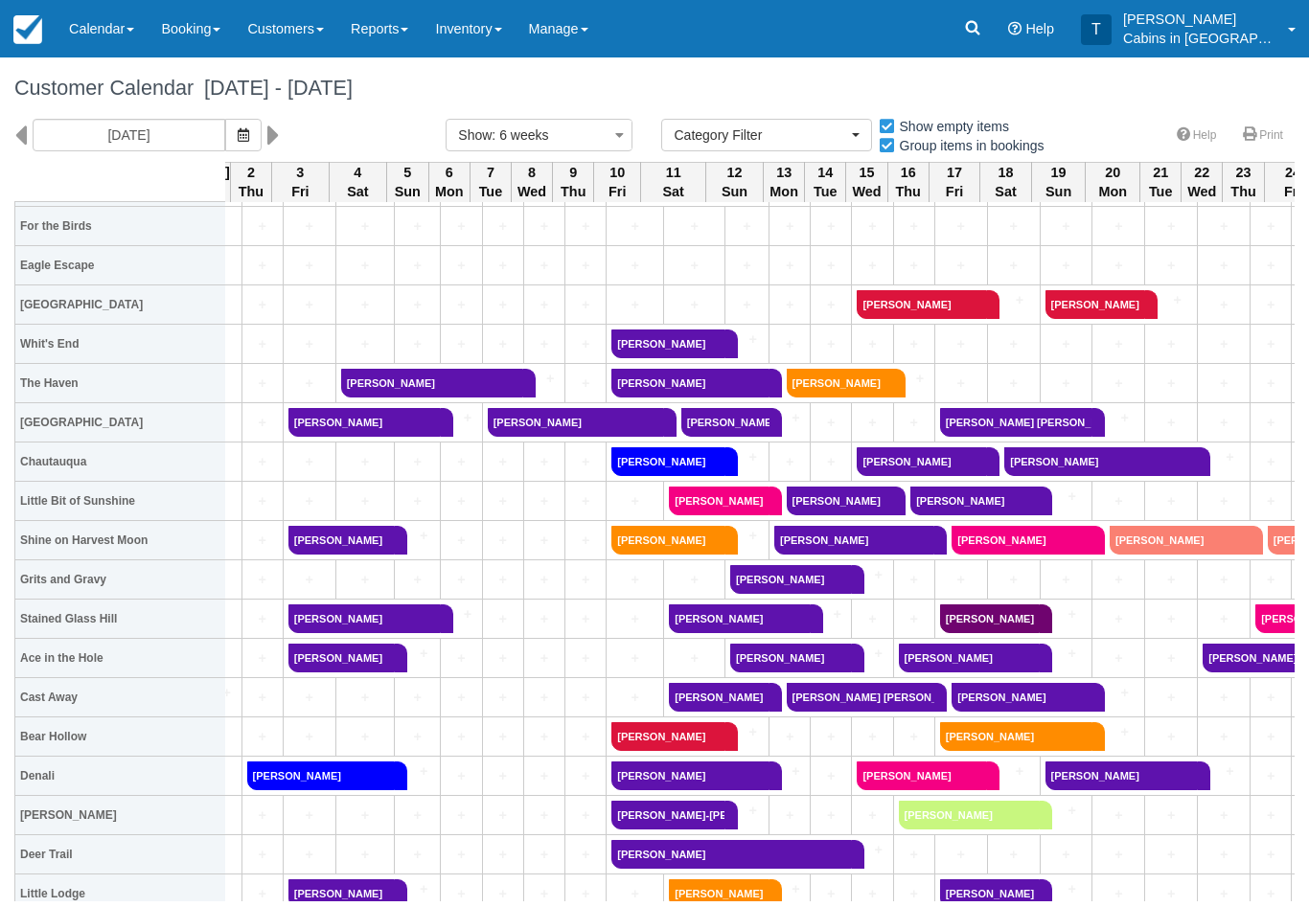
click at [810, 661] on link "[PERSON_NAME]" at bounding box center [791, 658] width 122 height 29
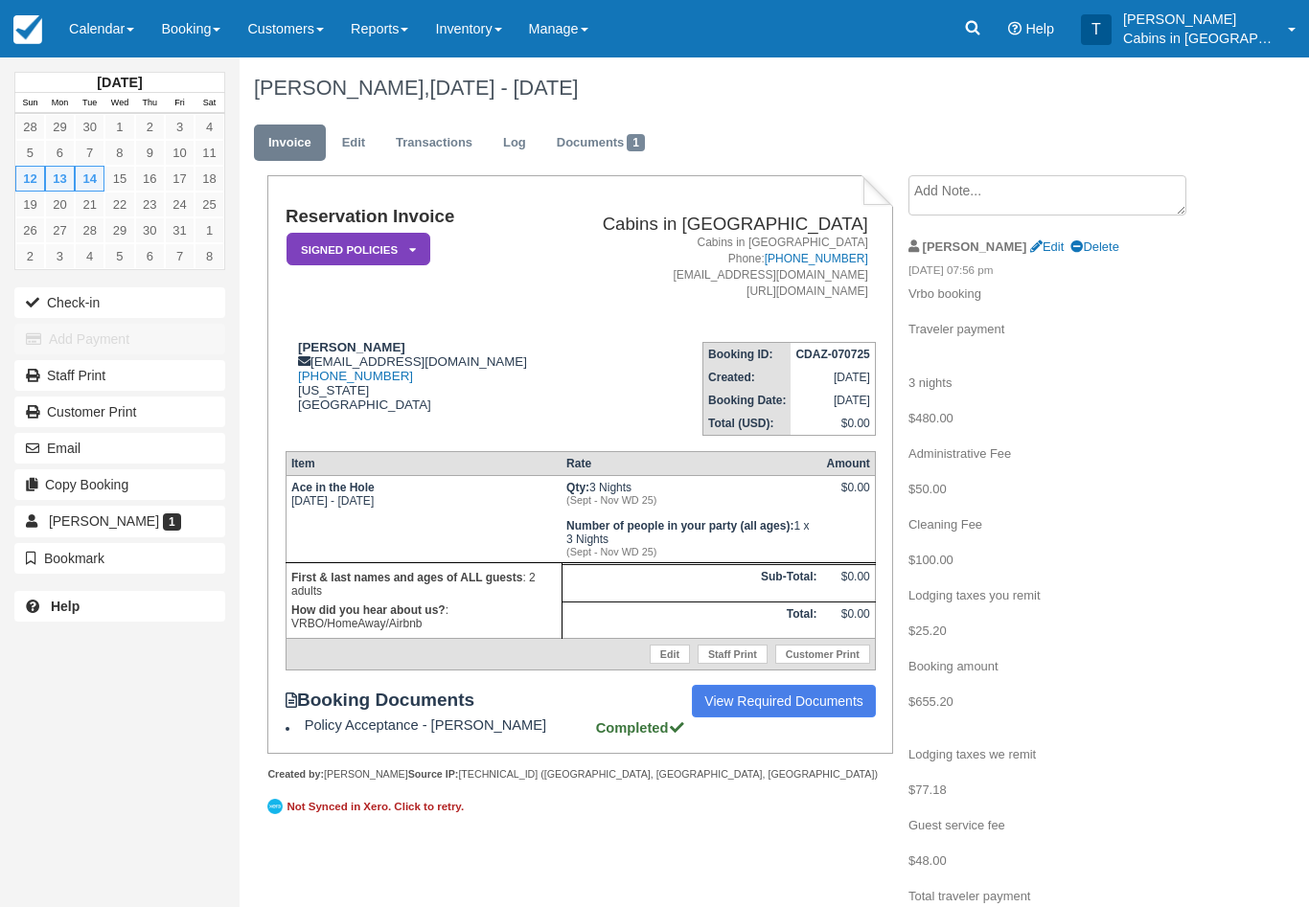
click at [98, 34] on link "Calendar" at bounding box center [102, 28] width 92 height 57
click at [141, 118] on link "Customer" at bounding box center [132, 123] width 151 height 40
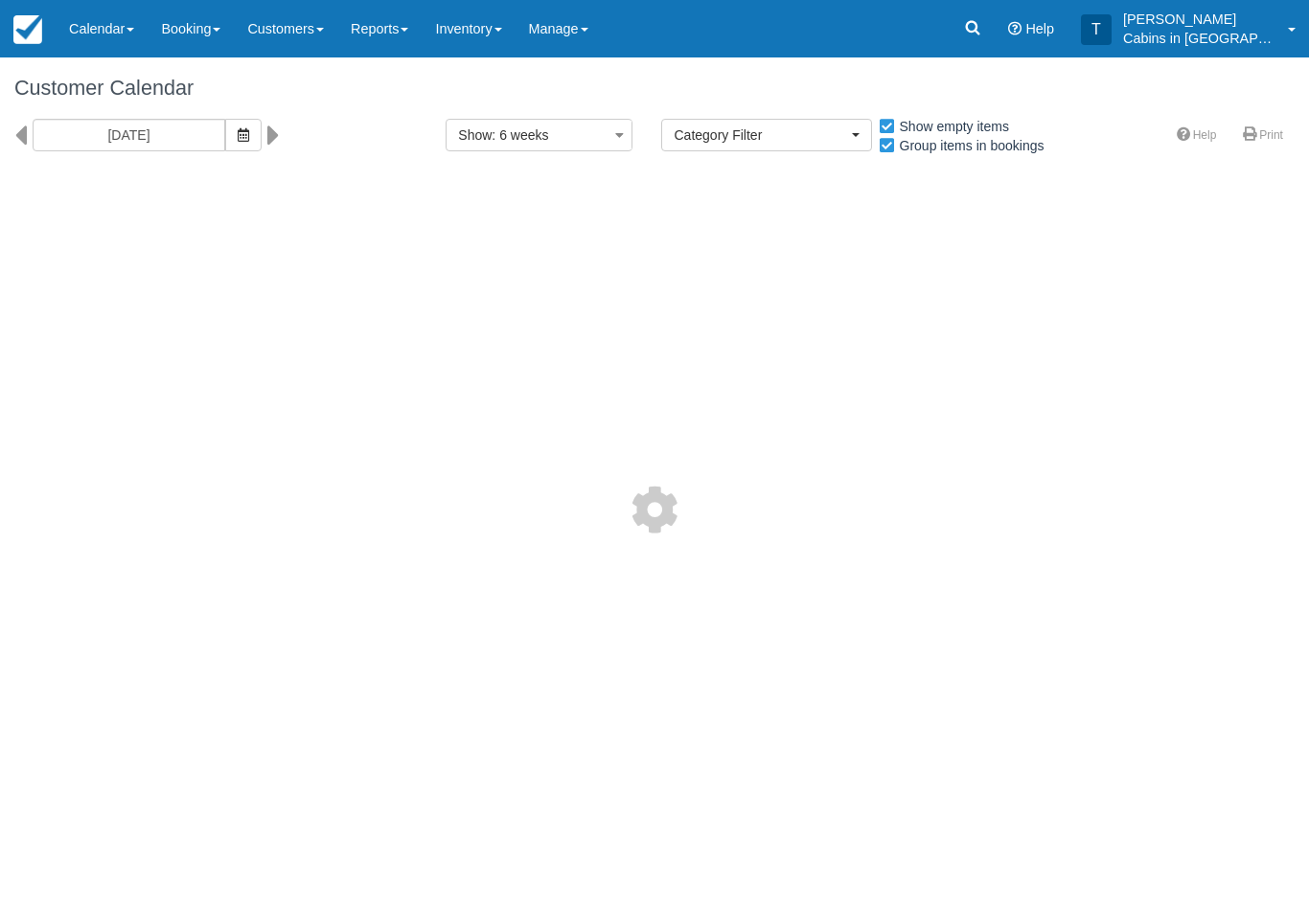
select select
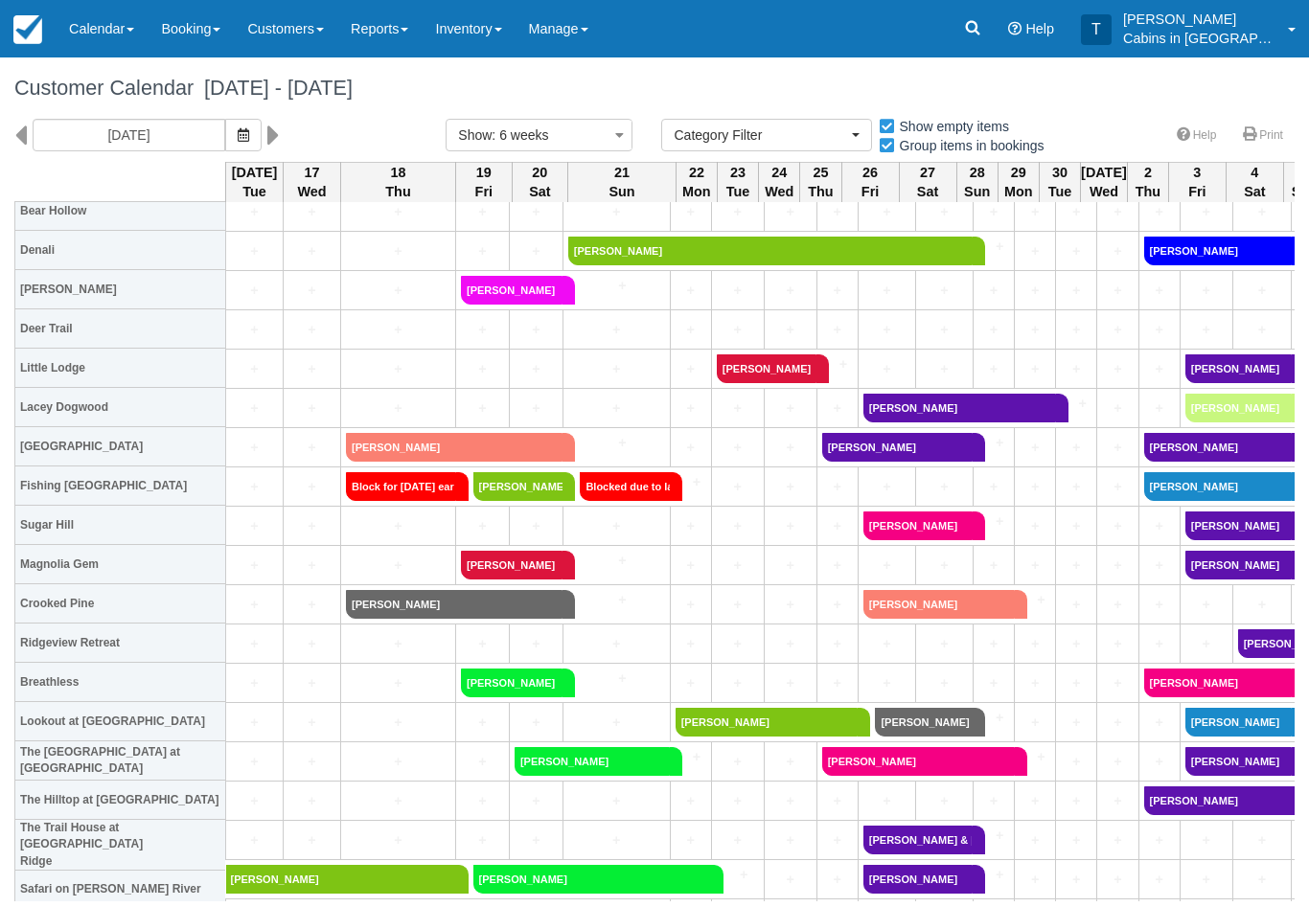
scroll to position [978, 0]
